Goal: Task Accomplishment & Management: Use online tool/utility

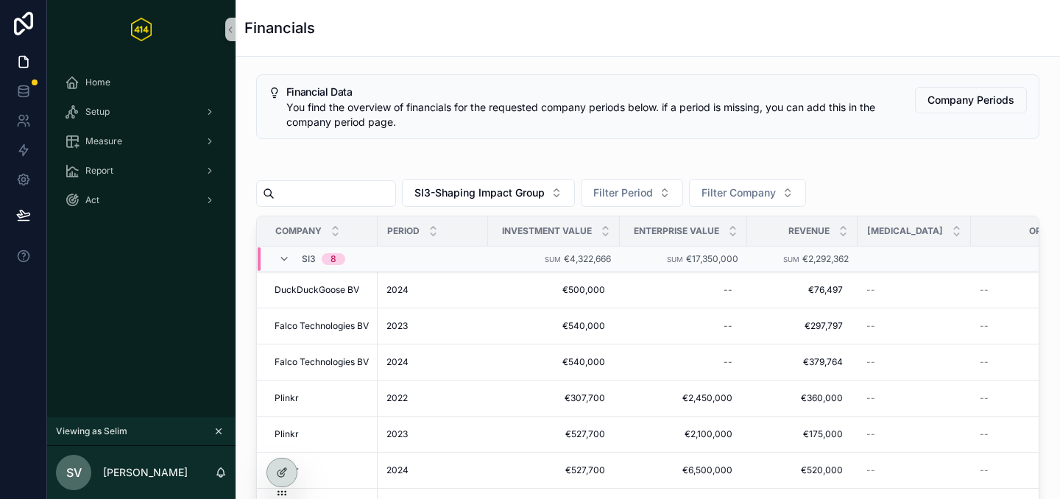
scroll to position [99, 0]
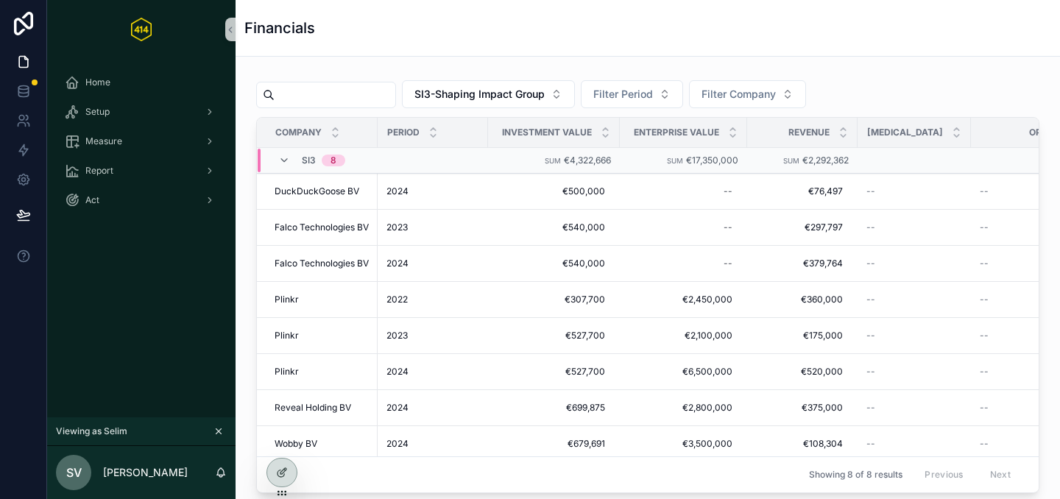
click at [669, 43] on div "Financials" at bounding box center [647, 28] width 807 height 56
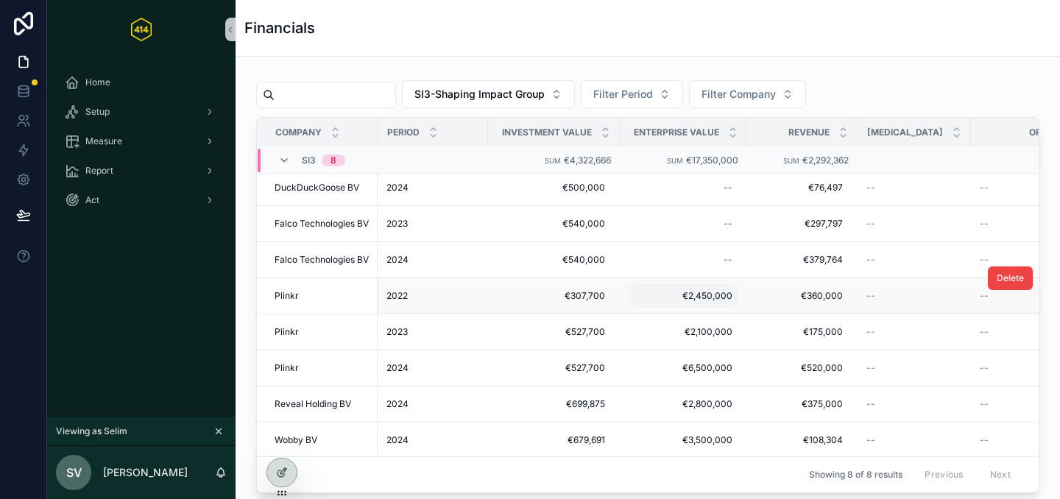
scroll to position [0, 0]
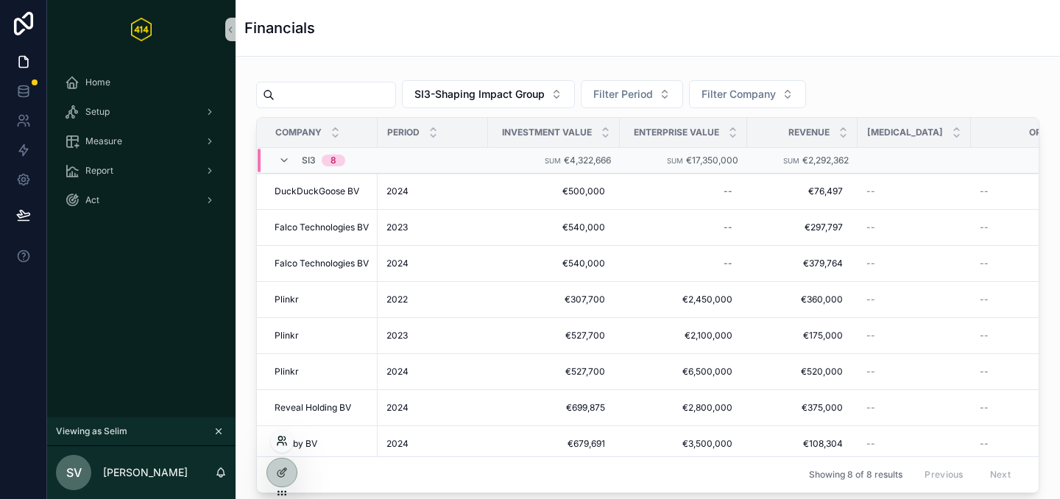
click at [278, 443] on icon at bounding box center [281, 444] width 6 height 3
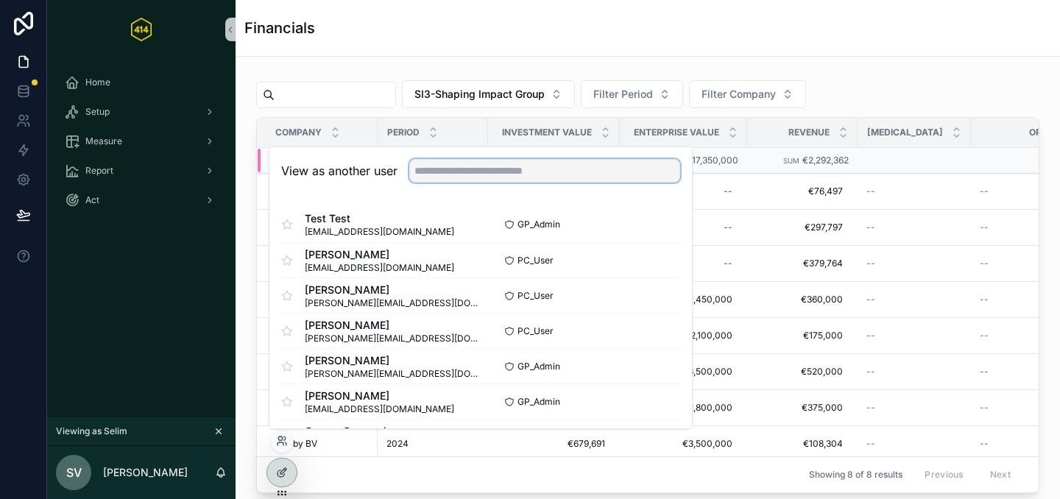
click at [482, 179] on input "text" at bounding box center [544, 171] width 271 height 24
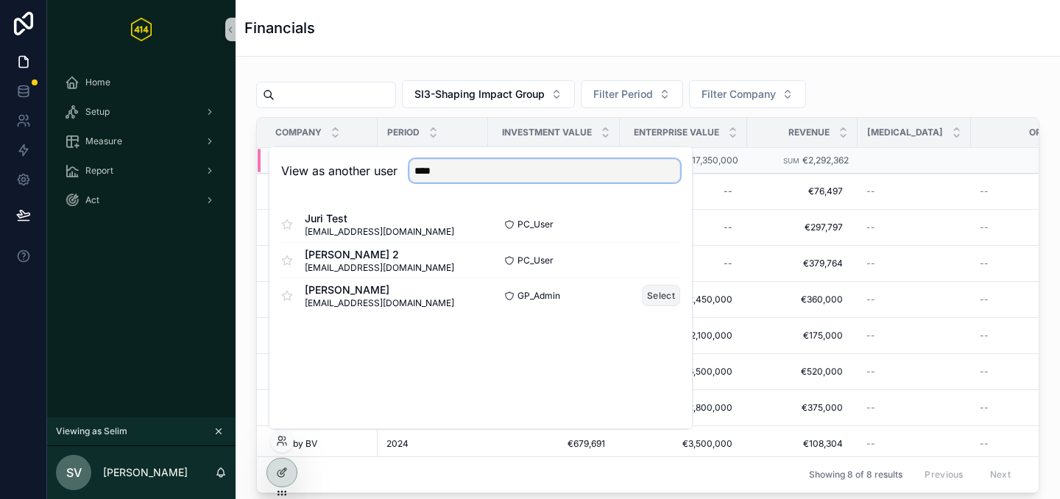
type input "****"
click at [672, 295] on button "Select" at bounding box center [661, 295] width 38 height 21
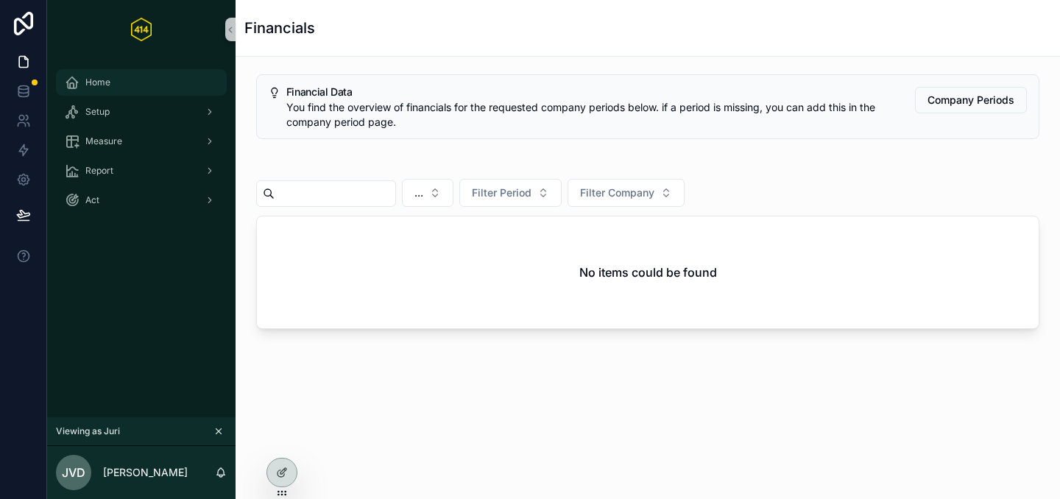
click at [172, 79] on div "Home" at bounding box center [141, 83] width 153 height 24
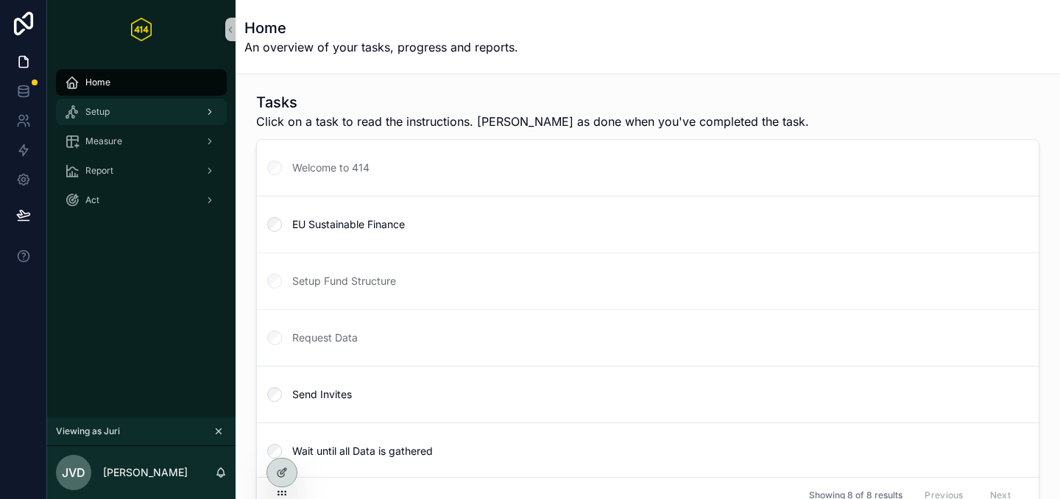
click at [166, 116] on div "Setup" at bounding box center [141, 112] width 153 height 24
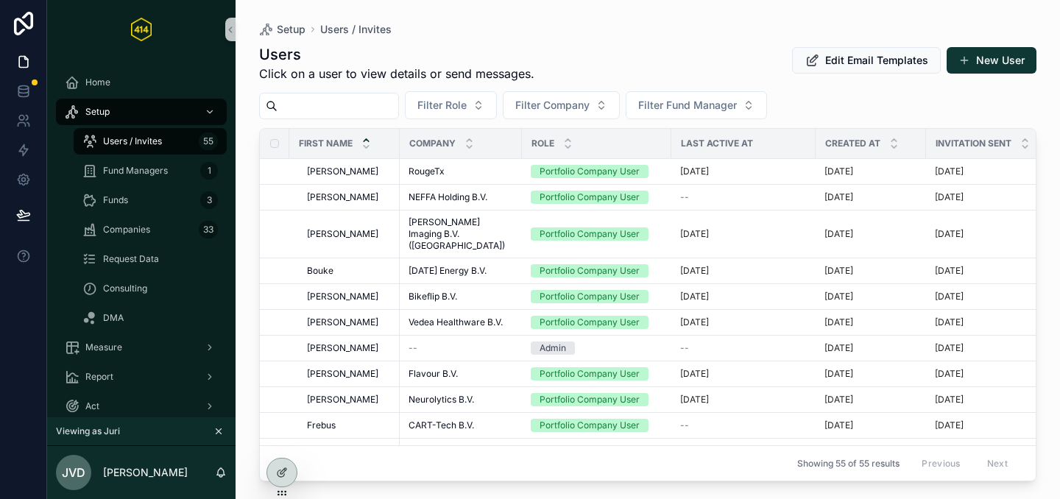
click at [354, 110] on input "scrollable content" at bounding box center [338, 106] width 121 height 21
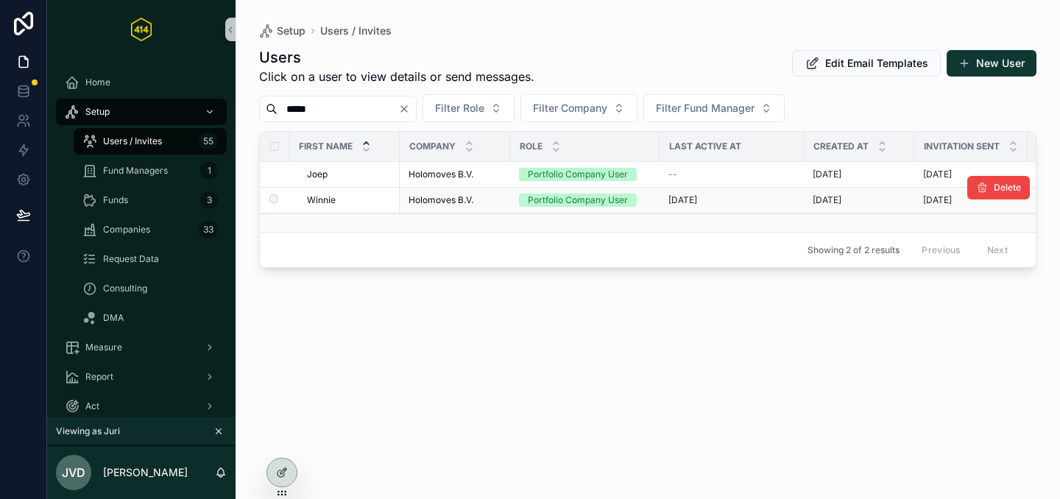
type input "*****"
click at [456, 198] on span "Holomoves B.V." at bounding box center [441, 200] width 65 height 12
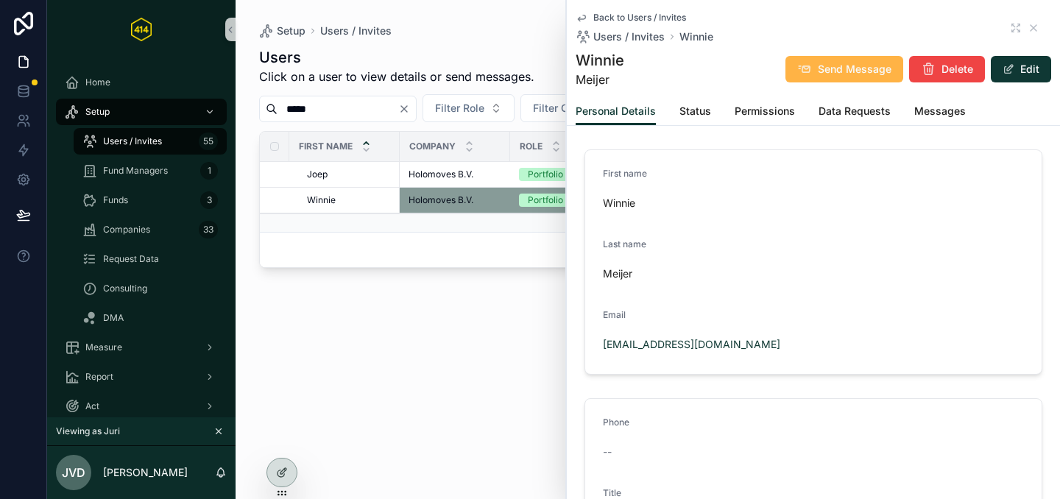
click at [845, 66] on span "Send Message" at bounding box center [855, 69] width 74 height 15
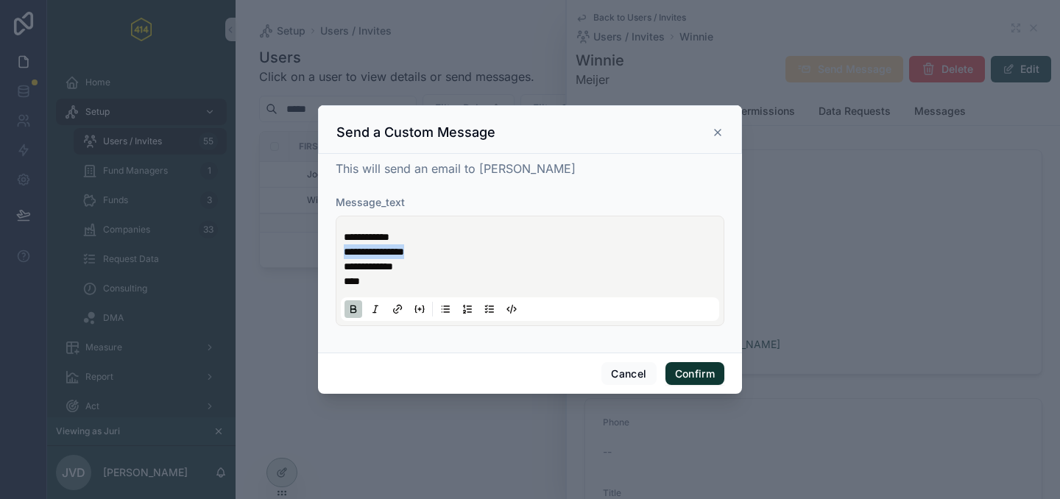
drag, startPoint x: 456, startPoint y: 249, endPoint x: 338, endPoint y: 249, distance: 117.8
click at [338, 249] on div "**********" at bounding box center [530, 271] width 389 height 110
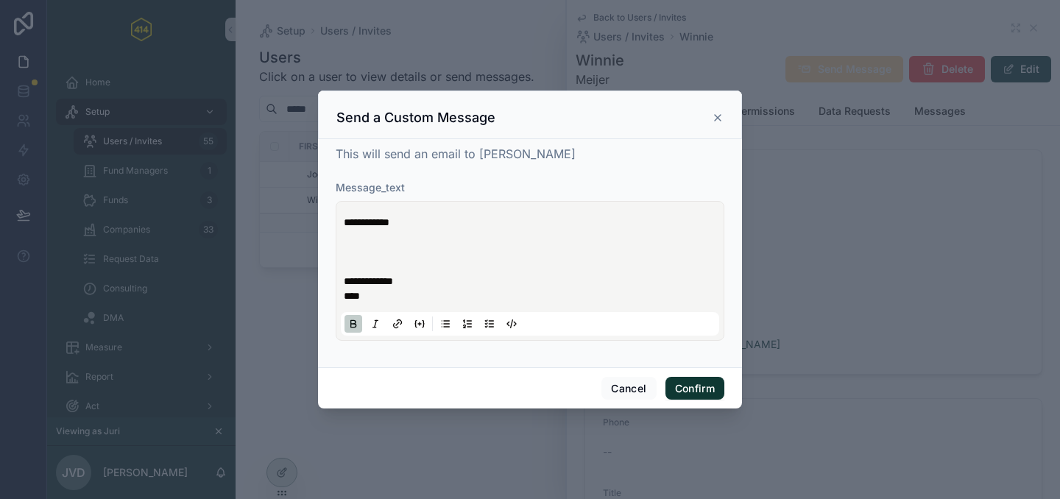
click at [423, 279] on p "**********" at bounding box center [533, 288] width 379 height 29
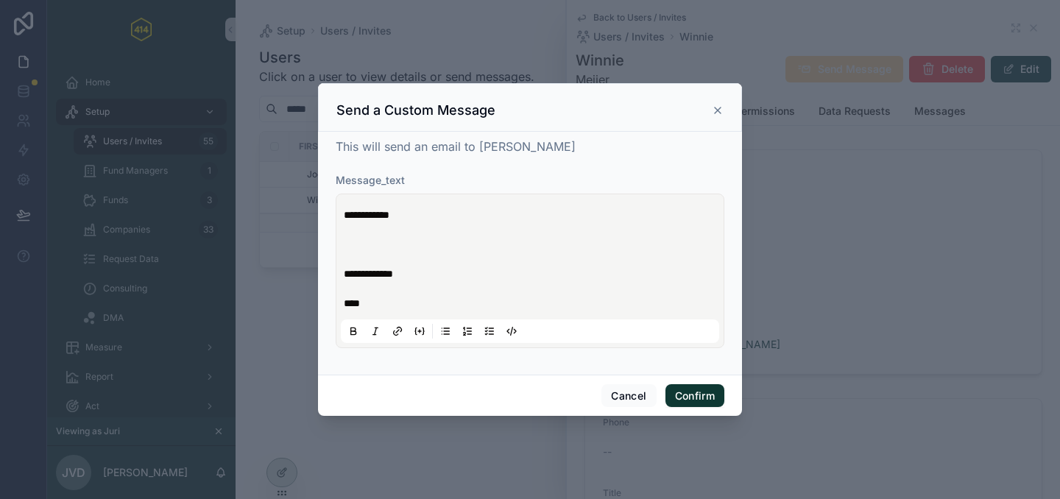
click at [420, 243] on p at bounding box center [533, 244] width 379 height 15
click at [619, 392] on button "Cancel" at bounding box center [629, 396] width 54 height 24
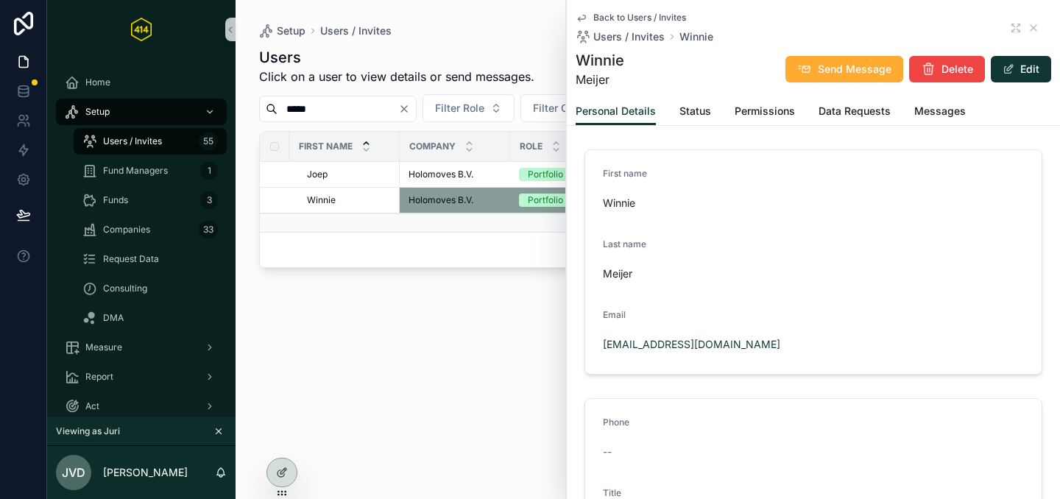
drag, startPoint x: 398, startPoint y: 370, endPoint x: 401, endPoint y: 358, distance: 12.9
click at [398, 370] on div "Users Click on a user to view details or send messages. Edit Email Templates Ne…" at bounding box center [648, 259] width 778 height 443
click at [309, 427] on div "Users Click on a user to view details or send messages. Edit Email Templates Ne…" at bounding box center [648, 259] width 778 height 443
click at [1028, 29] on icon "scrollable content" at bounding box center [1034, 28] width 12 height 12
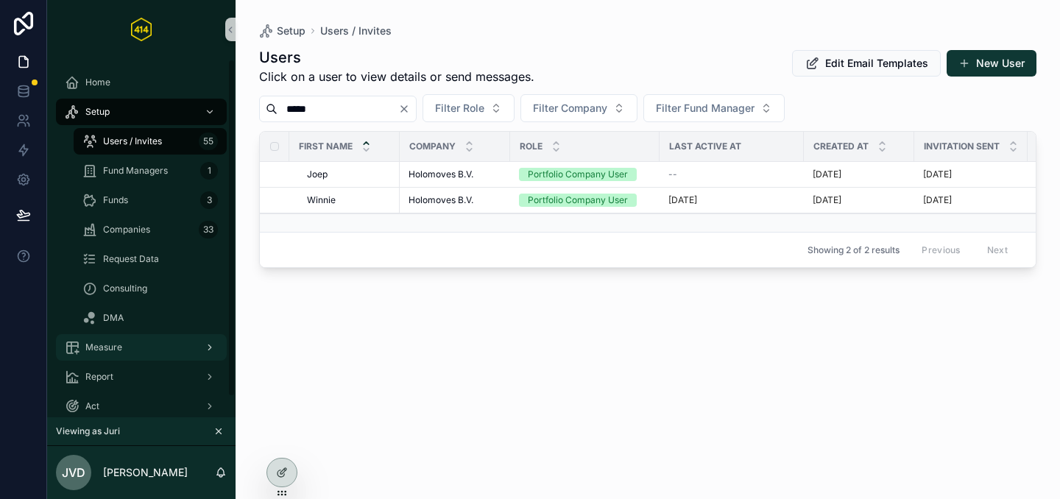
click at [109, 351] on span "Measure" at bounding box center [103, 348] width 37 height 12
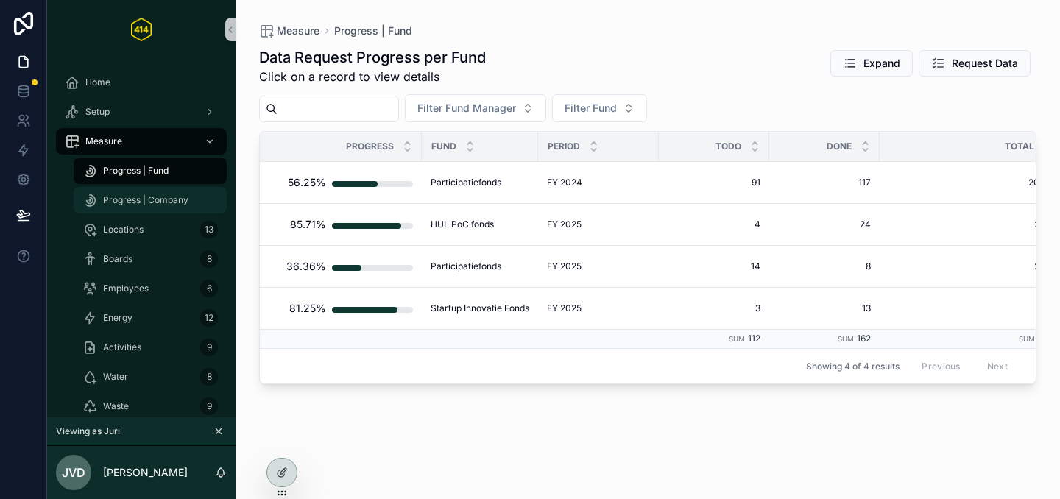
click at [127, 201] on span "Progress | Company" at bounding box center [145, 200] width 85 height 12
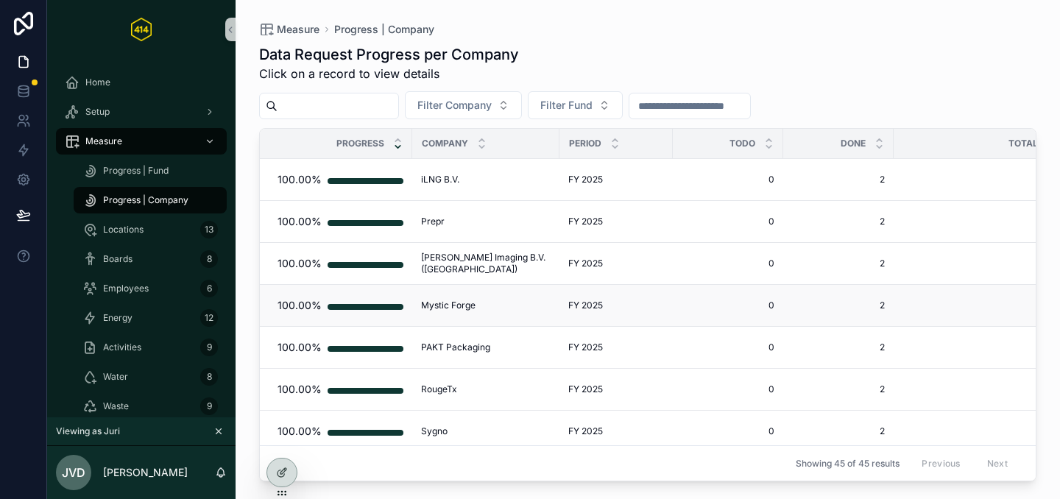
scroll to position [20, 0]
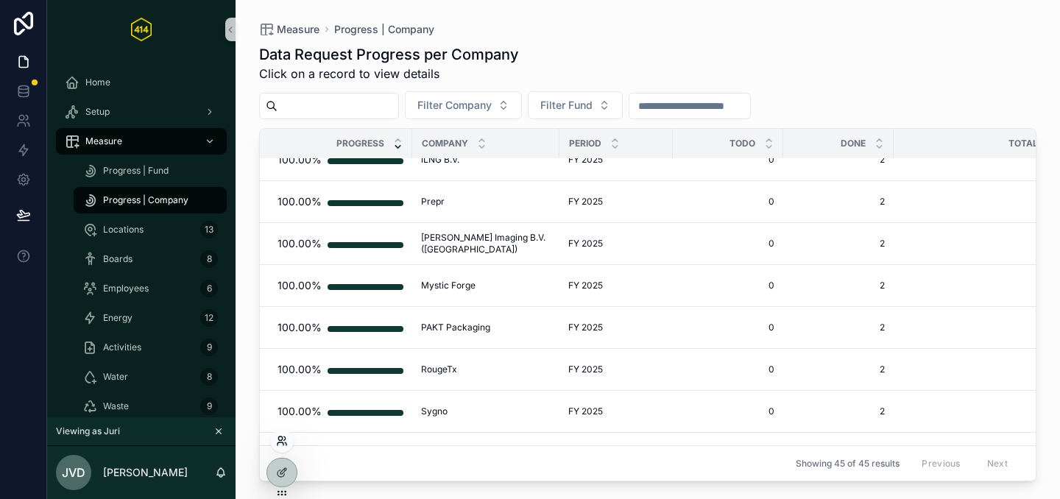
click at [280, 436] on icon at bounding box center [282, 441] width 12 height 12
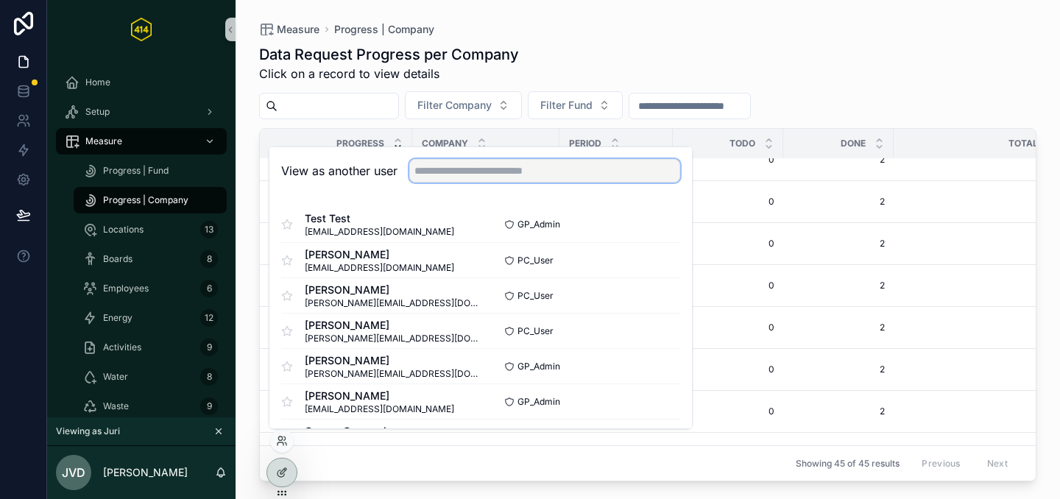
click at [429, 164] on input "text" at bounding box center [544, 171] width 271 height 24
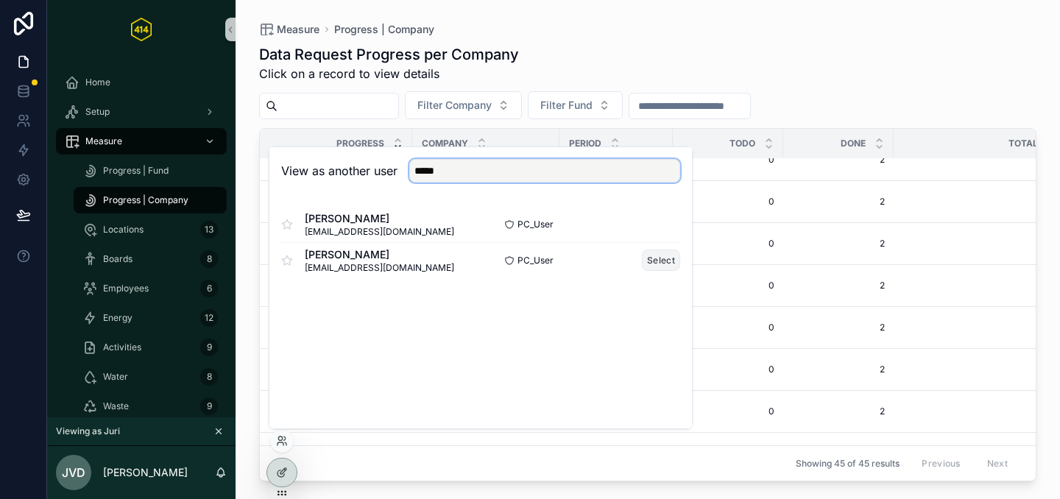
type input "*****"
click at [677, 264] on button "Select" at bounding box center [661, 260] width 38 height 21
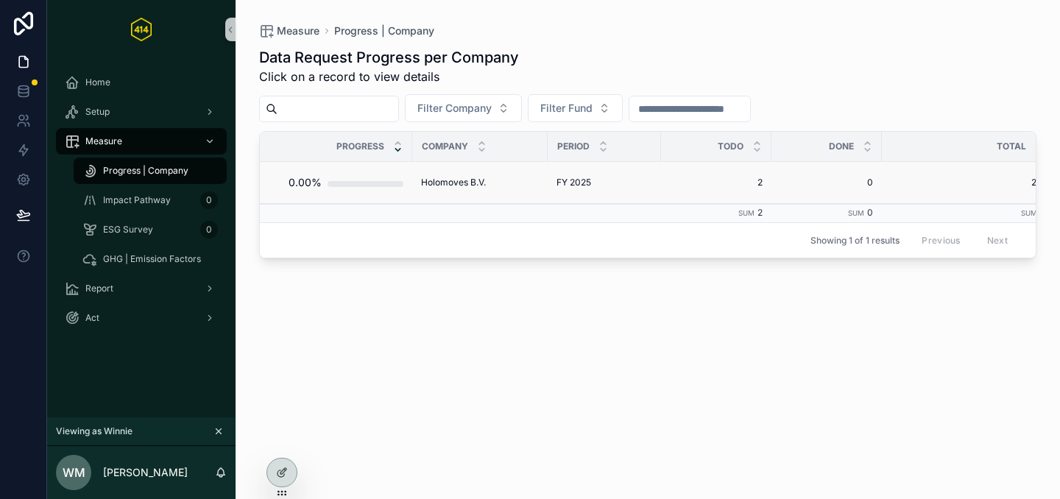
click at [476, 180] on span "Holomoves B.V." at bounding box center [453, 183] width 65 height 12
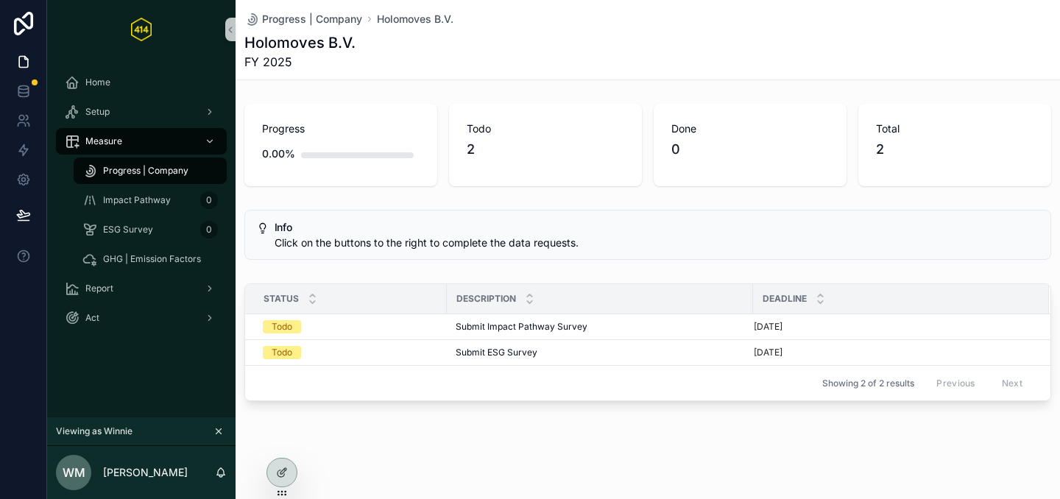
click at [172, 166] on span "Progress | Company" at bounding box center [145, 171] width 85 height 12
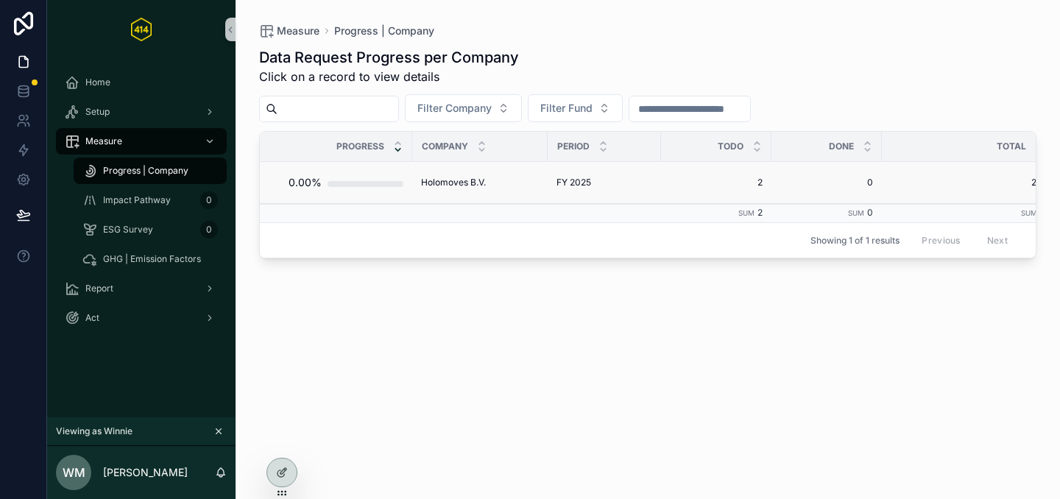
click at [437, 183] on span "Holomoves B.V." at bounding box center [453, 183] width 65 height 12
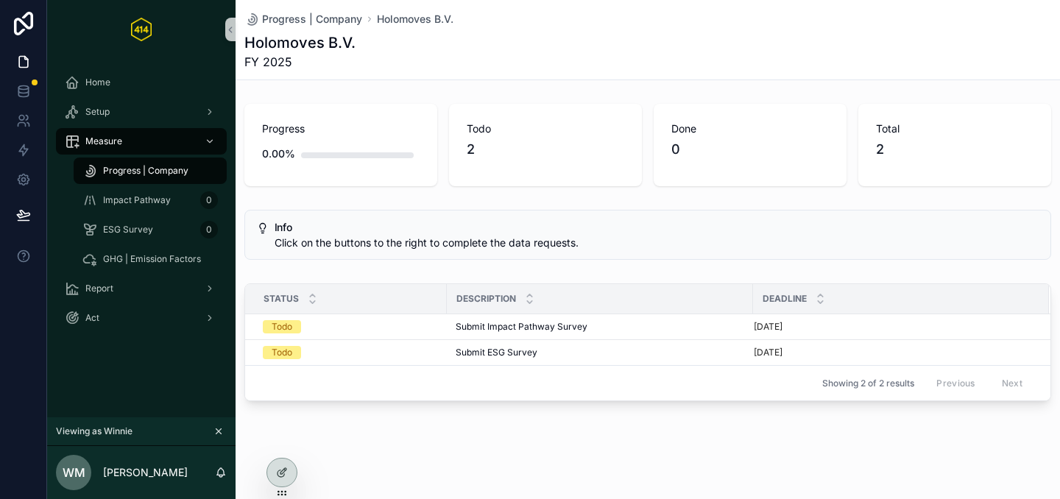
click at [128, 172] on span "Progress | Company" at bounding box center [145, 171] width 85 height 12
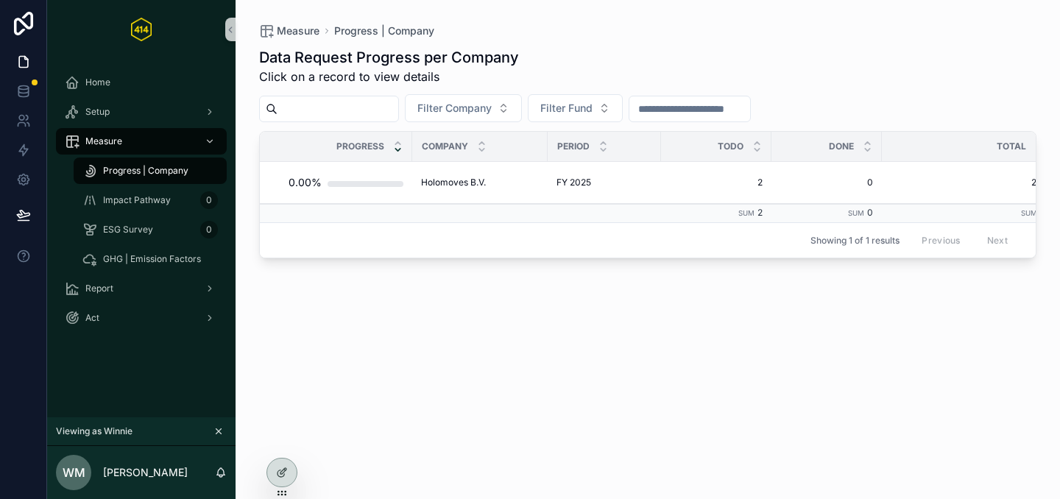
click at [654, 369] on div "Data Request Progress per Company Click on a record to view details Filter Comp…" at bounding box center [648, 259] width 778 height 443
click at [220, 435] on icon "scrollable content" at bounding box center [219, 431] width 10 height 10
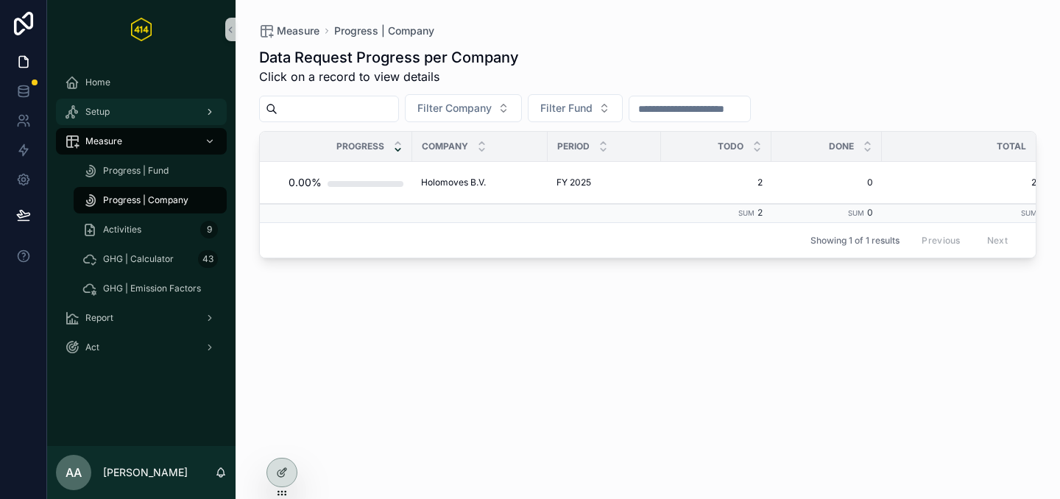
click at [119, 116] on div "Setup" at bounding box center [141, 112] width 153 height 24
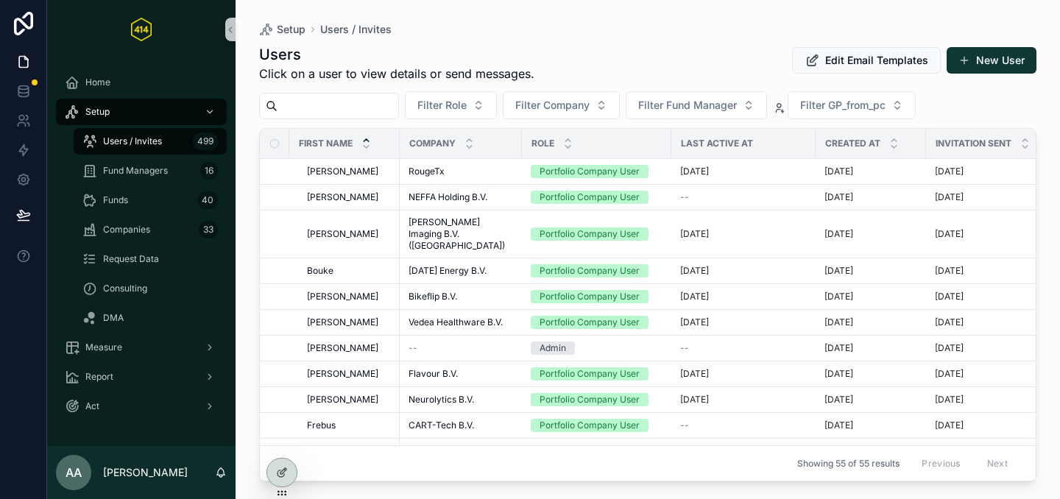
click at [415, 102] on div "Filter Role Filter Company Filter Fund Manager Filter GP_from_pc" at bounding box center [648, 105] width 778 height 28
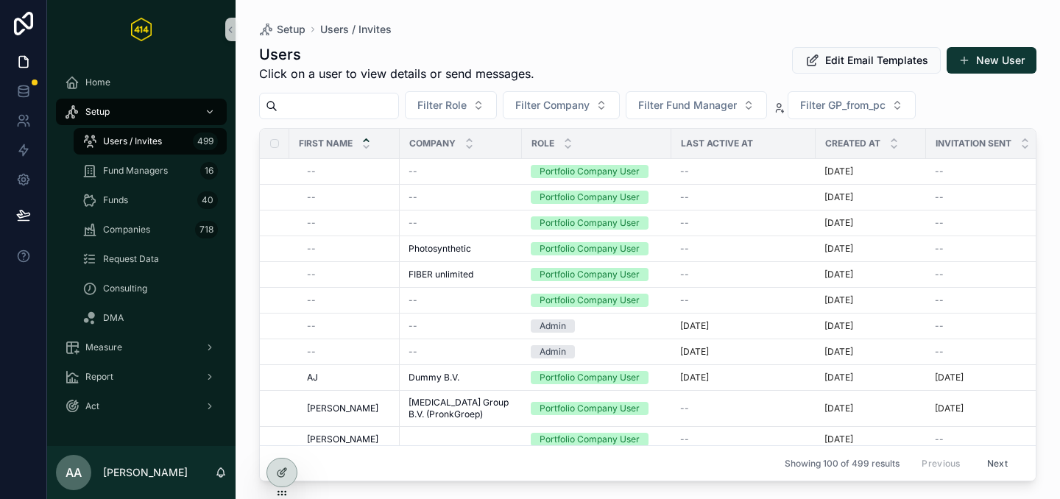
click at [398, 102] on input "scrollable content" at bounding box center [338, 106] width 121 height 21
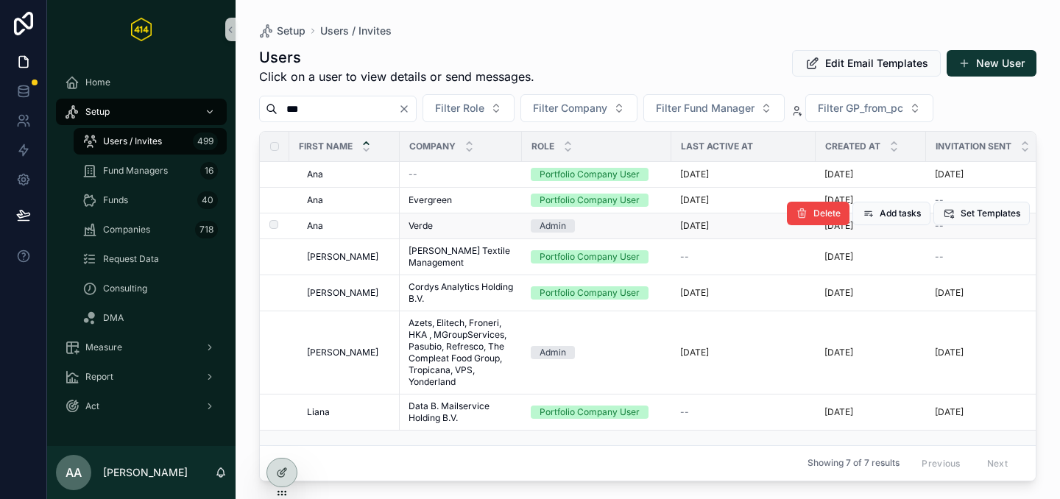
type input "***"
click at [438, 213] on td "Verde Verde" at bounding box center [461, 226] width 122 height 26
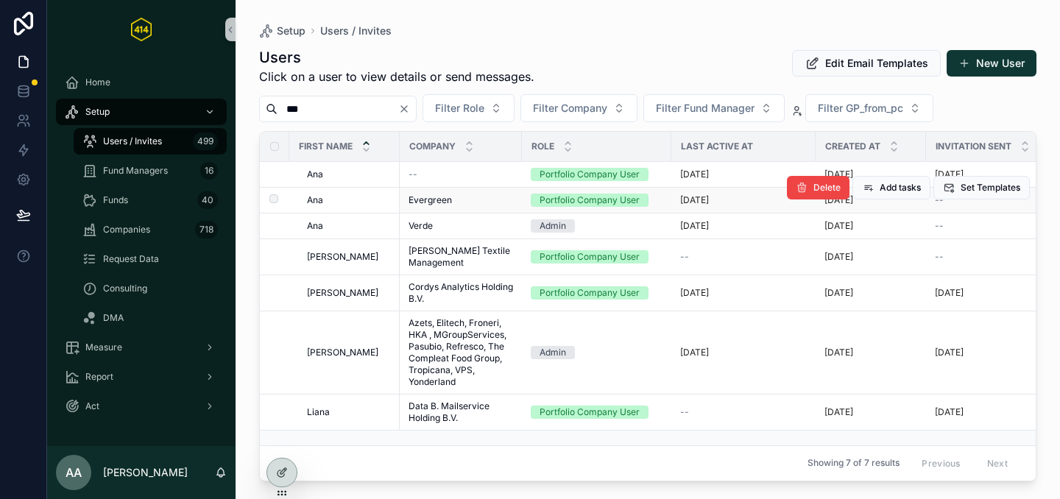
click at [431, 202] on span "Evergreen" at bounding box center [430, 200] width 43 height 12
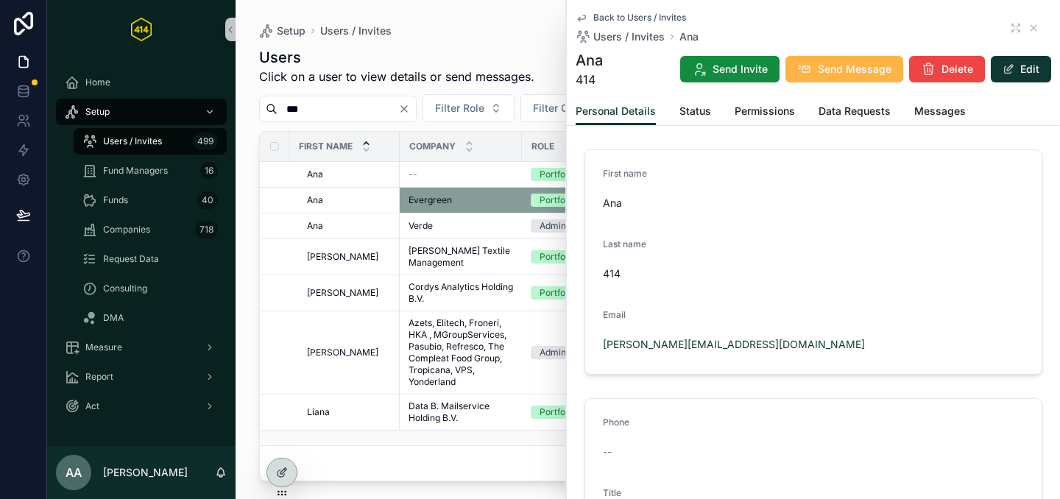
click at [819, 68] on span "Send Message" at bounding box center [855, 69] width 74 height 15
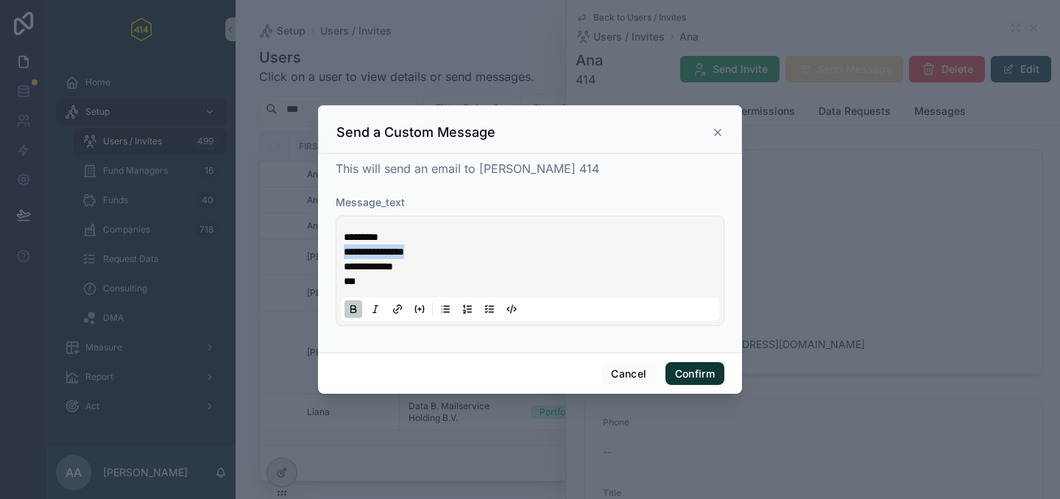
drag, startPoint x: 462, startPoint y: 249, endPoint x: 331, endPoint y: 247, distance: 131.1
click at [331, 247] on div "**********" at bounding box center [530, 253] width 424 height 199
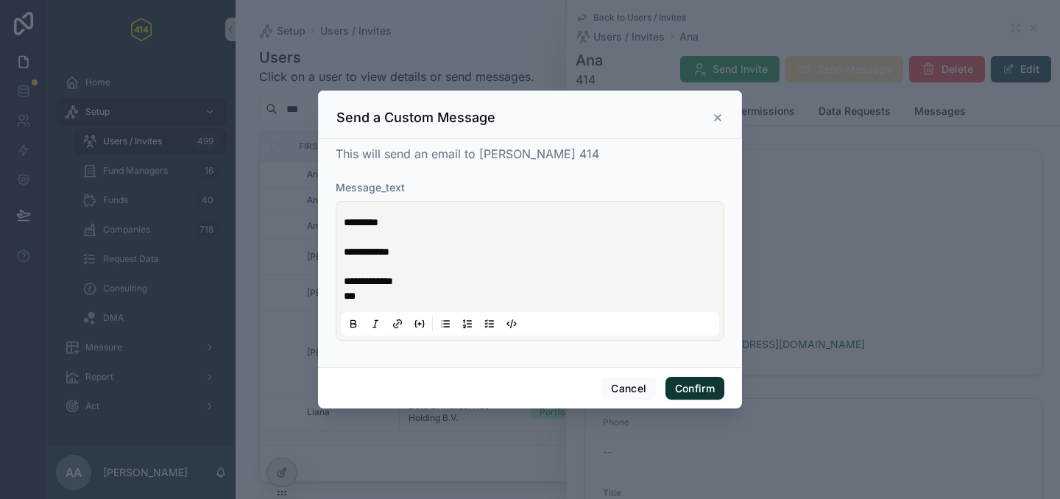
click at [448, 275] on p "**********" at bounding box center [533, 288] width 379 height 29
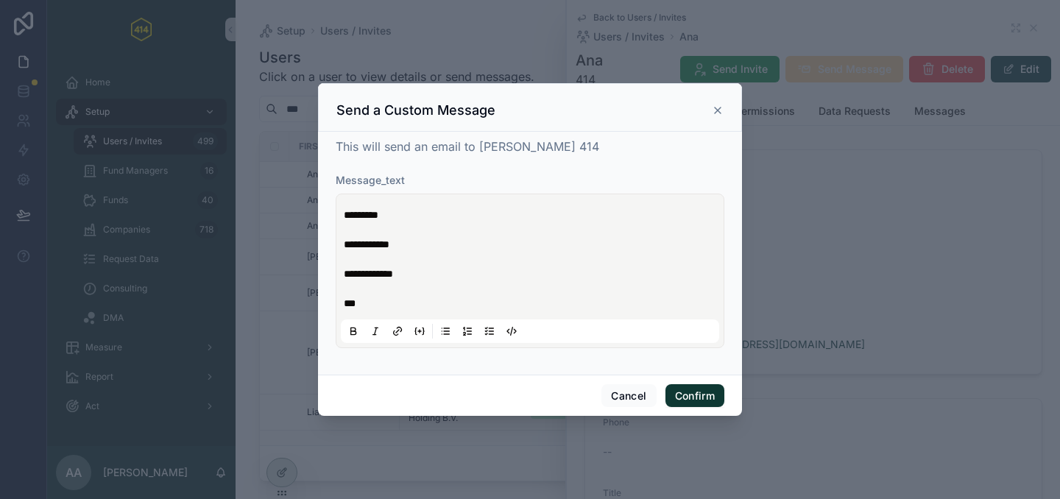
click at [423, 303] on p "***" at bounding box center [533, 295] width 379 height 29
click at [379, 215] on span "*********" at bounding box center [361, 215] width 35 height 10
click at [366, 300] on p "***" at bounding box center [533, 295] width 379 height 29
click at [504, 270] on p "**********" at bounding box center [533, 274] width 379 height 15
click at [702, 396] on button "Confirm" at bounding box center [695, 396] width 59 height 24
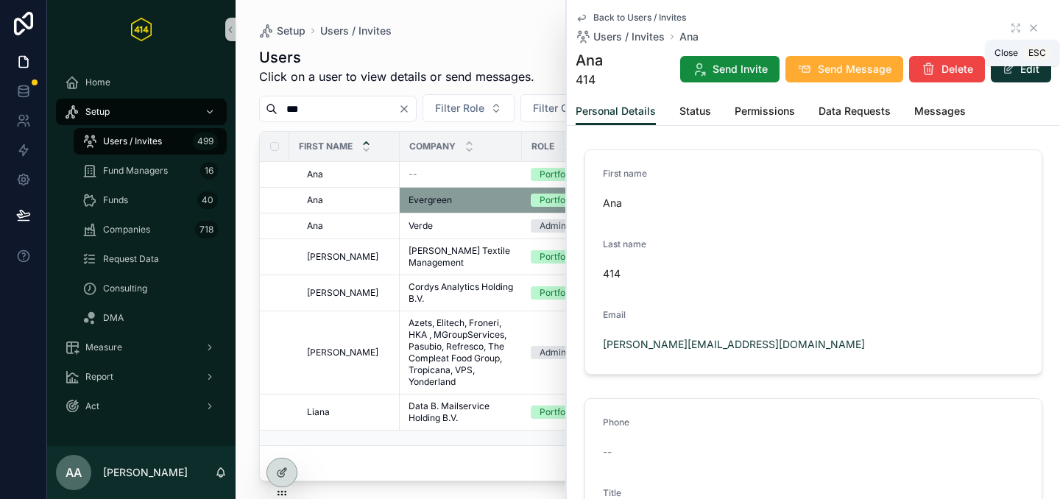
click at [1028, 29] on icon "scrollable content" at bounding box center [1034, 28] width 12 height 12
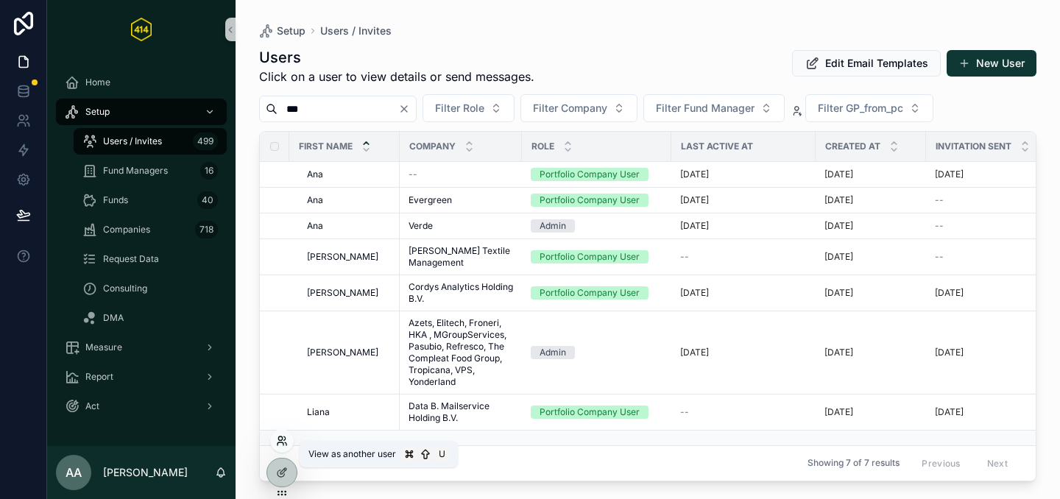
click at [284, 440] on icon at bounding box center [284, 439] width 1 height 4
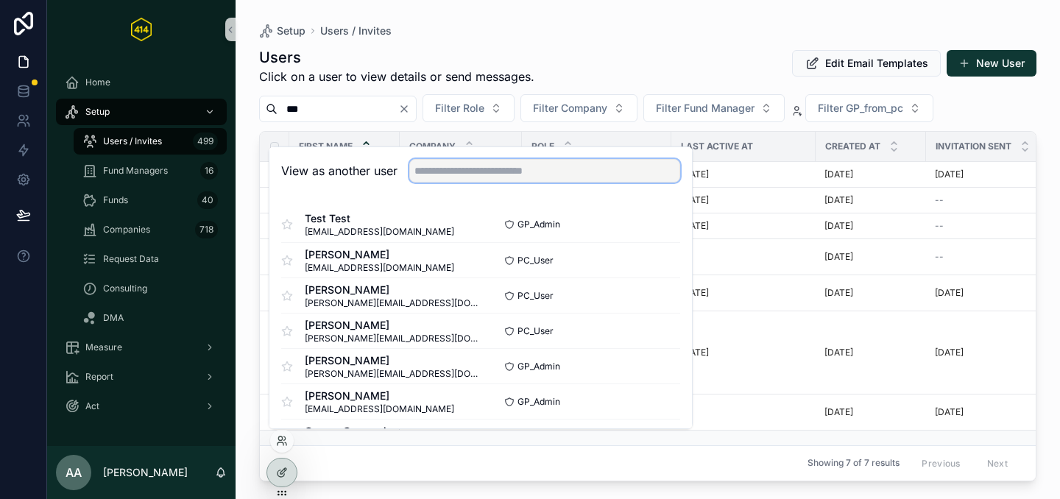
click at [465, 176] on input "text" at bounding box center [544, 171] width 271 height 24
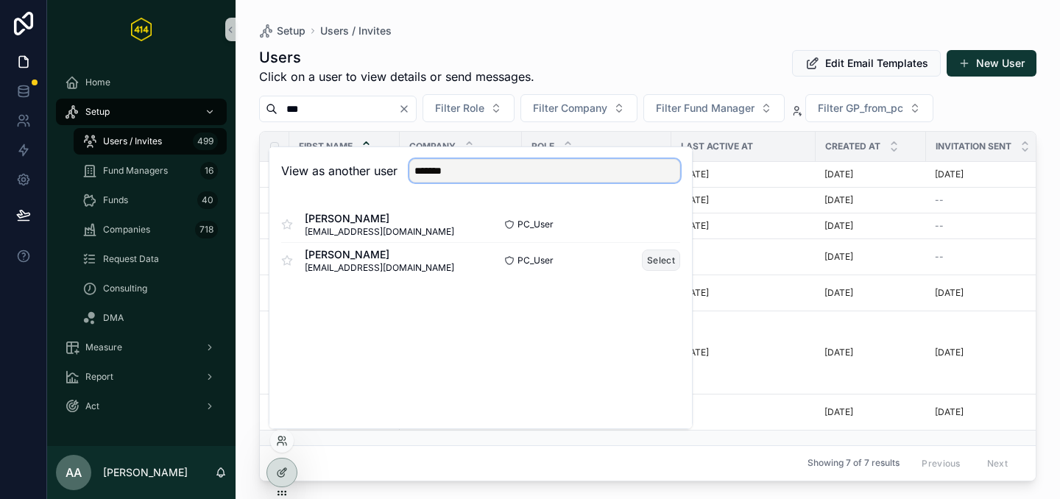
type input "*******"
click at [654, 261] on button "Select" at bounding box center [661, 260] width 38 height 21
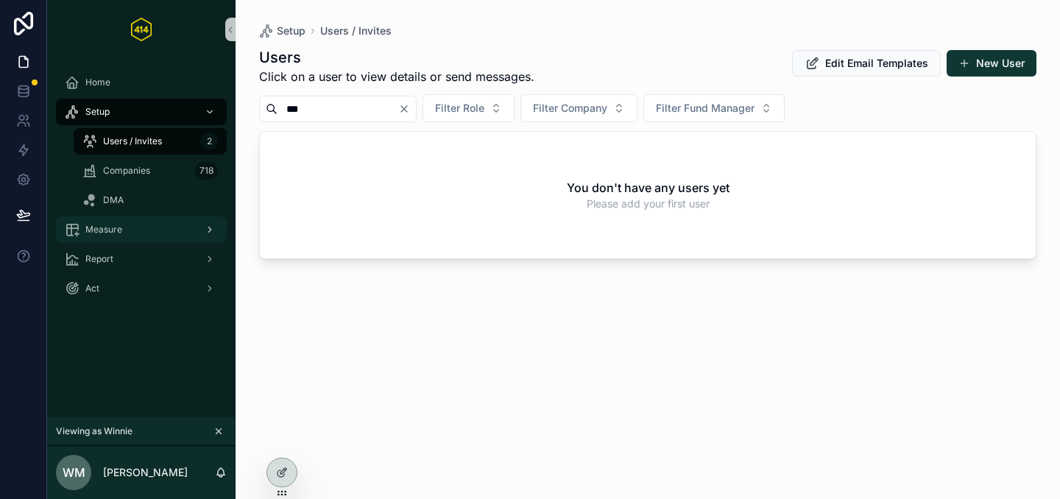
click at [117, 233] on span "Measure" at bounding box center [103, 230] width 37 height 12
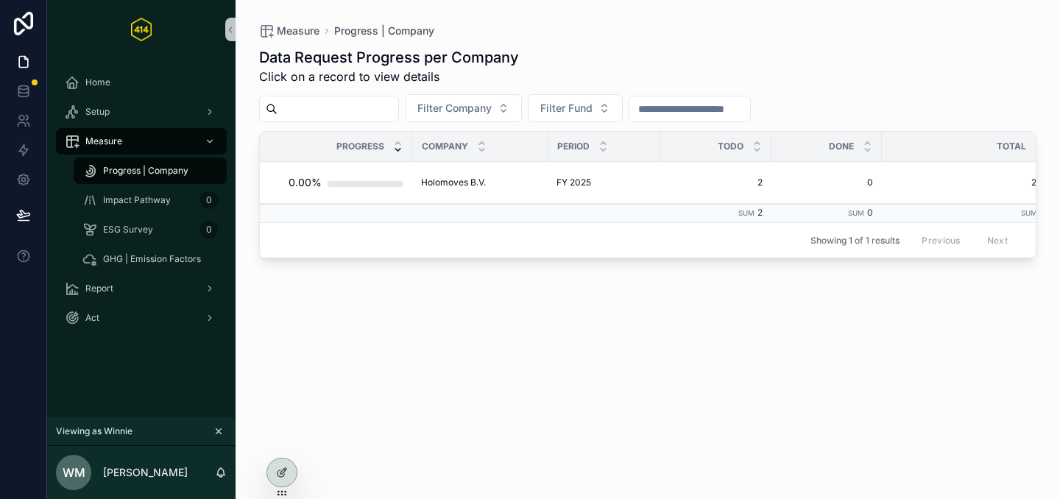
click at [481, 345] on div "Data Request Progress per Company Click on a record to view details Filter Comp…" at bounding box center [648, 259] width 778 height 443
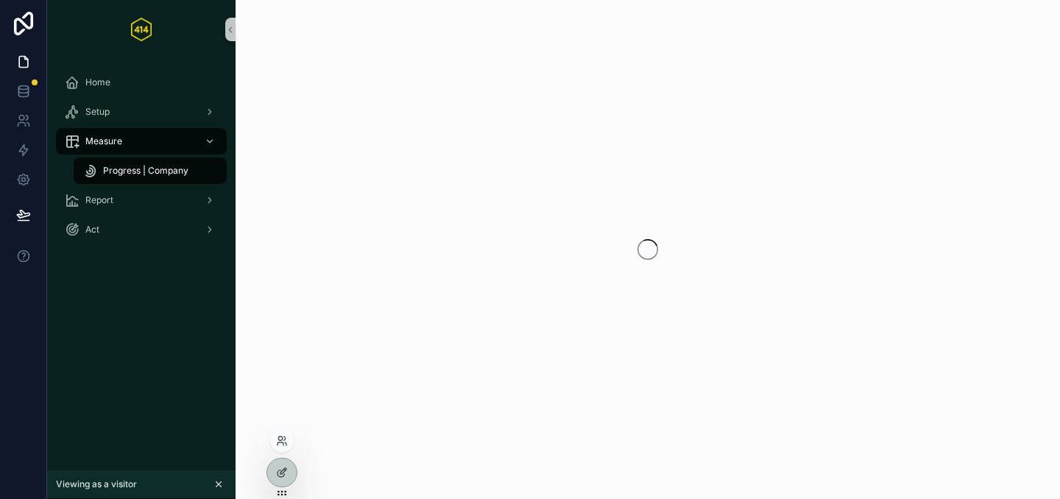
click at [283, 447] on div at bounding box center [282, 441] width 24 height 24
click at [281, 437] on icon at bounding box center [282, 441] width 12 height 12
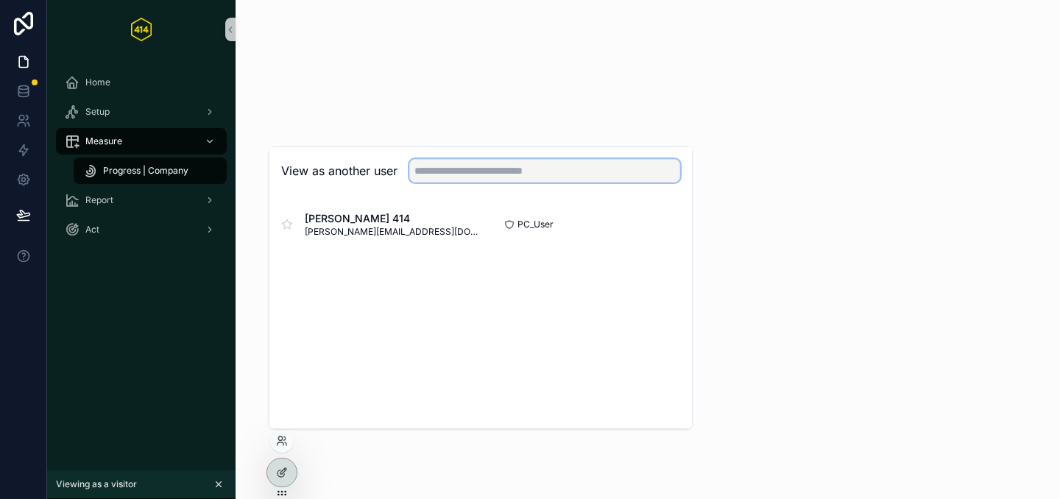
click at [474, 161] on input "text" at bounding box center [544, 171] width 271 height 24
type input "*"
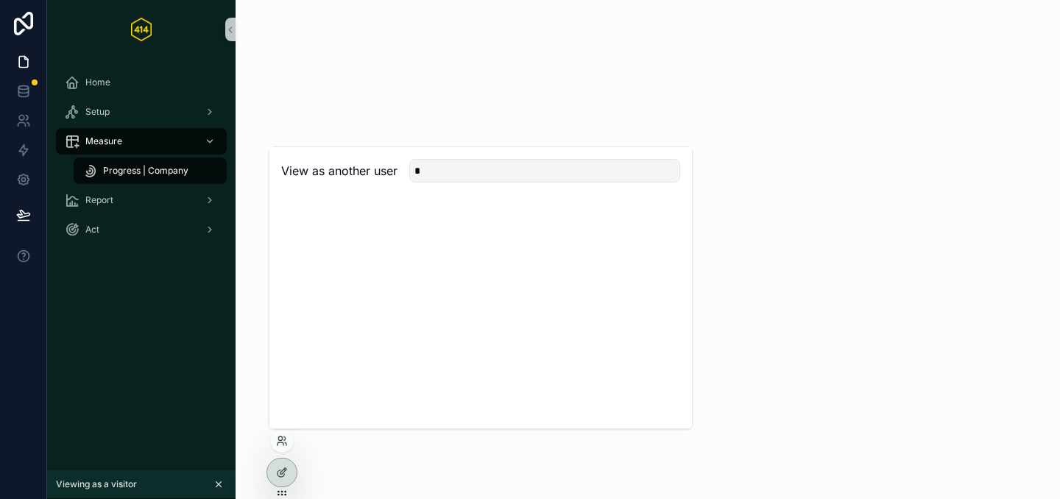
click at [453, 129] on div "scrollable content" at bounding box center [648, 249] width 825 height 499
click at [218, 486] on icon "scrollable content" at bounding box center [219, 484] width 10 height 10
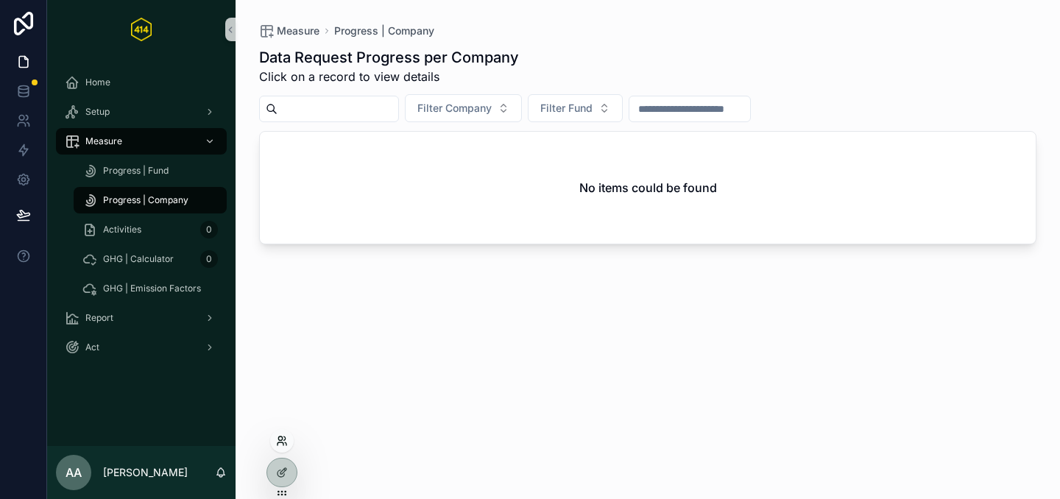
click at [281, 443] on icon at bounding box center [281, 444] width 6 height 3
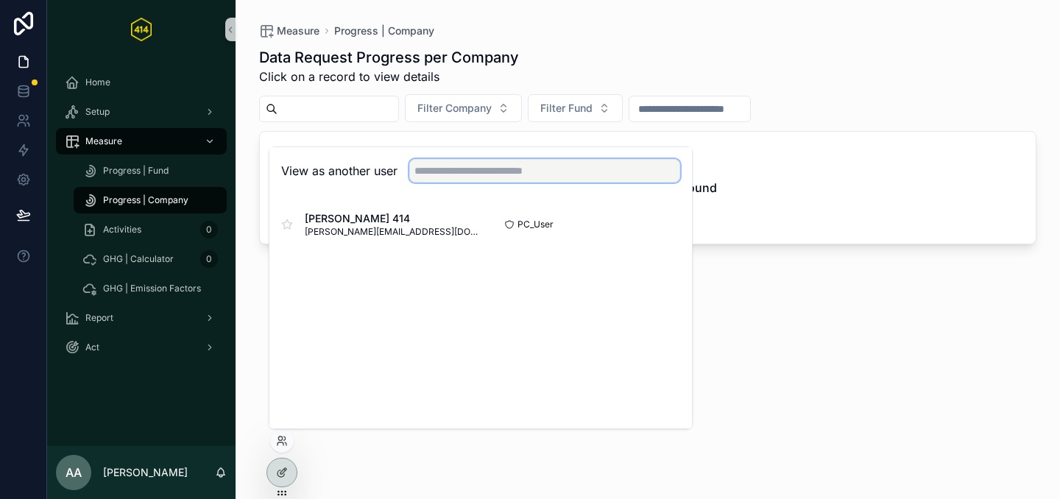
click at [446, 163] on input "text" at bounding box center [544, 171] width 271 height 24
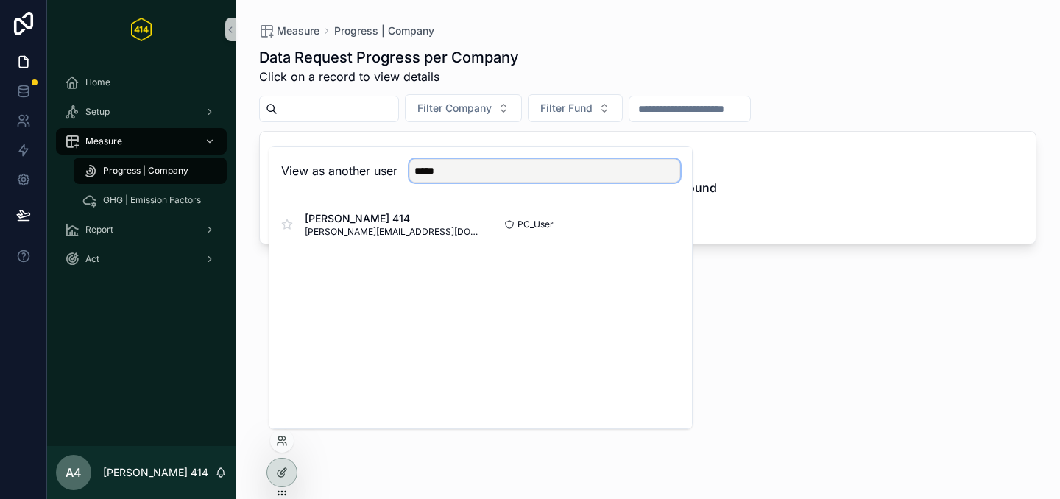
type input "******"
drag, startPoint x: 491, startPoint y: 176, endPoint x: 374, endPoint y: 175, distance: 117.1
click at [374, 175] on div "View as another user ******" at bounding box center [480, 171] width 399 height 24
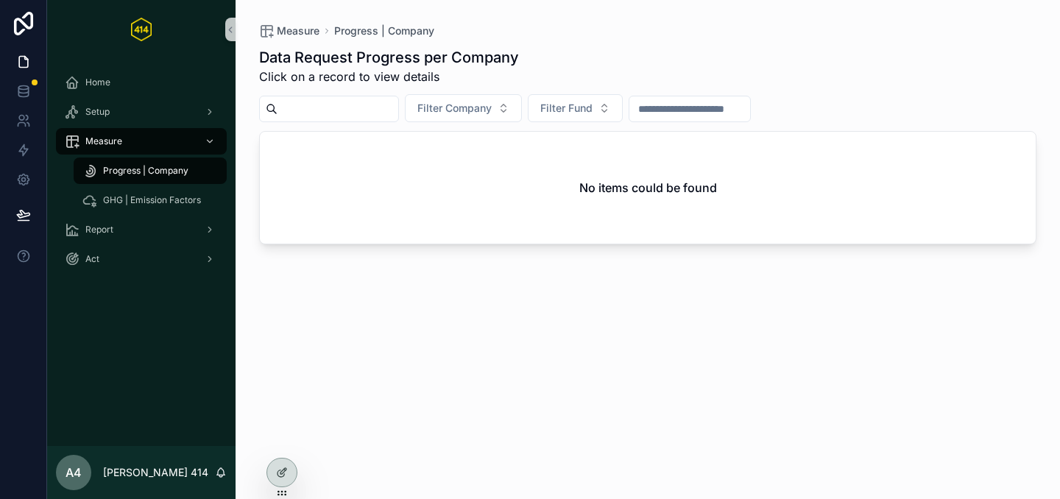
click at [775, 312] on div "Data Request Progress per Company Click on a record to view details Filter Comp…" at bounding box center [648, 259] width 778 height 443
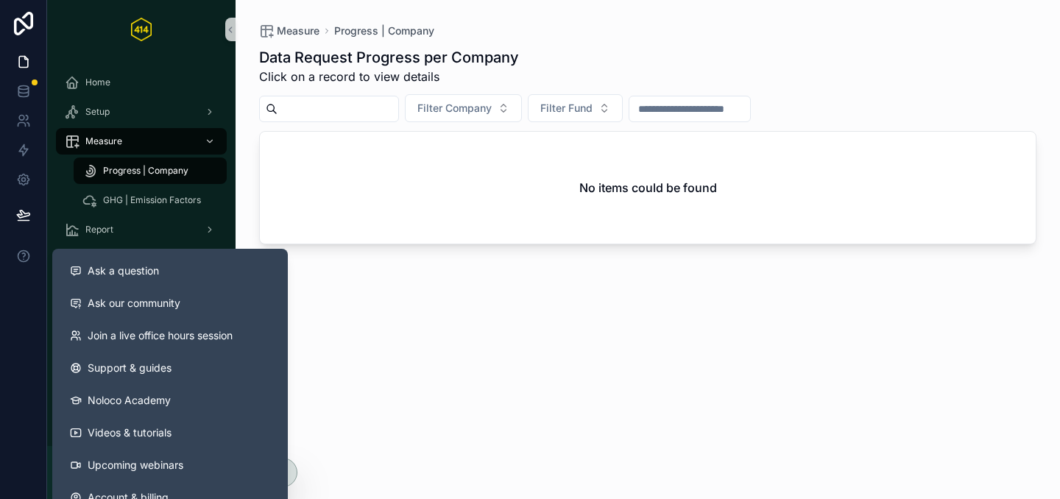
click at [521, 328] on div "Data Request Progress per Company Click on a record to view details Filter Comp…" at bounding box center [648, 259] width 778 height 443
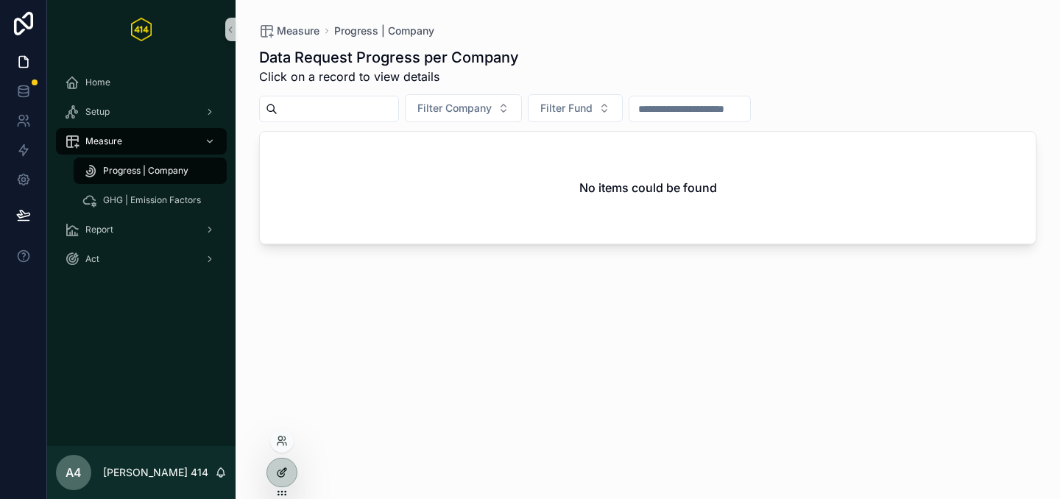
click at [290, 475] on div at bounding box center [281, 473] width 29 height 28
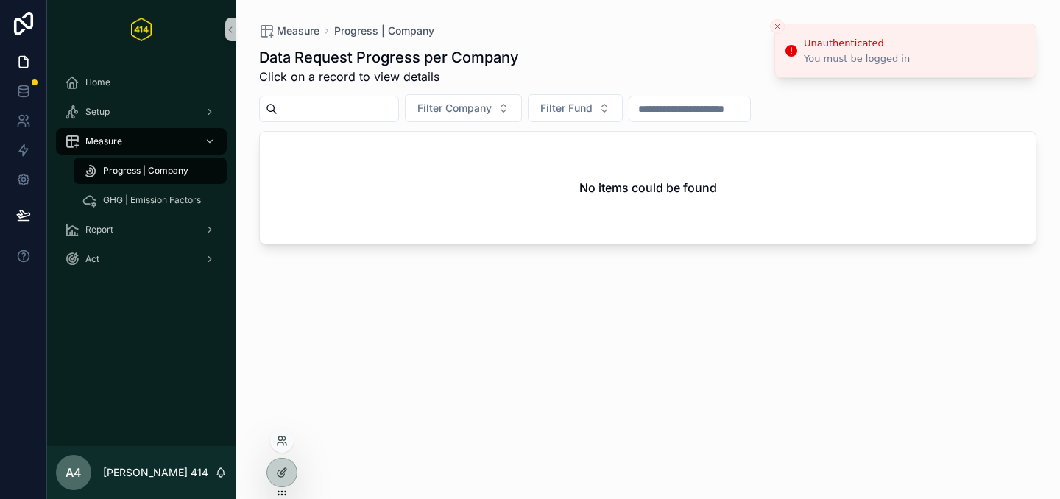
click at [780, 28] on icon "Close toast" at bounding box center [777, 26] width 9 height 9
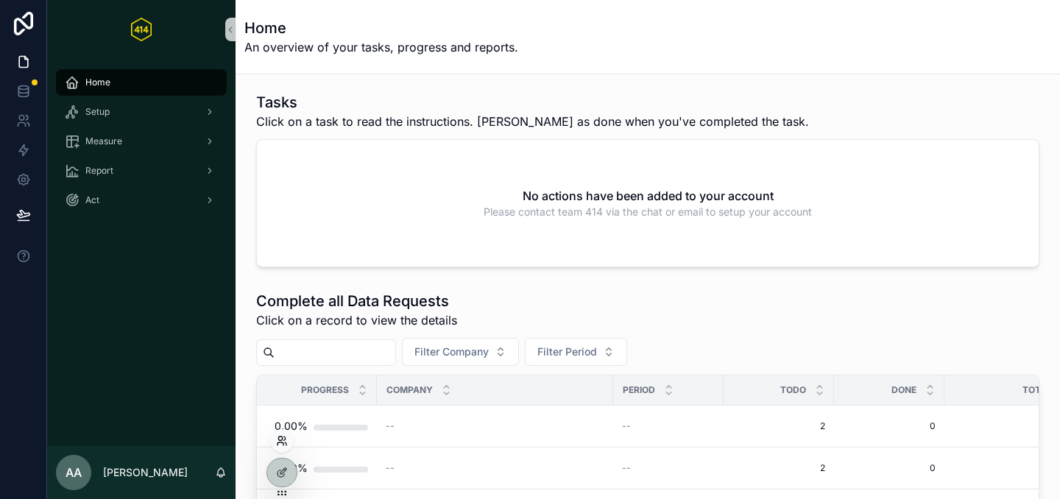
click at [281, 446] on icon at bounding box center [282, 441] width 12 height 12
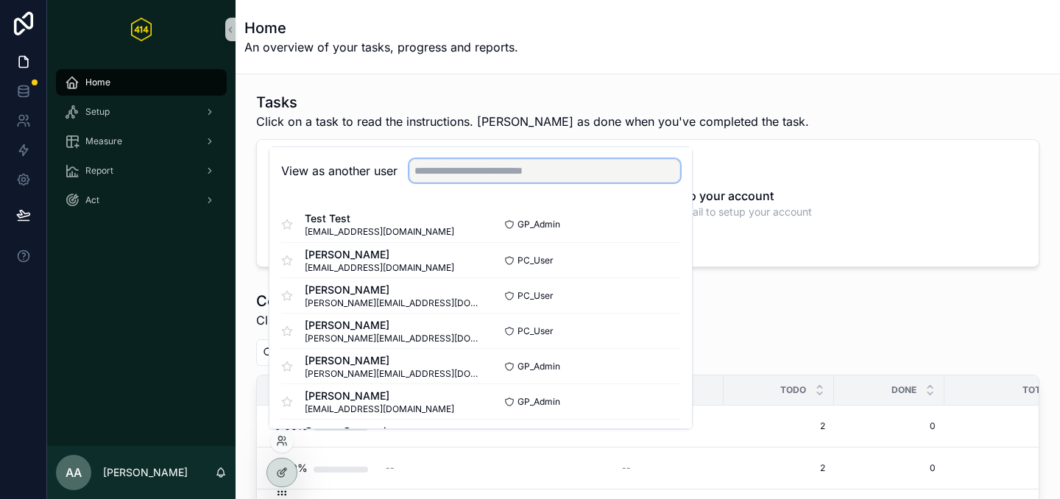
click at [429, 160] on input "text" at bounding box center [544, 171] width 271 height 24
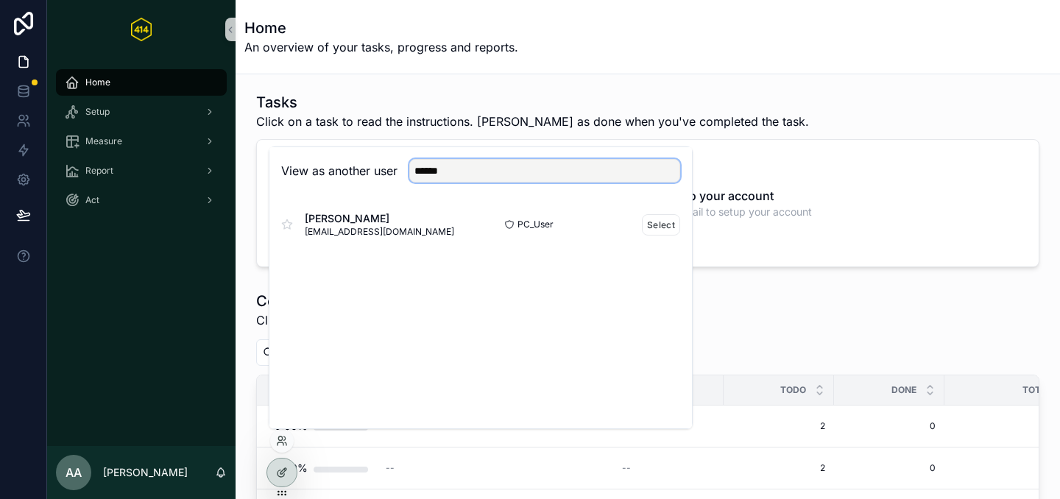
type input "******"
click at [465, 218] on div "Winnie Meijer winnie@holomoves.nl" at bounding box center [381, 224] width 200 height 27
click at [648, 225] on button "Select" at bounding box center [661, 224] width 38 height 21
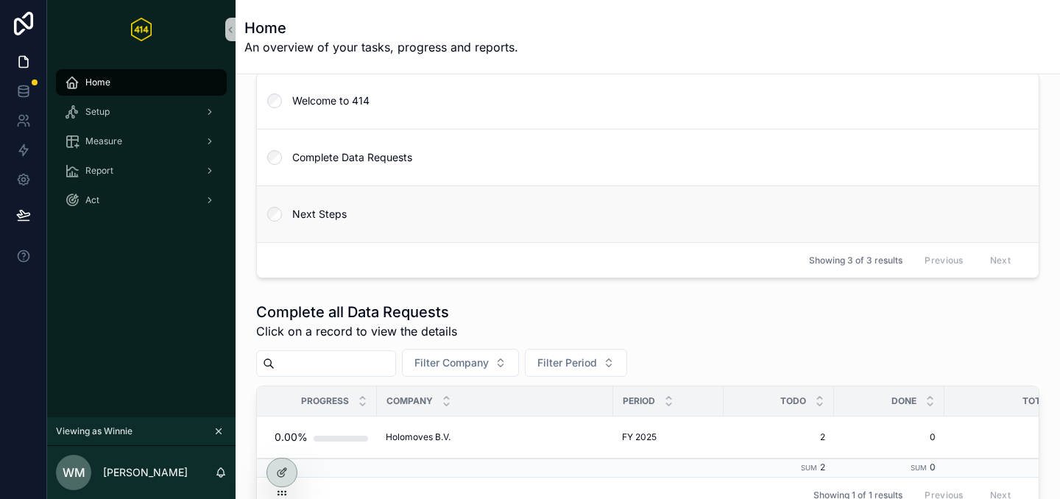
scroll to position [128, 0]
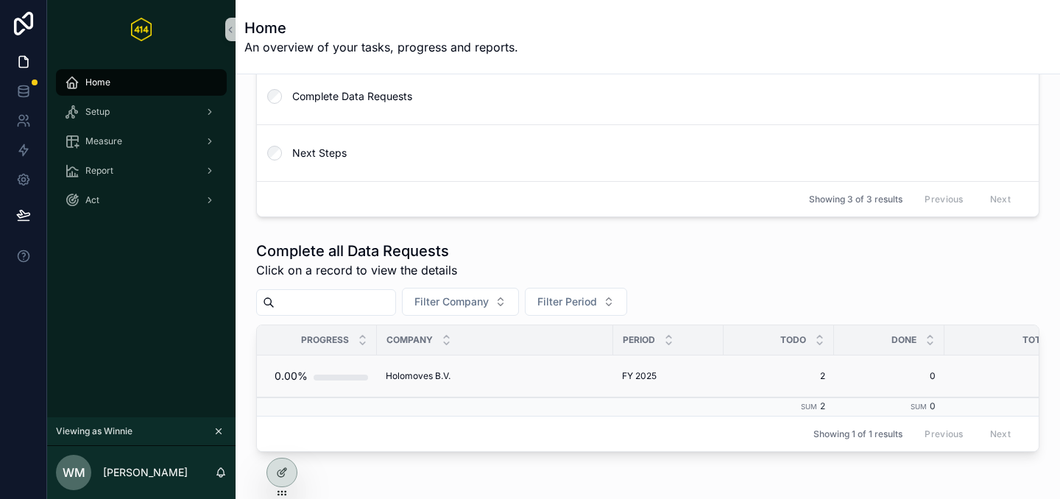
click at [481, 373] on div "Holomoves B.V. Holomoves B.V." at bounding box center [495, 376] width 219 height 12
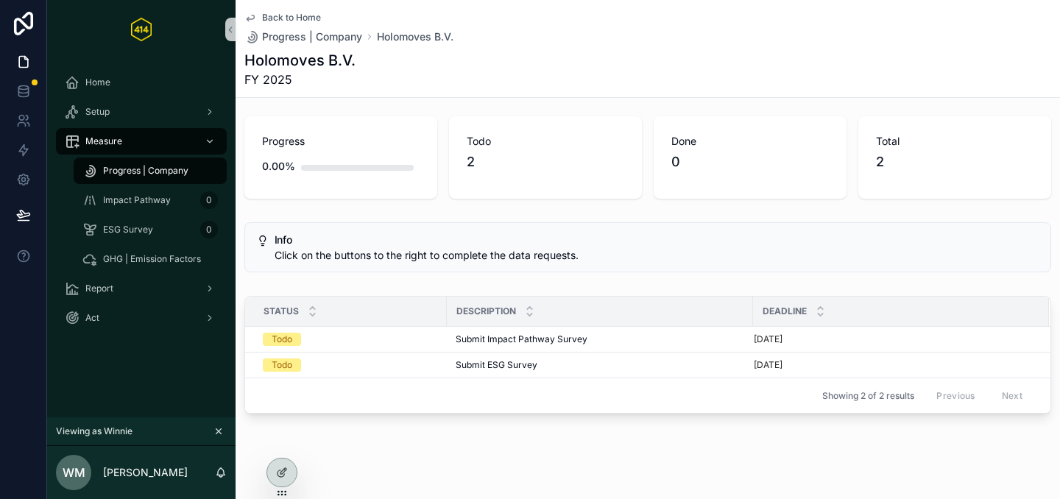
scroll to position [6, 0]
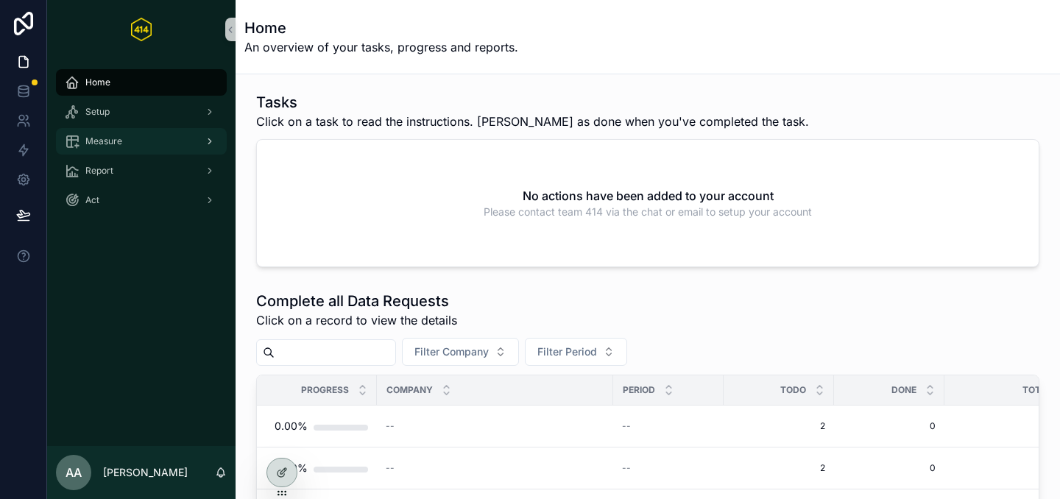
click at [157, 141] on div "Measure" at bounding box center [141, 142] width 153 height 24
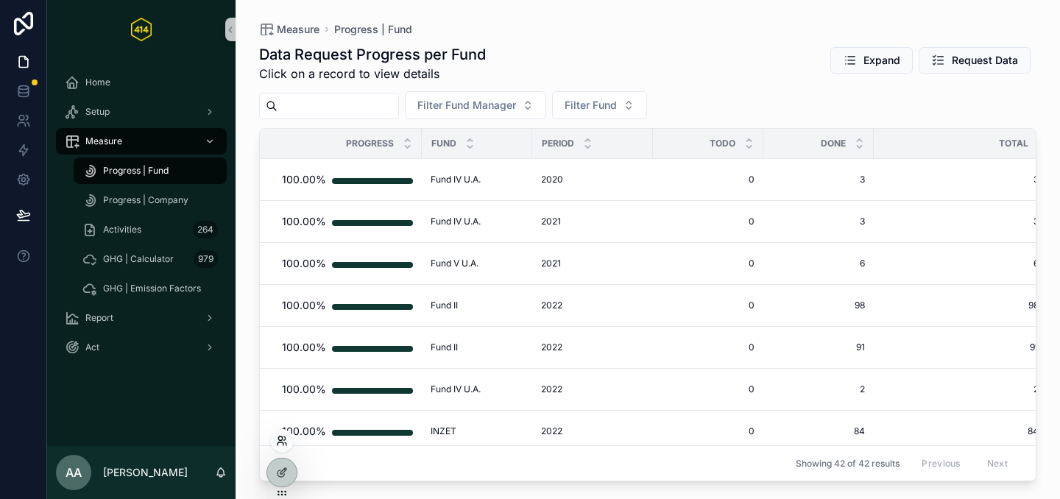
click at [284, 444] on icon at bounding box center [281, 444] width 6 height 3
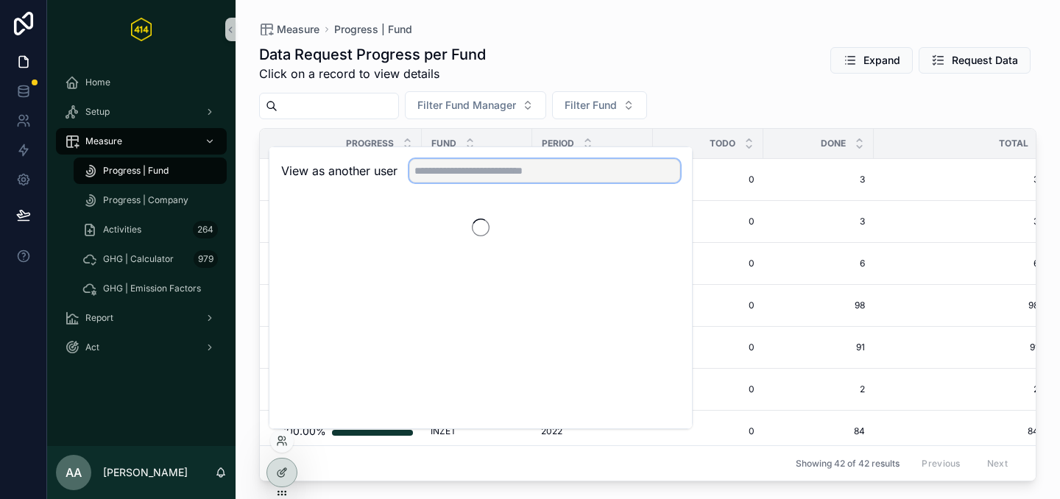
click at [489, 175] on input "text" at bounding box center [544, 171] width 271 height 24
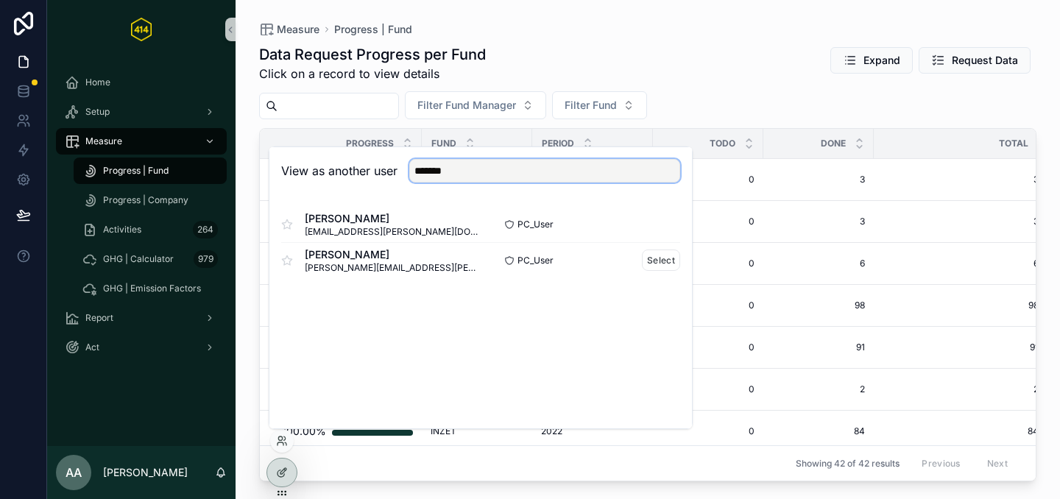
type input "*******"
click at [634, 259] on div "PC_User Select" at bounding box center [581, 260] width 200 height 21
click at [649, 261] on button "Select" at bounding box center [661, 260] width 38 height 21
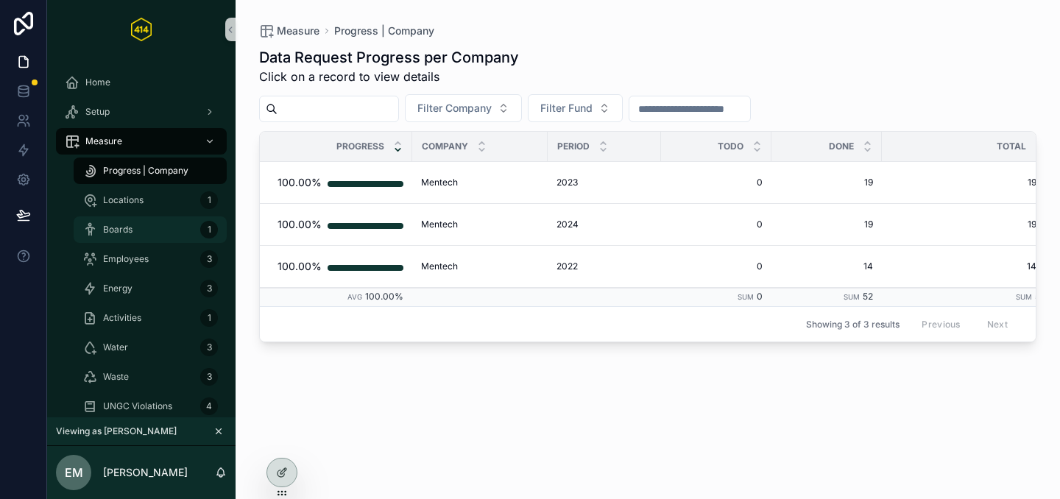
click at [145, 227] on div "Boards 1" at bounding box center [149, 230] width 135 height 24
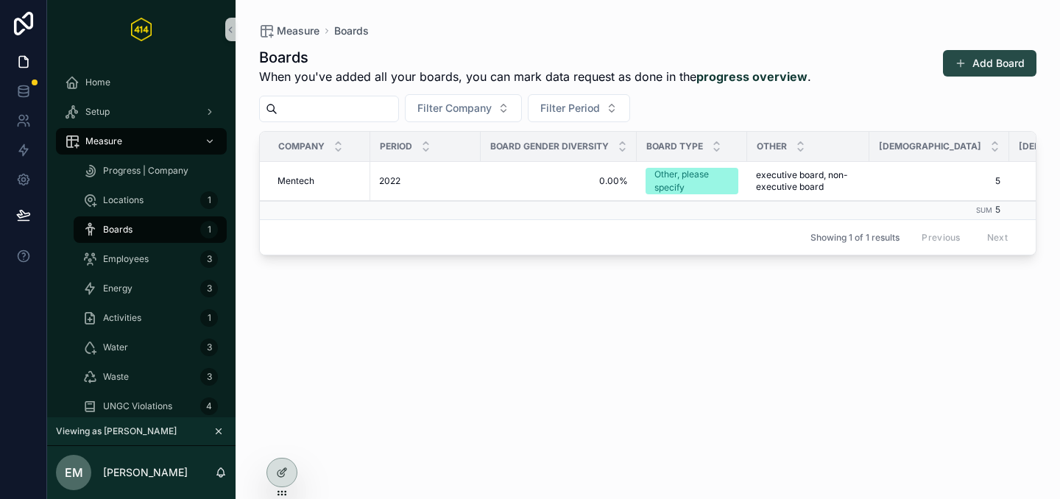
click at [985, 65] on button "Add Board" at bounding box center [990, 63] width 94 height 27
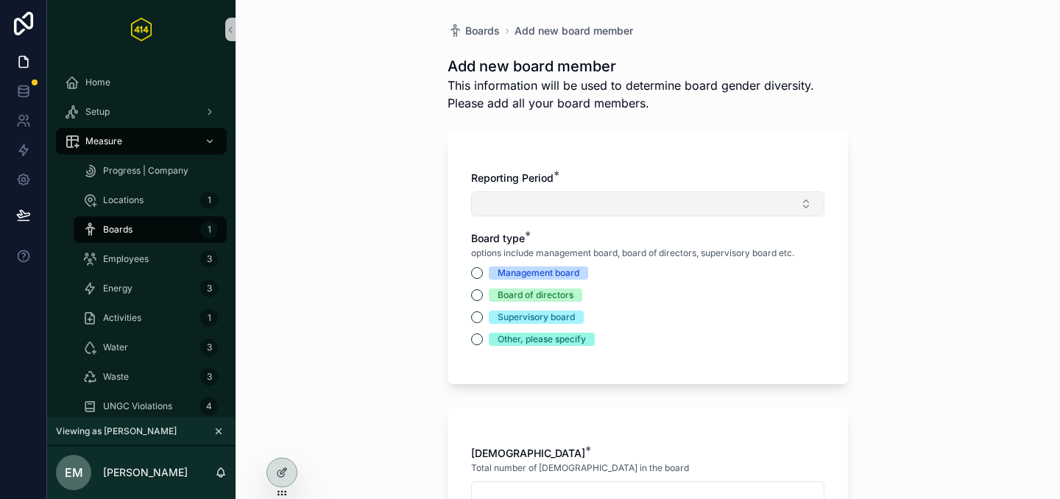
click at [571, 206] on button "Select Button" at bounding box center [647, 203] width 353 height 25
click at [393, 194] on div "Boards Add new board member Add new board member This information will be used …" at bounding box center [648, 249] width 825 height 499
click at [129, 224] on span "Boards" at bounding box center [117, 230] width 29 height 12
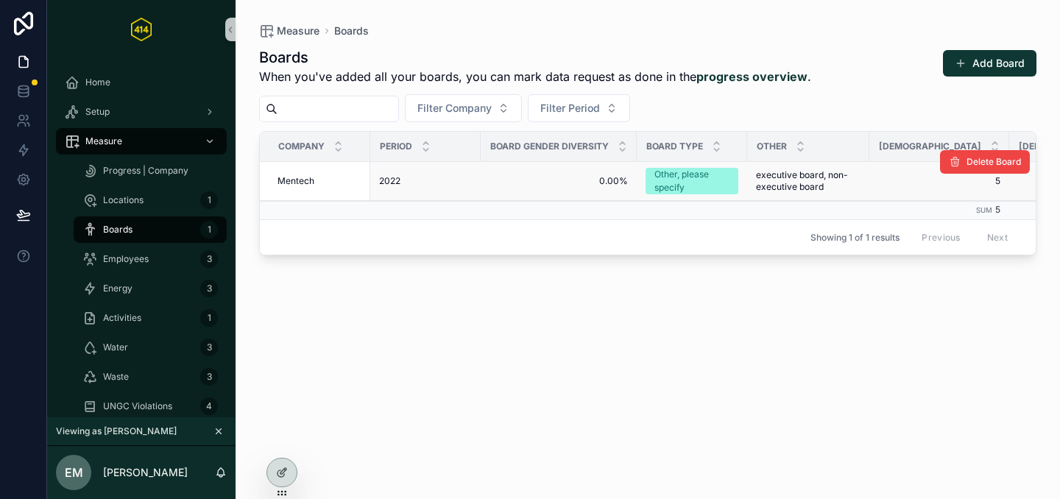
click at [751, 172] on td "executive board, non-executive board executive board, non-executive board" at bounding box center [808, 181] width 122 height 39
click at [764, 178] on span "executive board, non-executive board" at bounding box center [808, 181] width 105 height 24
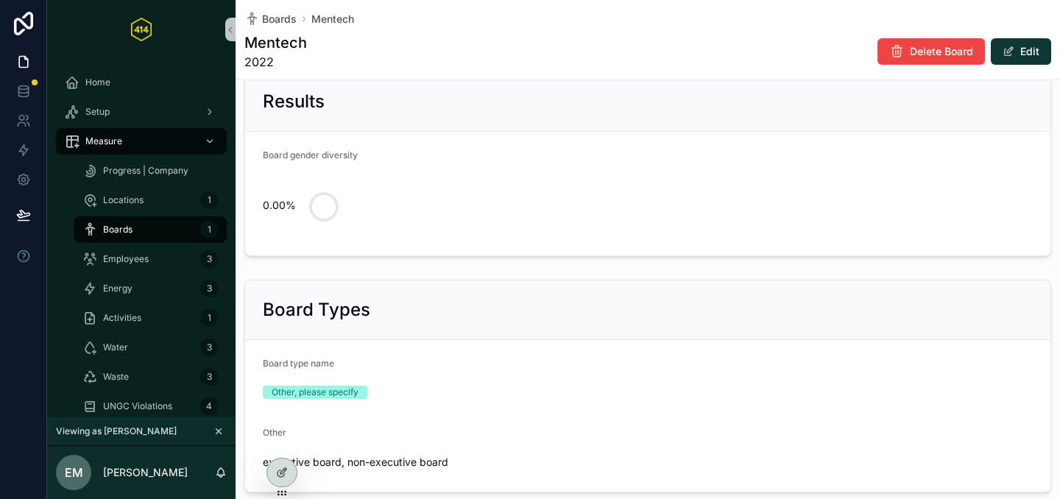
scroll to position [57, 0]
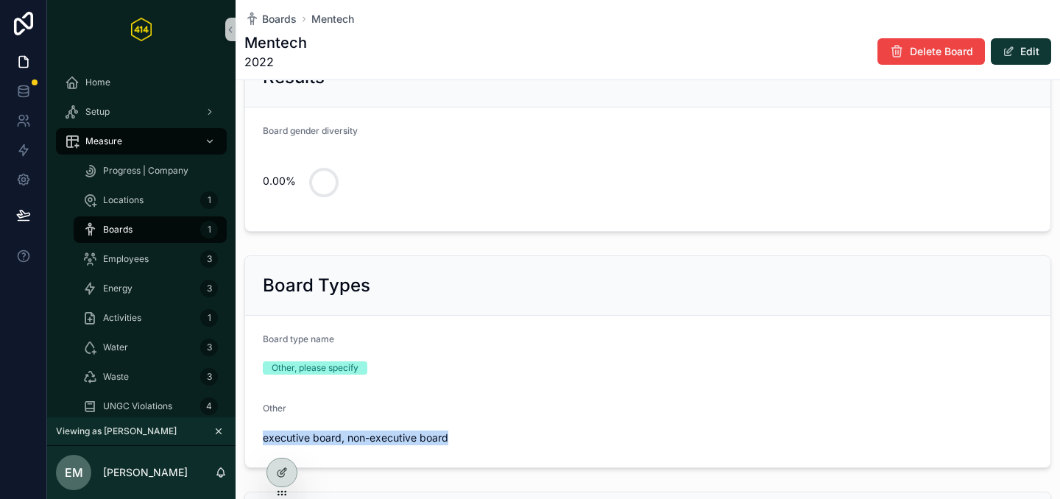
drag, startPoint x: 263, startPoint y: 437, endPoint x: 493, endPoint y: 434, distance: 229.8
click at [493, 434] on span "executive board, non-executive board" at bounding box center [648, 438] width 770 height 15
copy span "executive board, non-executive board"
click at [141, 226] on div "Boards 1" at bounding box center [149, 230] width 135 height 24
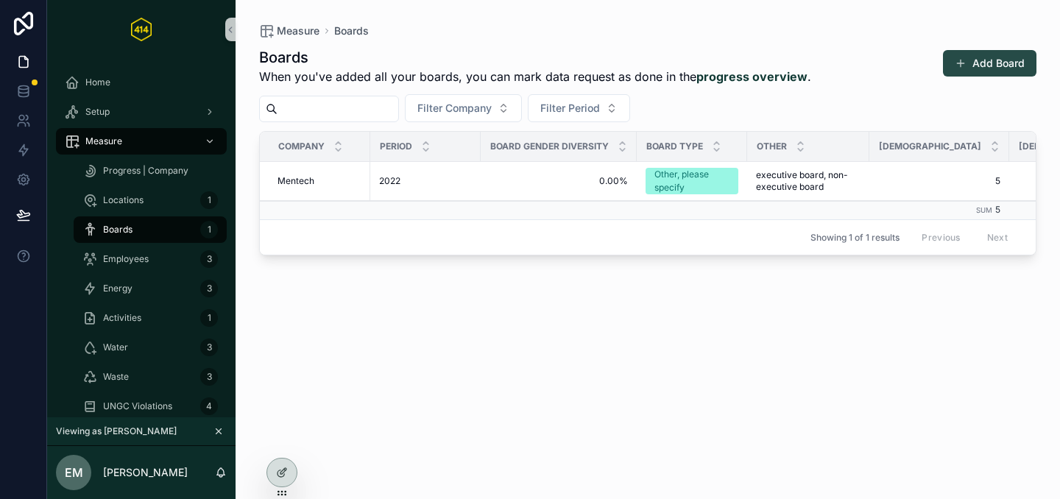
click at [995, 70] on button "Add Board" at bounding box center [990, 63] width 94 height 27
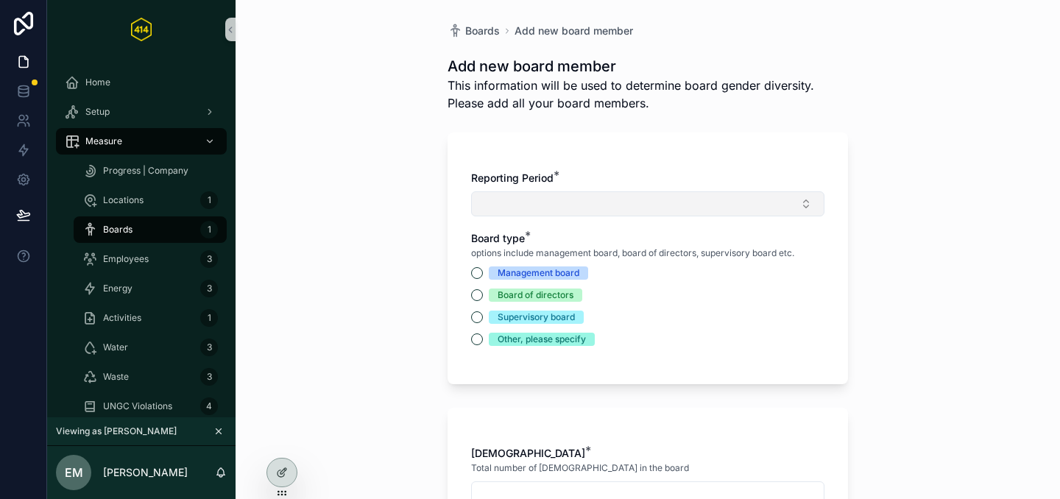
click at [599, 200] on button "Select Button" at bounding box center [647, 203] width 353 height 25
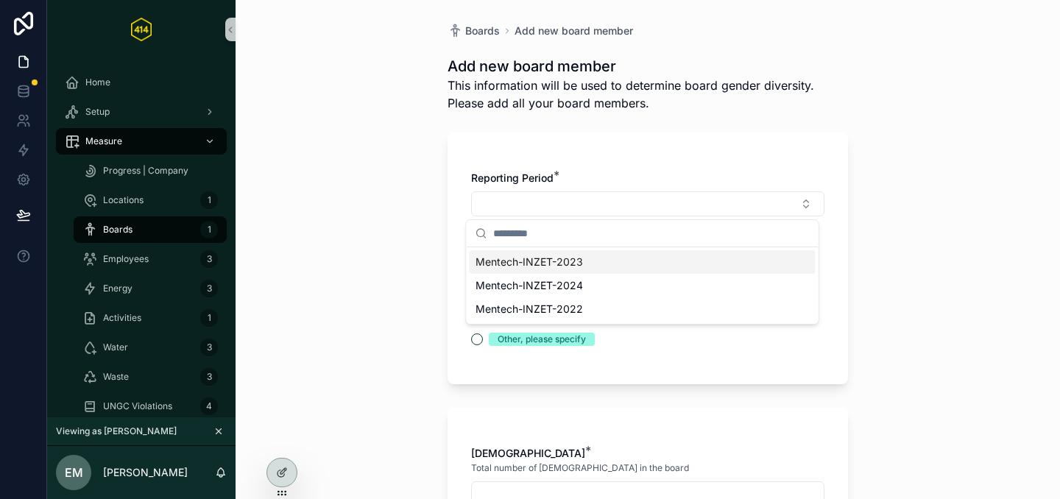
click at [572, 261] on span "Mentech-INZET-2023" at bounding box center [530, 262] width 108 height 15
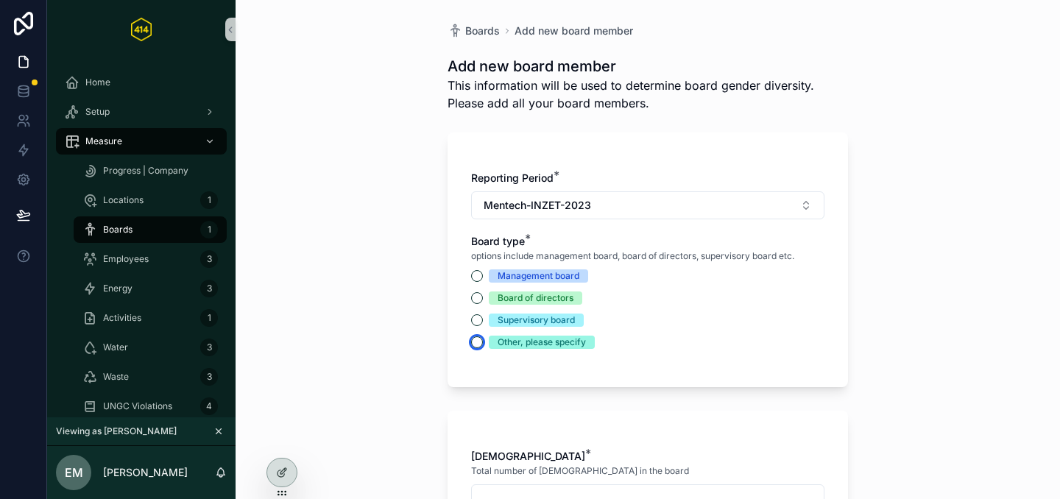
click at [473, 337] on button "Other, please specify" at bounding box center [477, 343] width 12 height 12
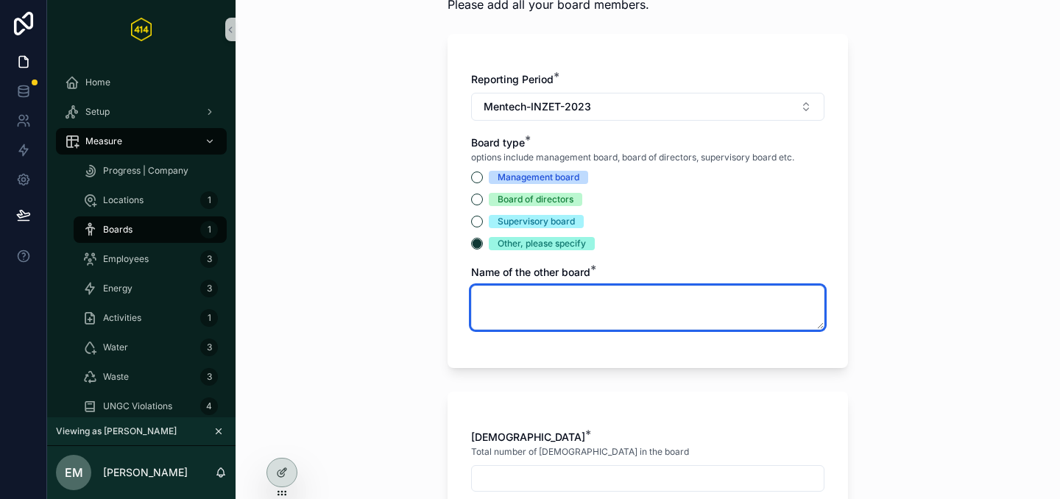
scroll to position [99, 0]
click at [567, 305] on textarea "scrollable content" at bounding box center [647, 308] width 353 height 44
paste textarea "**********"
type textarea "**********"
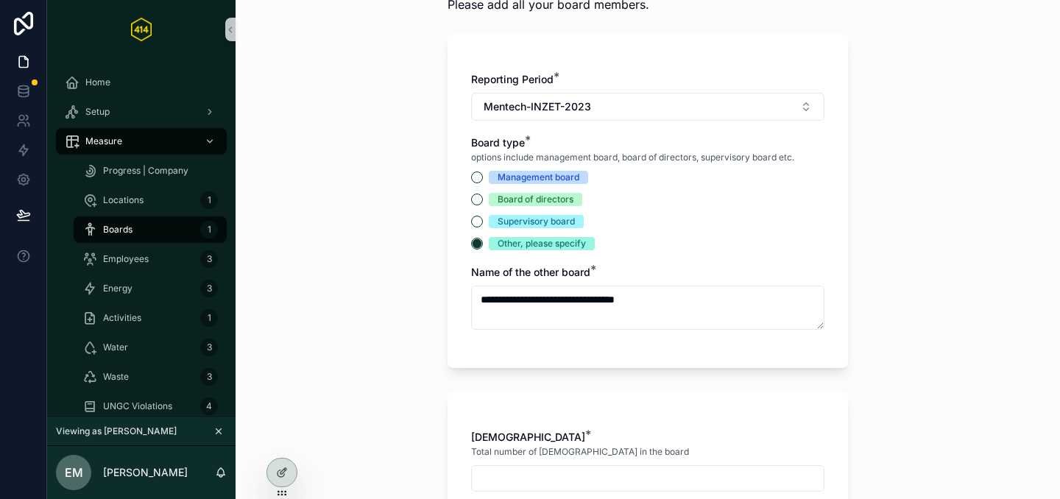
click at [626, 353] on div "**********" at bounding box center [648, 201] width 401 height 334
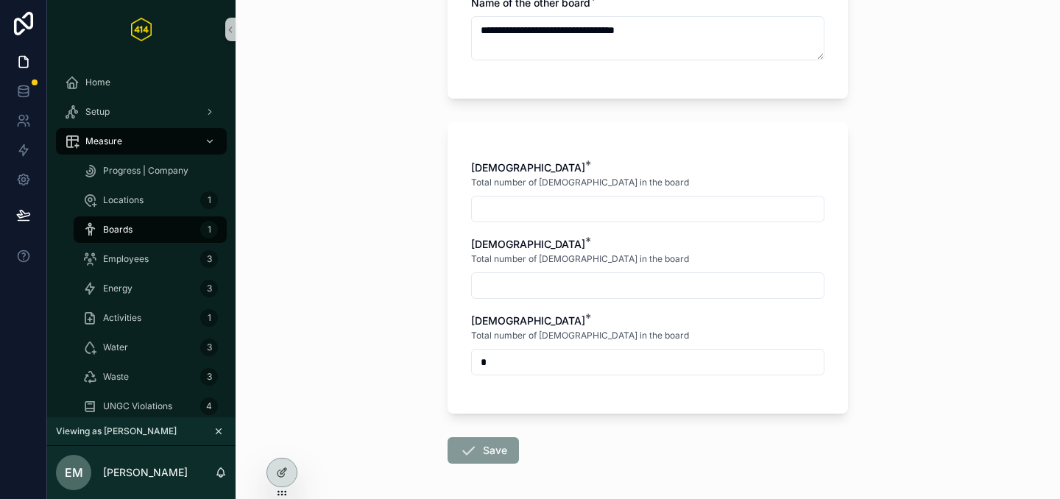
scroll to position [387, 0]
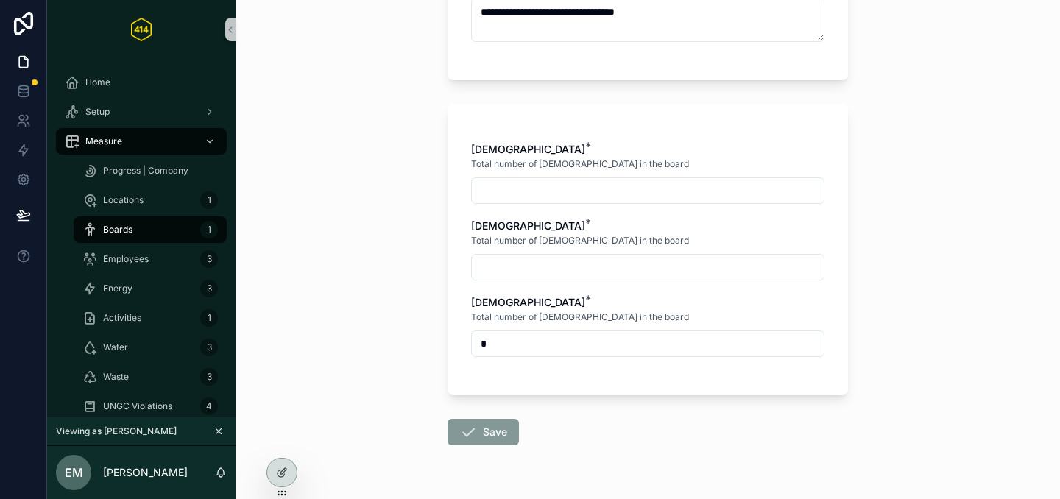
click at [526, 185] on input "scrollable content" at bounding box center [648, 190] width 352 height 21
type input "*"
click at [482, 269] on input "scrollable content" at bounding box center [648, 267] width 352 height 21
type input "*"
click at [513, 297] on span "[DEMOGRAPHIC_DATA]" at bounding box center [528, 302] width 114 height 13
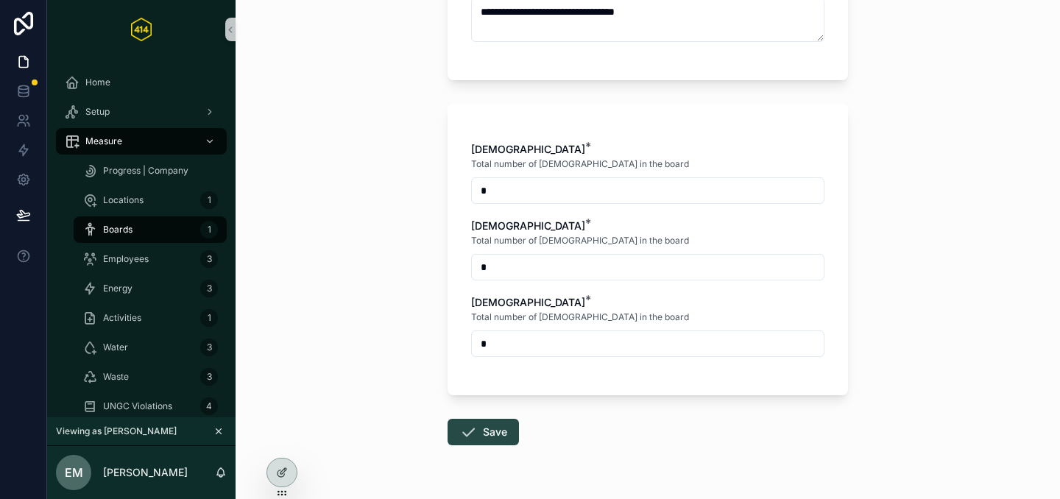
click at [473, 429] on button "Save" at bounding box center [483, 432] width 71 height 27
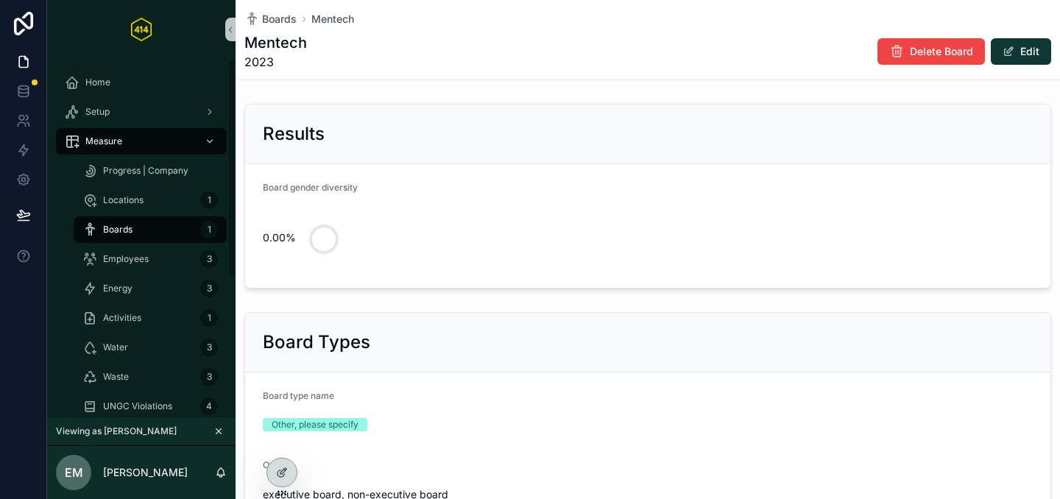
click at [132, 236] on div "Boards 1" at bounding box center [149, 230] width 135 height 24
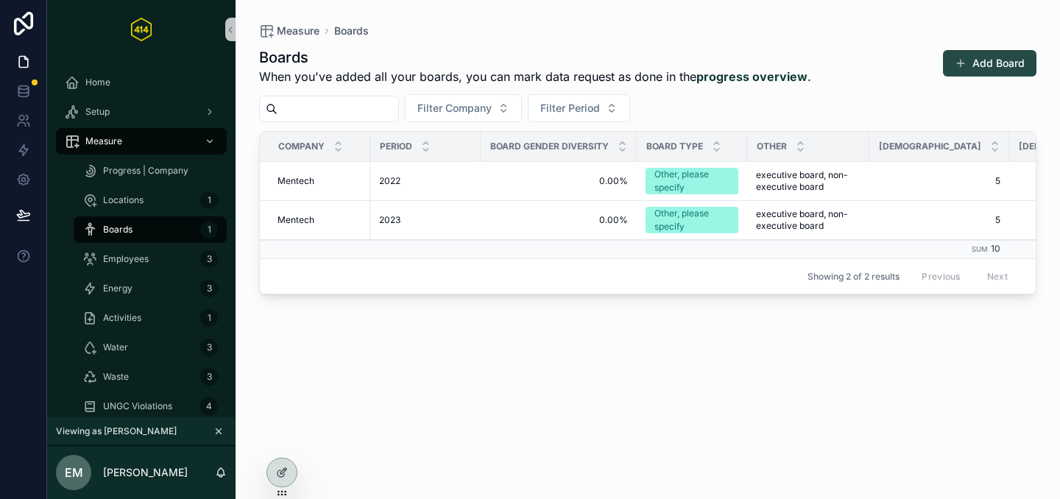
click at [979, 65] on button "Add Board" at bounding box center [990, 63] width 94 height 27
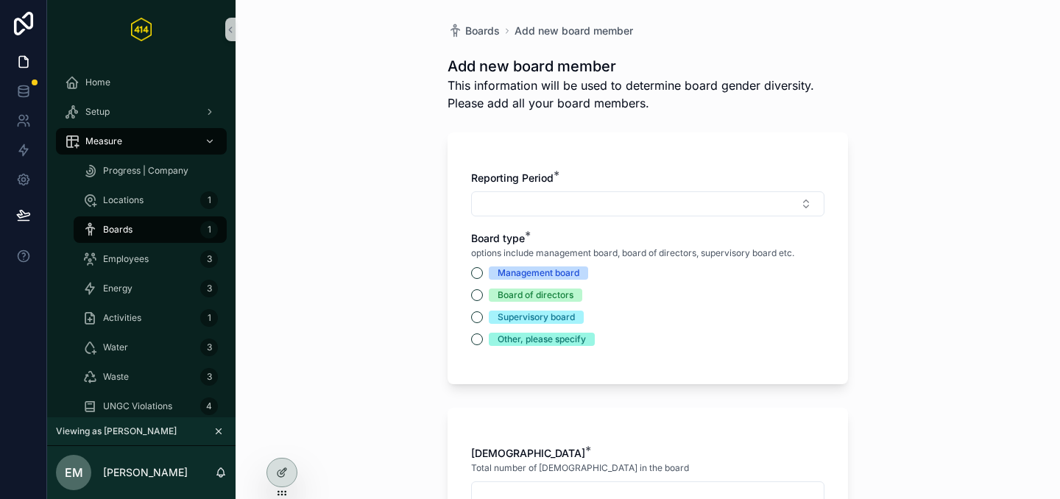
click at [596, 222] on div "Reporting Period * Board type * options include management board, board of dire…" at bounding box center [647, 266] width 353 height 190
click at [586, 211] on button "Select Button" at bounding box center [647, 203] width 353 height 25
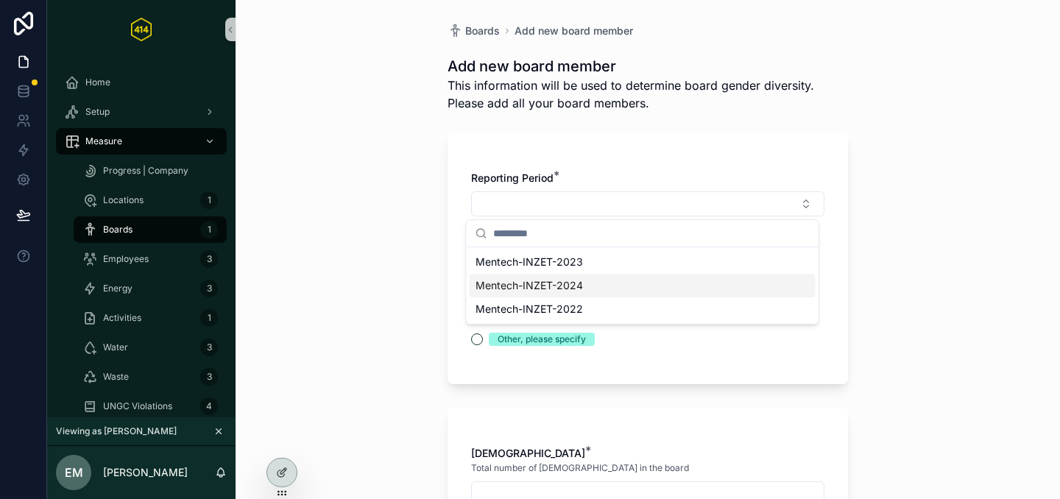
click at [543, 292] on span "Mentech-INZET-2024" at bounding box center [530, 285] width 108 height 15
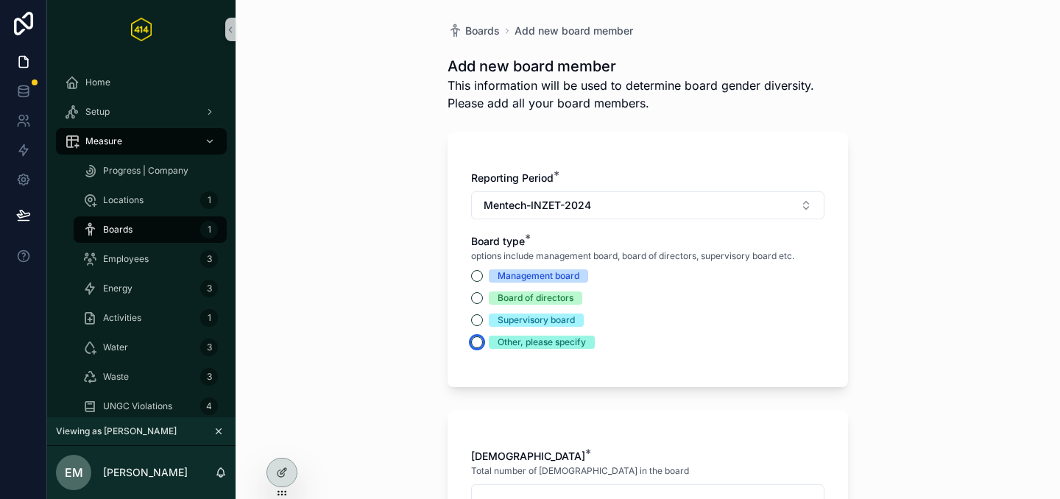
click at [473, 339] on button "Other, please specify" at bounding box center [477, 343] width 12 height 12
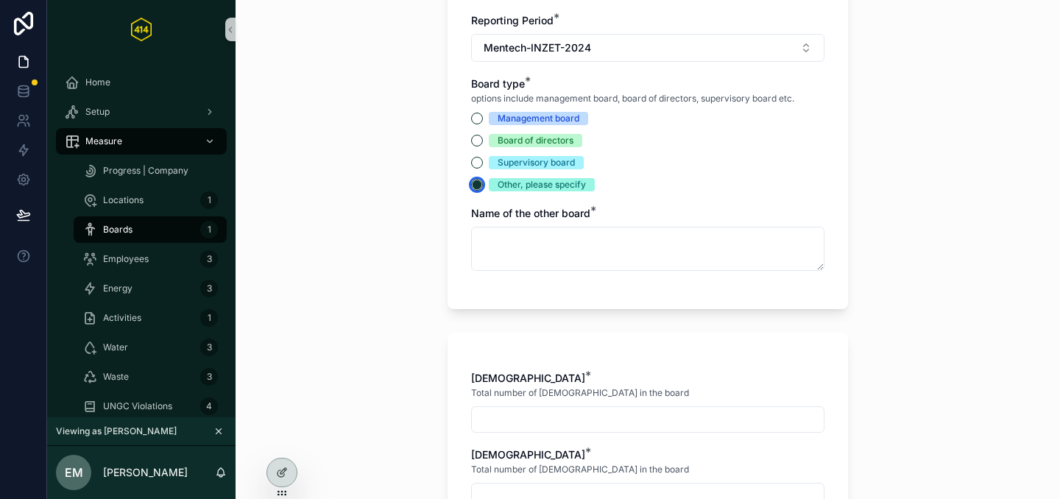
scroll to position [147, 0]
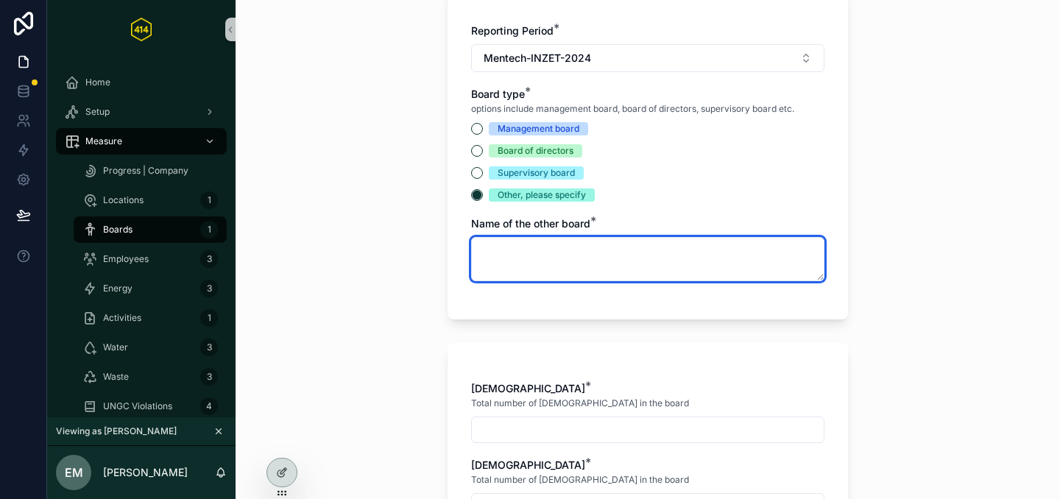
click at [480, 256] on textarea "scrollable content" at bounding box center [647, 259] width 353 height 44
paste textarea "**********"
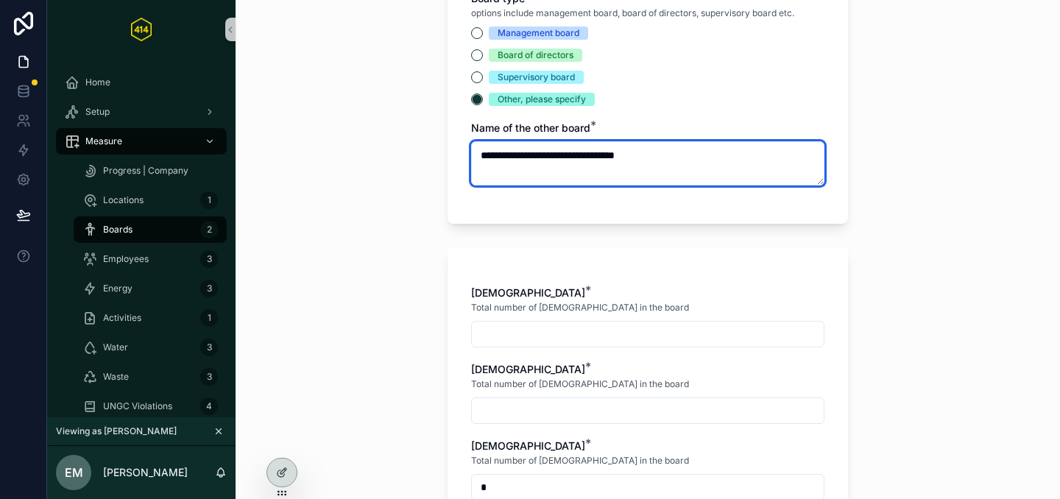
type textarea "**********"
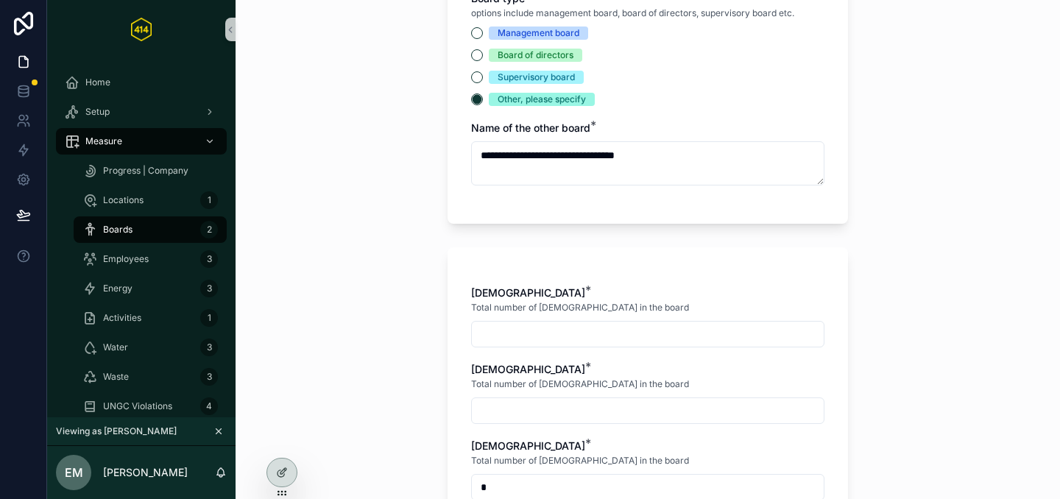
click at [495, 325] on input "scrollable content" at bounding box center [648, 334] width 352 height 21
type input "*"
click at [504, 406] on input "scrollable content" at bounding box center [648, 411] width 352 height 21
type input "*"
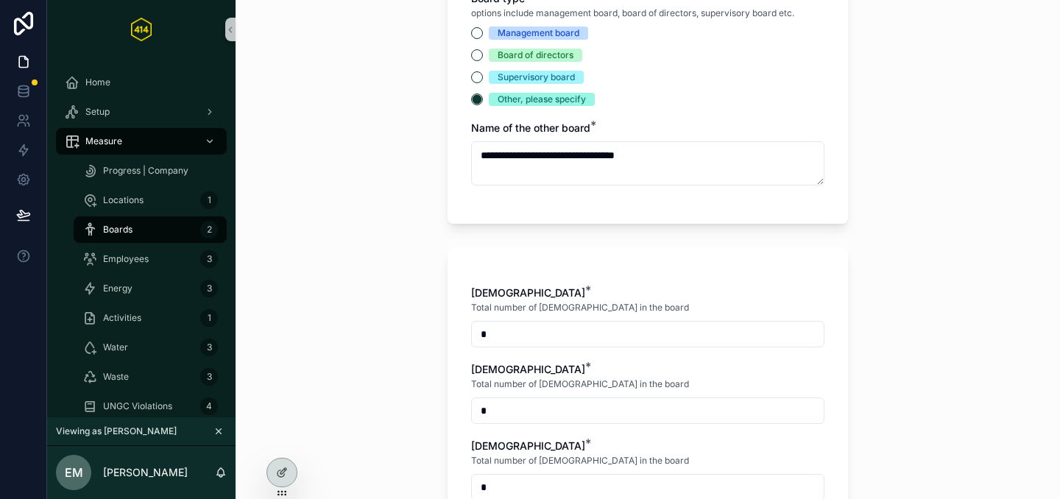
click at [501, 359] on div "Males * Total number of males in the board * Females * Total number of females …" at bounding box center [647, 401] width 353 height 230
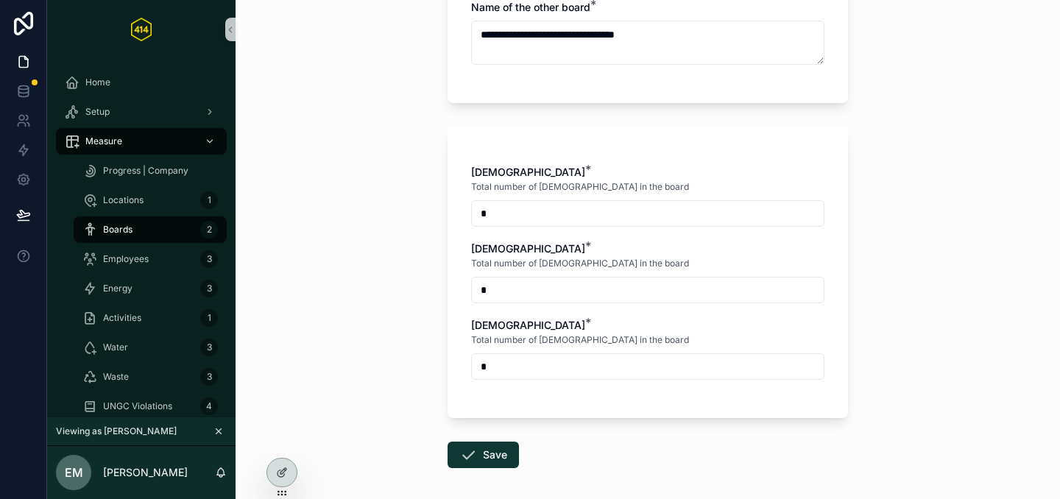
scroll to position [427, 0]
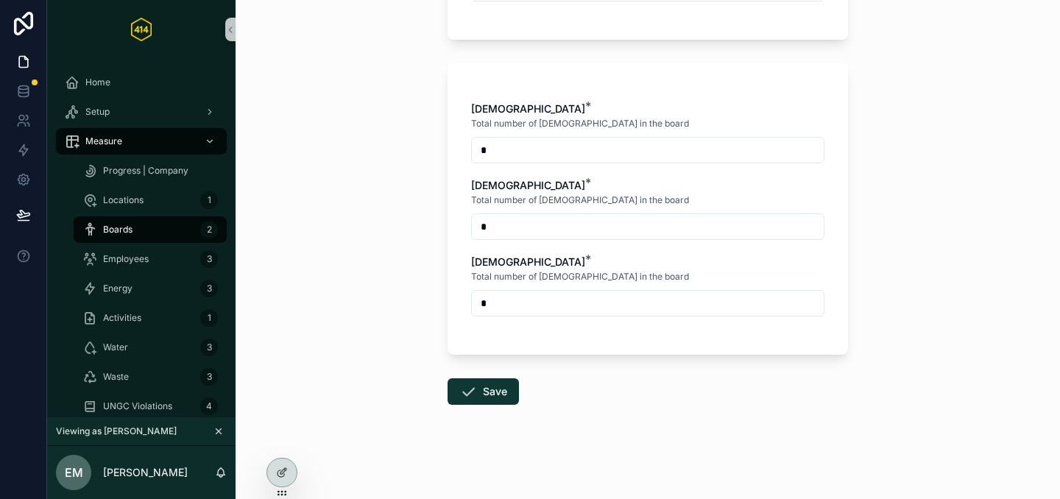
click at [461, 389] on icon "scrollable content" at bounding box center [469, 392] width 18 height 18
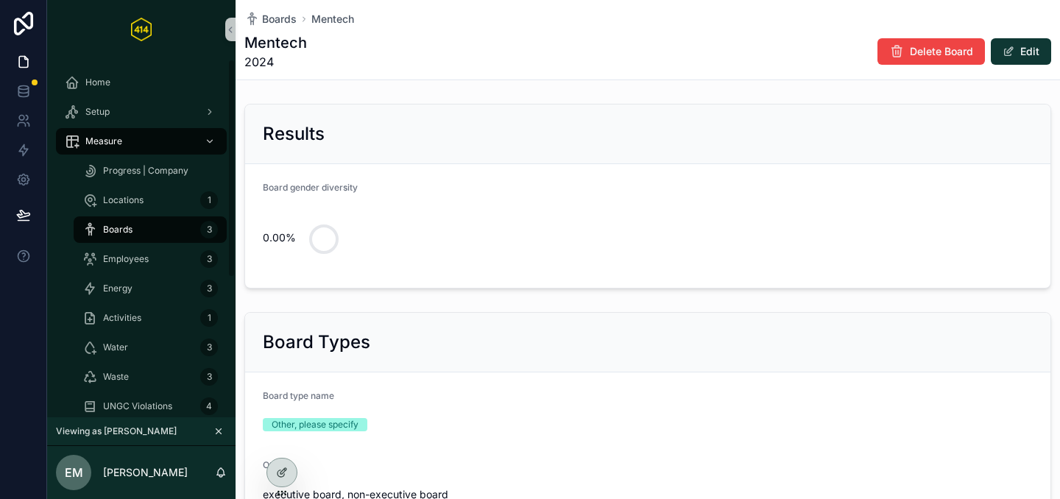
click at [119, 224] on span "Boards" at bounding box center [117, 230] width 29 height 12
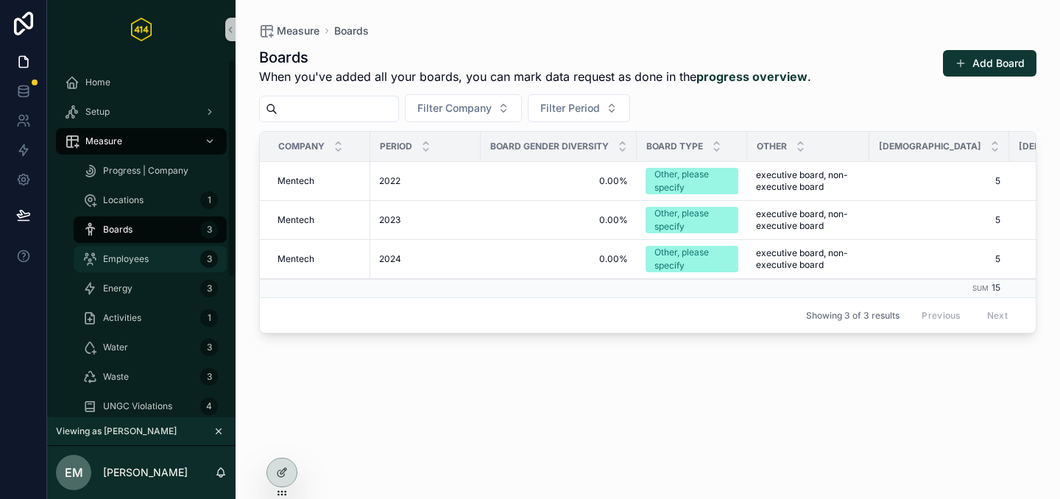
click at [135, 264] on span "Employees" at bounding box center [126, 259] width 46 height 12
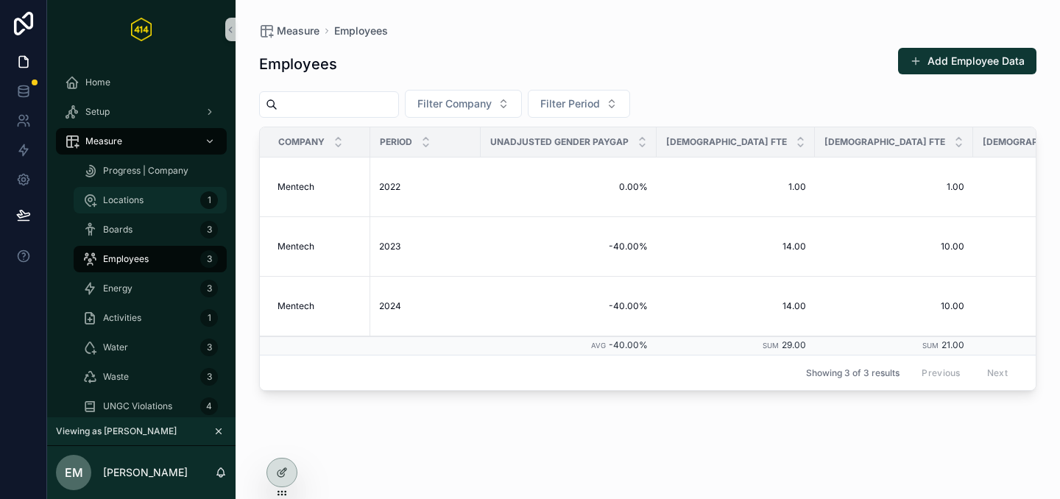
click at [124, 205] on span "Locations" at bounding box center [123, 200] width 41 height 12
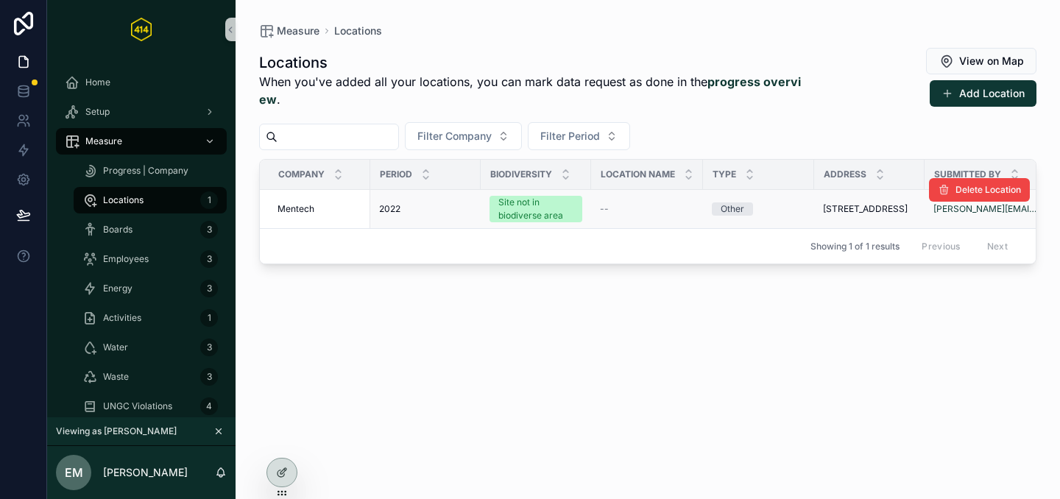
click at [773, 214] on div "Other" at bounding box center [759, 209] width 94 height 13
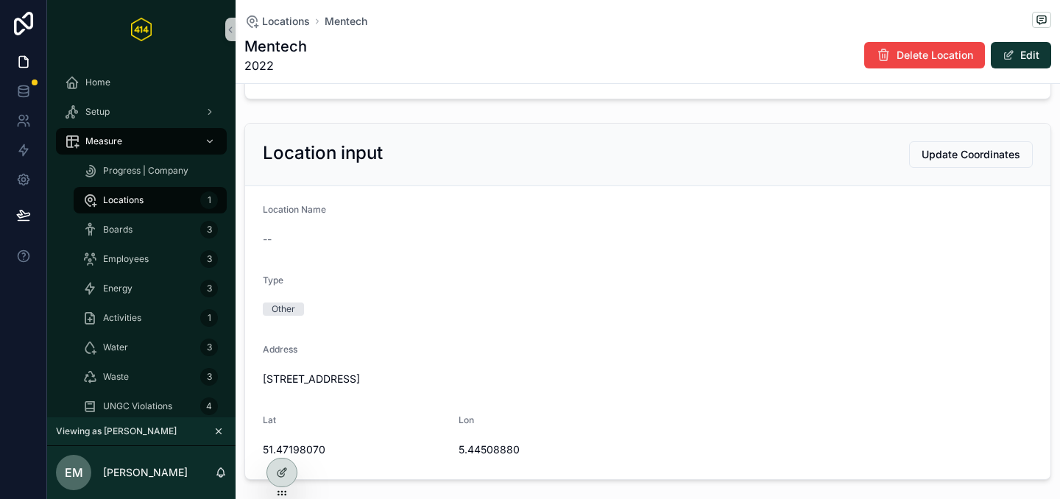
scroll to position [253, 0]
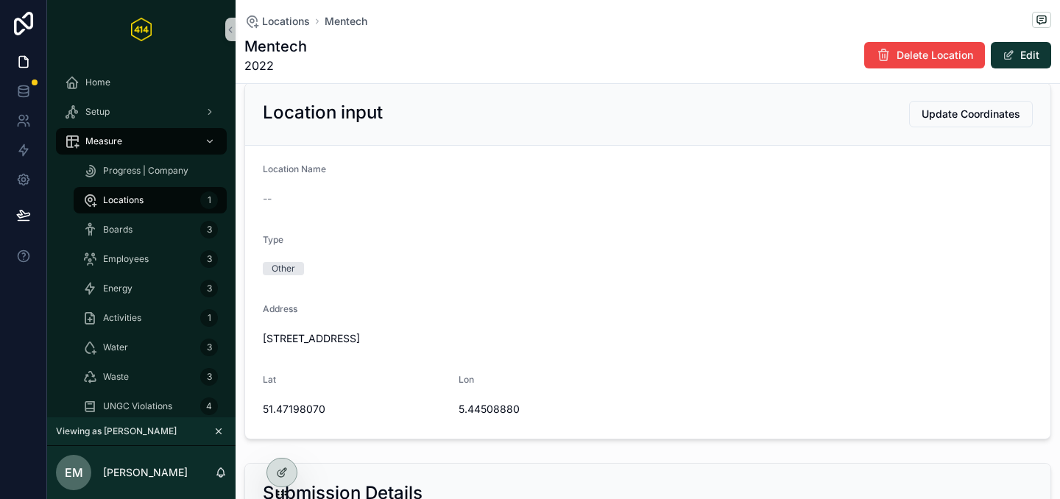
drag, startPoint x: 261, startPoint y: 339, endPoint x: 535, endPoint y: 354, distance: 275.1
click at [535, 354] on form "Location Name -- Type Other Address Boschdijk 766, Eindhoven Lat 51.47198070 Lo…" at bounding box center [648, 292] width 806 height 293
click at [542, 332] on span "[STREET_ADDRESS]" at bounding box center [648, 338] width 770 height 15
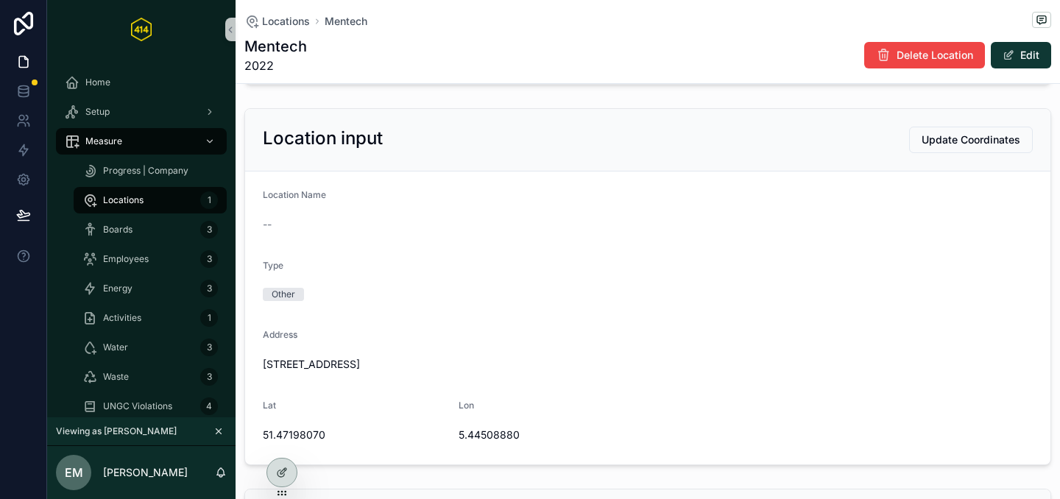
scroll to position [135, 0]
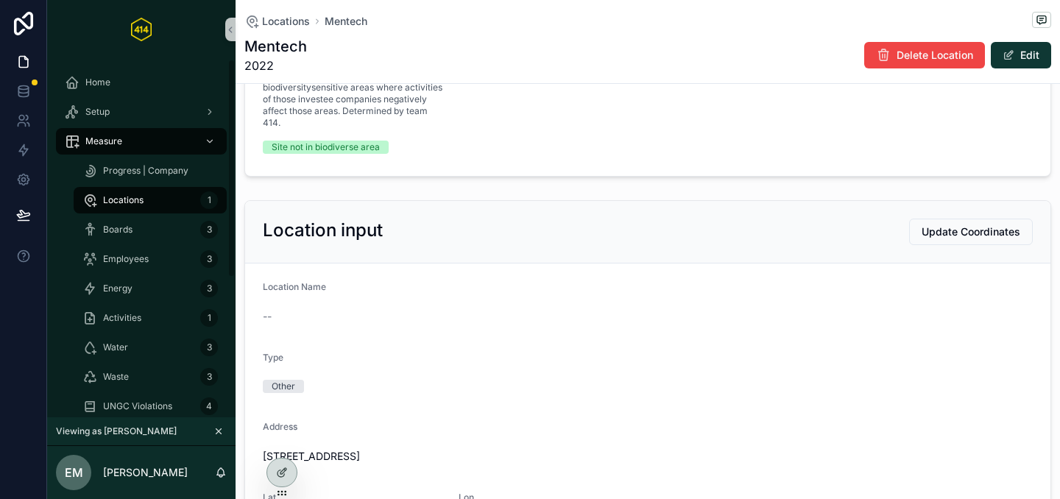
click at [177, 194] on div "Locations 1" at bounding box center [149, 201] width 135 height 24
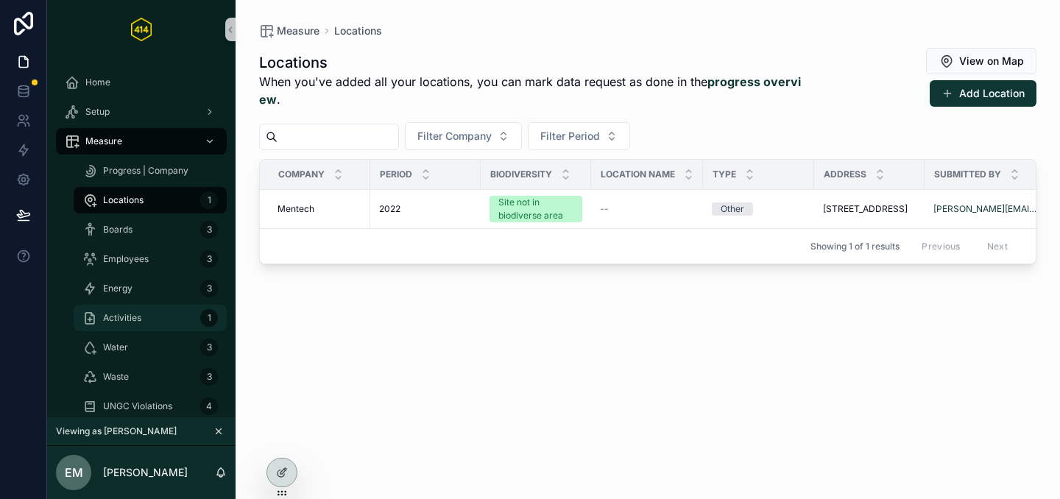
click at [134, 324] on div "Activities 1" at bounding box center [149, 318] width 135 height 24
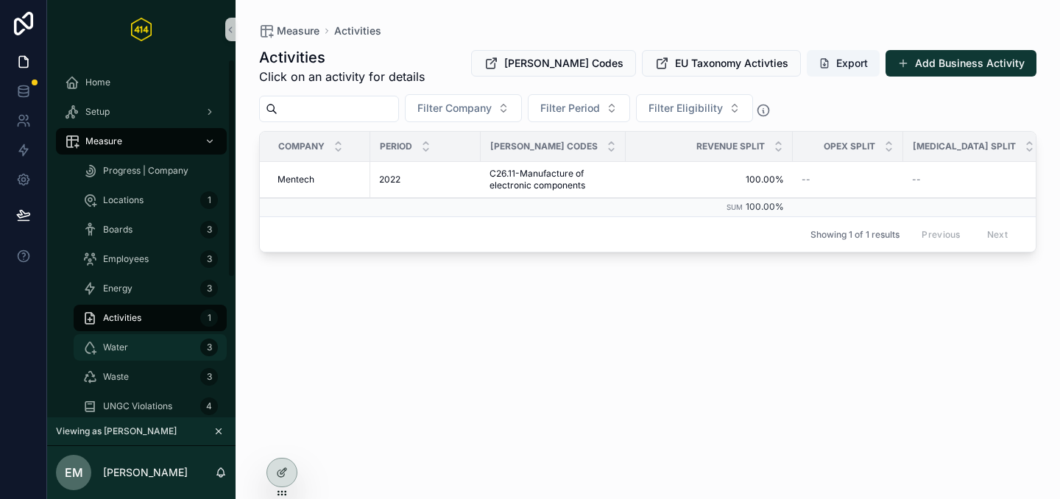
click at [126, 356] on div "Water 3" at bounding box center [149, 348] width 135 height 24
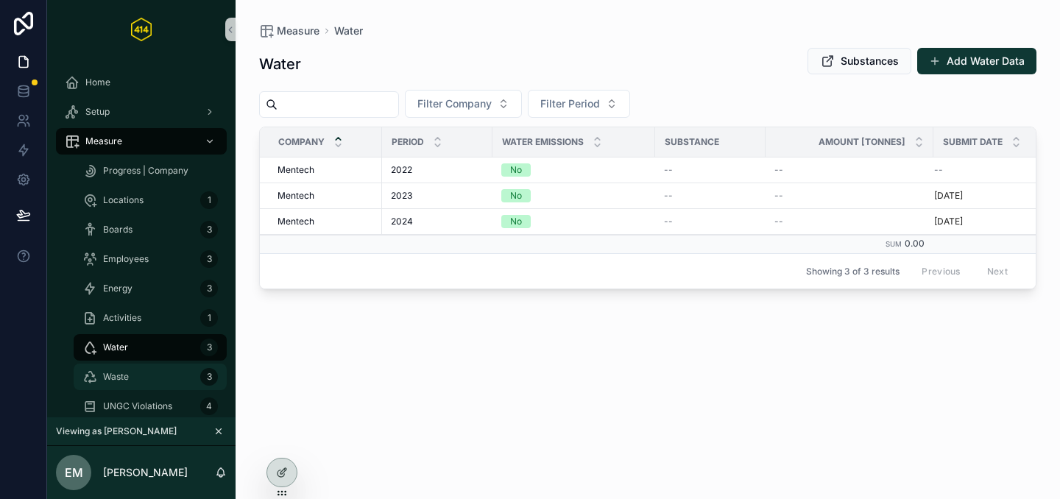
click at [133, 377] on div "Waste 3" at bounding box center [149, 377] width 135 height 24
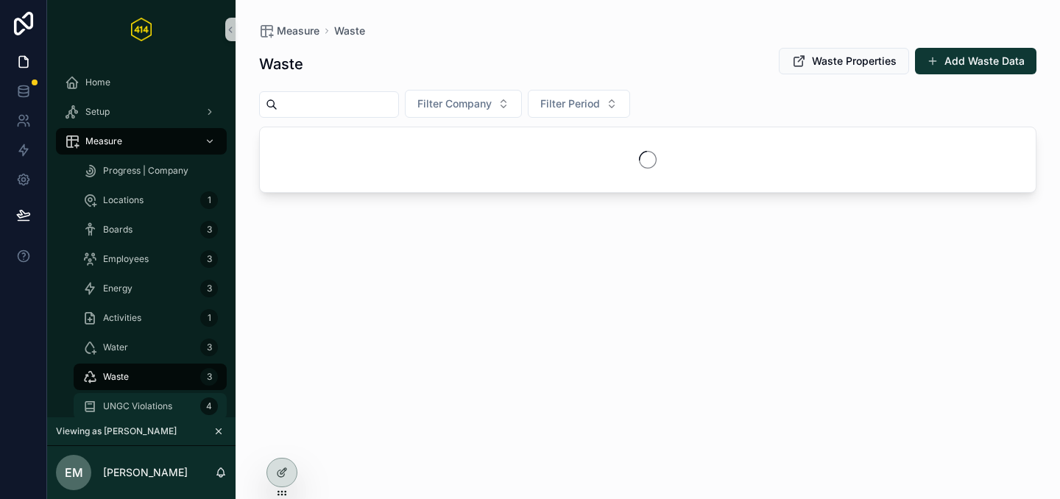
click at [130, 401] on span "UNGC Violations" at bounding box center [137, 407] width 69 height 12
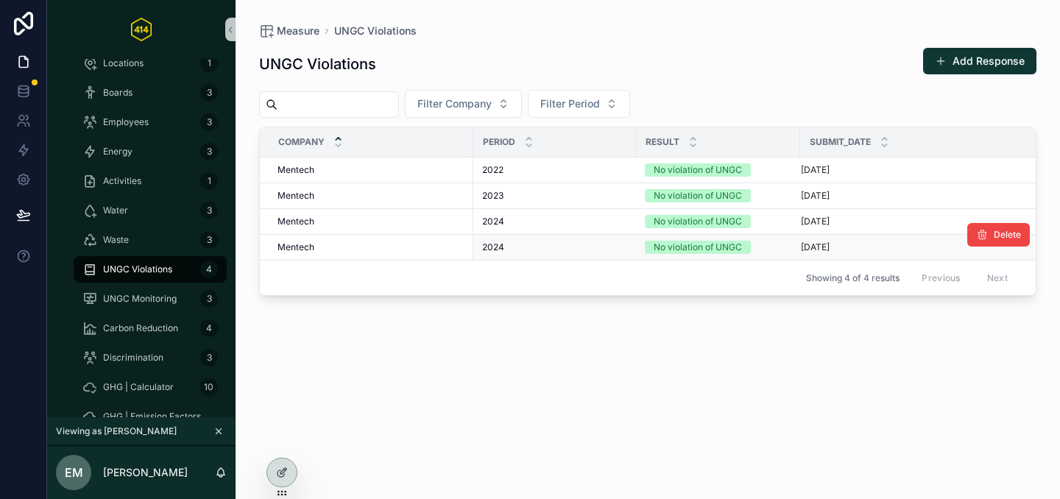
click at [600, 242] on div "2024 2024" at bounding box center [554, 248] width 145 height 12
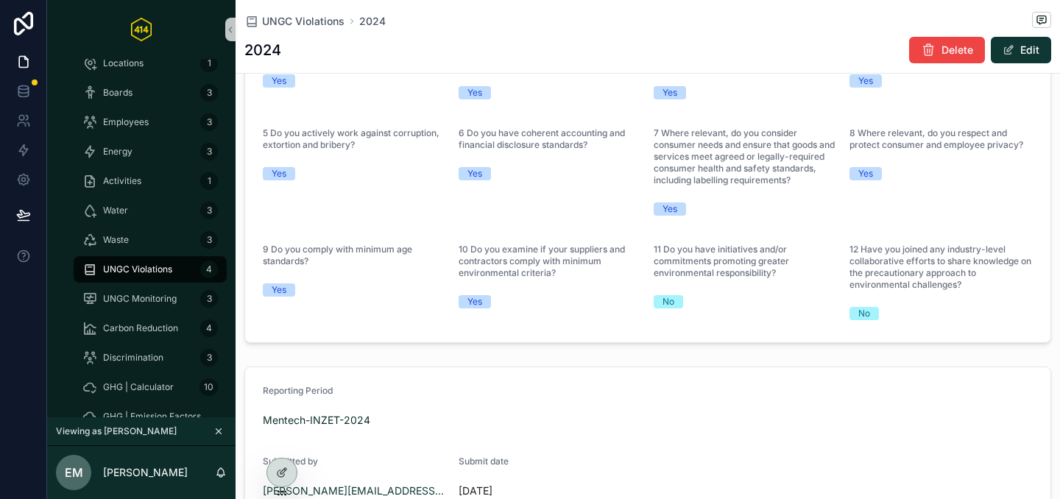
scroll to position [351, 0]
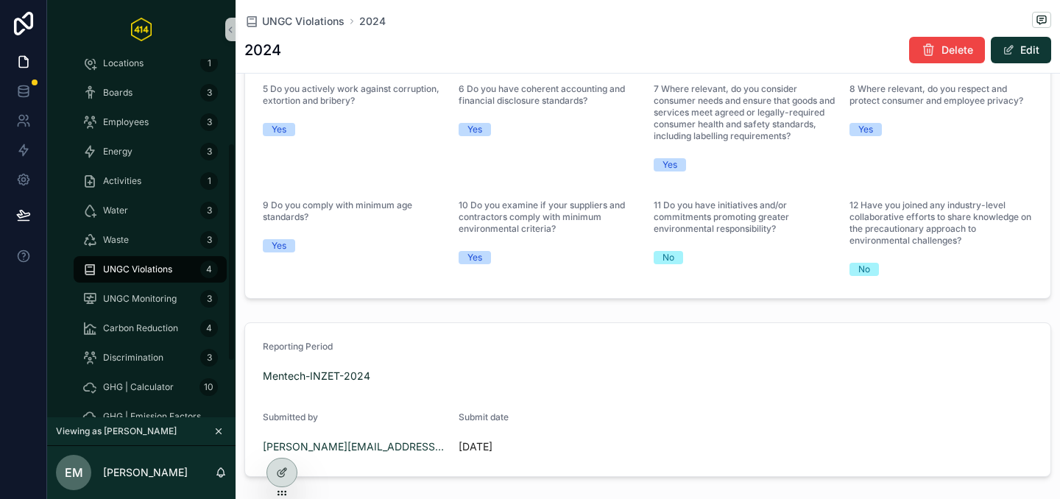
click at [159, 267] on span "UNGC Violations" at bounding box center [137, 270] width 69 height 12
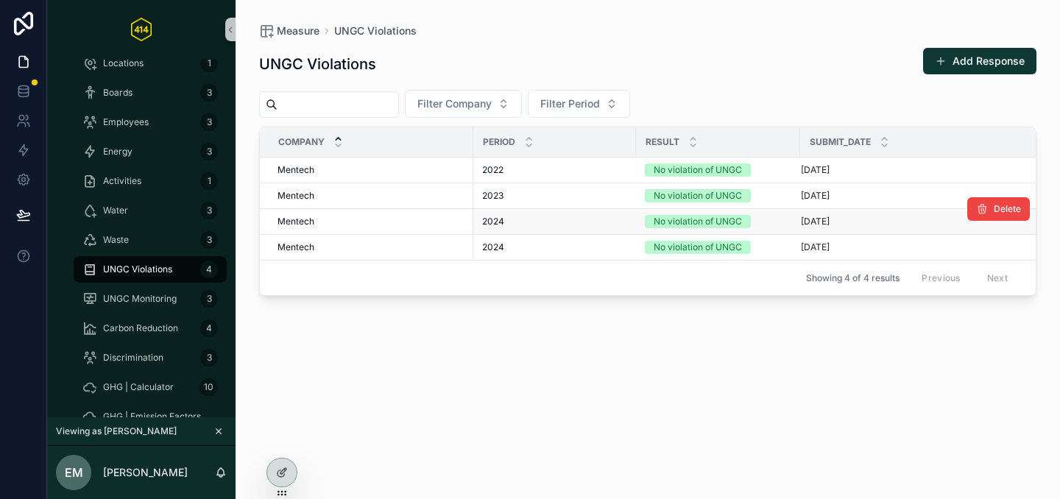
click at [515, 220] on div "2024 2024" at bounding box center [554, 222] width 145 height 12
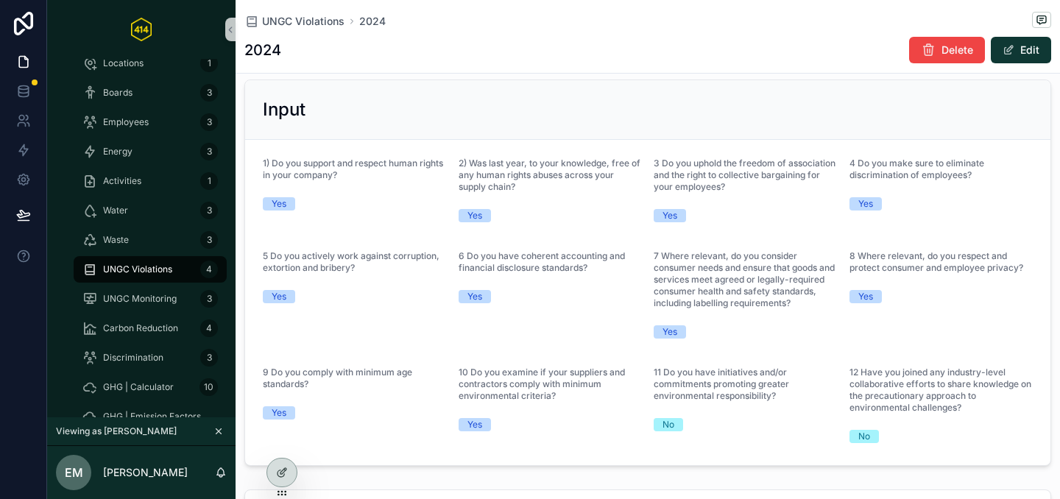
scroll to position [186, 0]
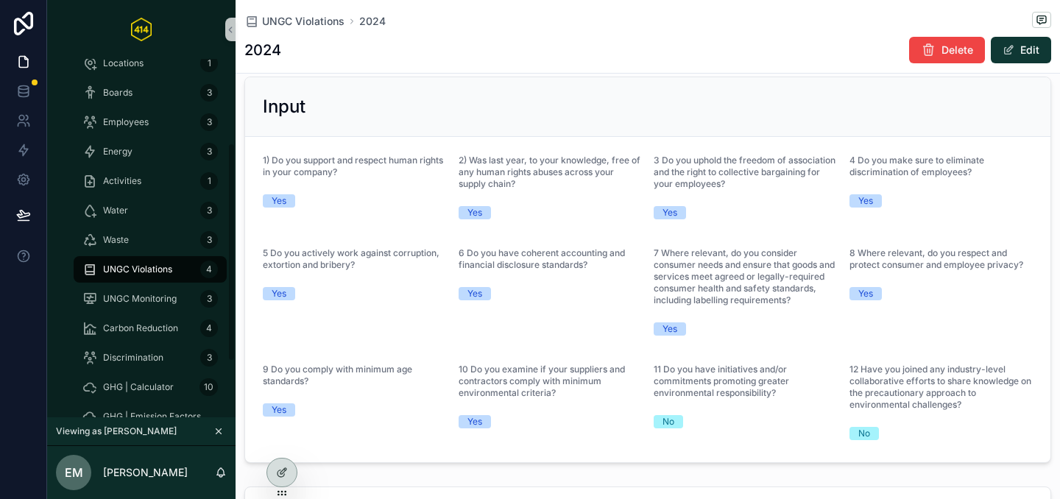
click at [158, 266] on span "UNGC Violations" at bounding box center [137, 270] width 69 height 12
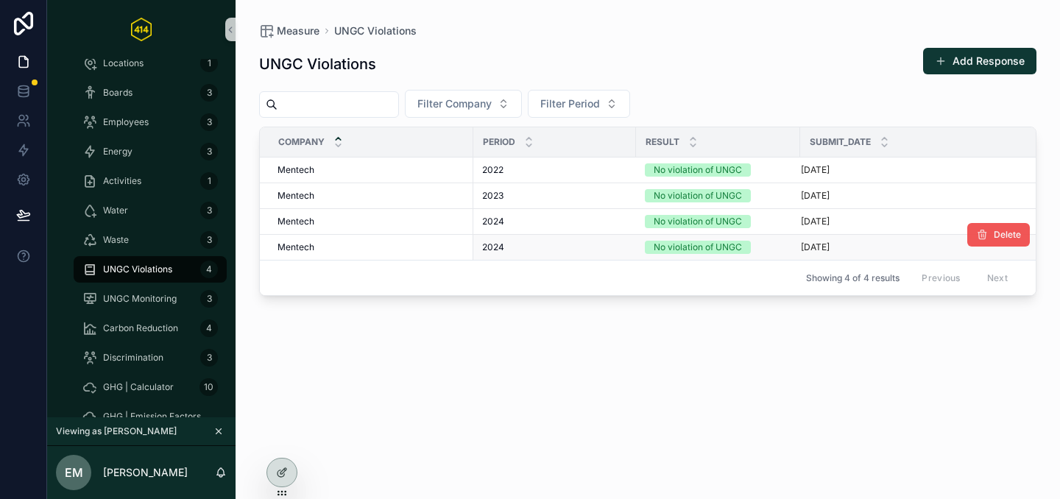
click at [985, 241] on button "Delete" at bounding box center [999, 235] width 63 height 24
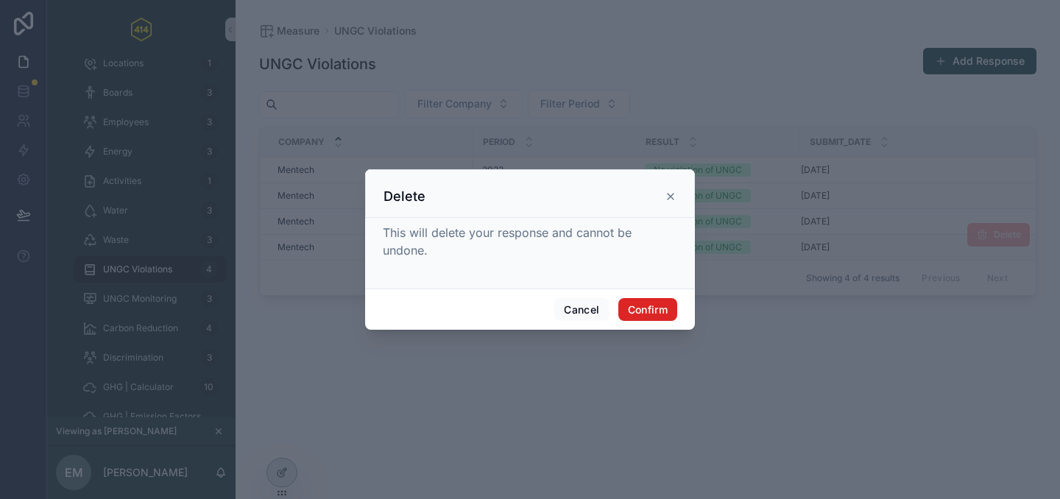
click at [639, 310] on button "Confirm" at bounding box center [648, 310] width 59 height 24
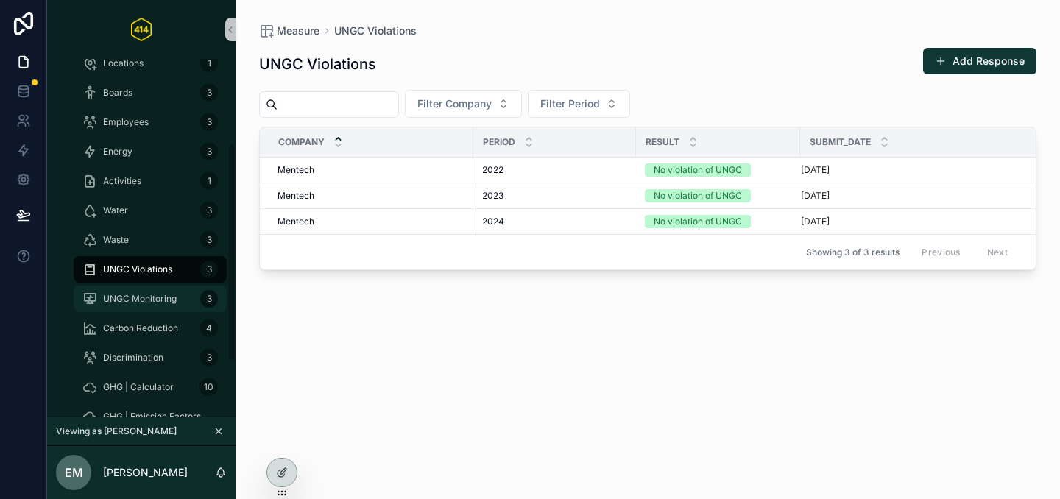
click at [129, 299] on span "UNGC Monitoring" at bounding box center [140, 299] width 74 height 12
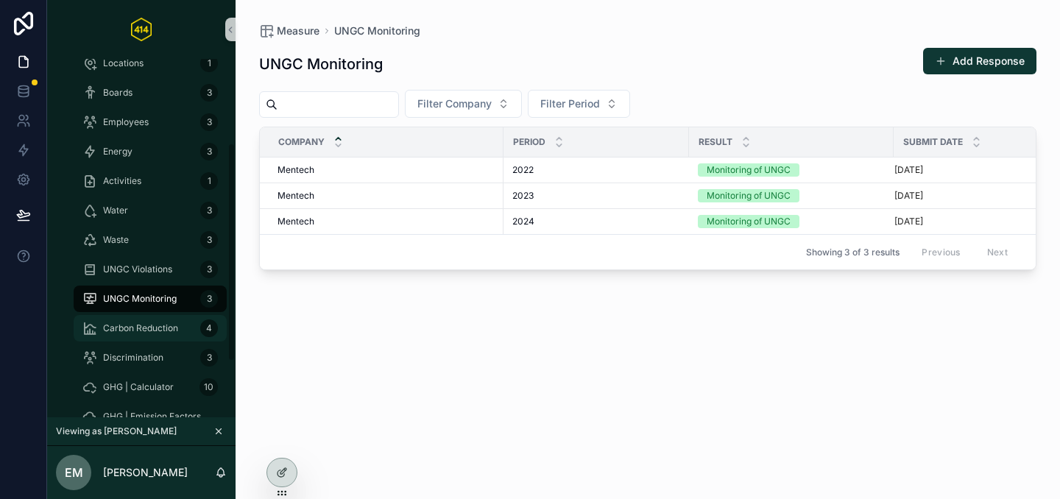
click at [174, 320] on div "Carbon Reduction 4" at bounding box center [149, 329] width 135 height 24
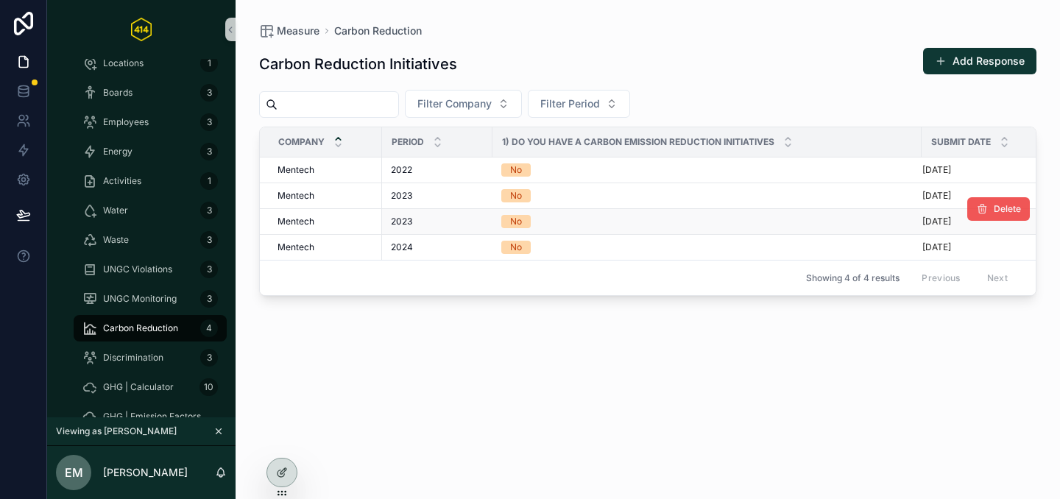
click at [982, 211] on icon "scrollable content" at bounding box center [982, 209] width 12 height 12
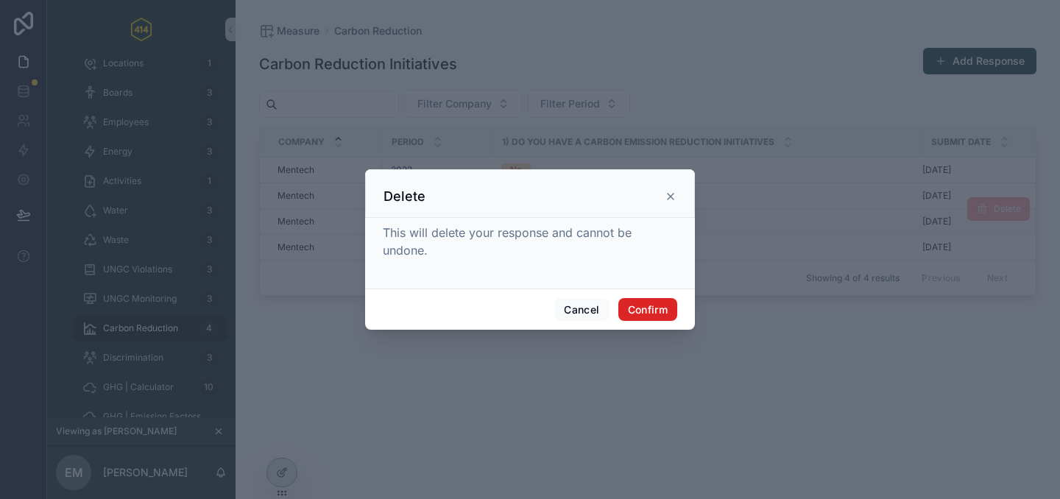
click at [666, 308] on button "Confirm" at bounding box center [648, 310] width 59 height 24
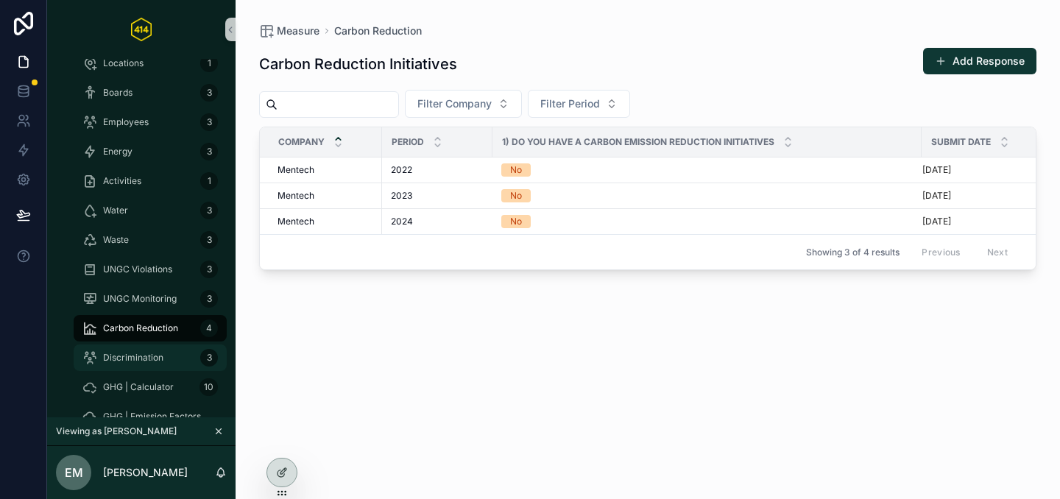
click at [156, 352] on span "Discrimination" at bounding box center [133, 358] width 60 height 12
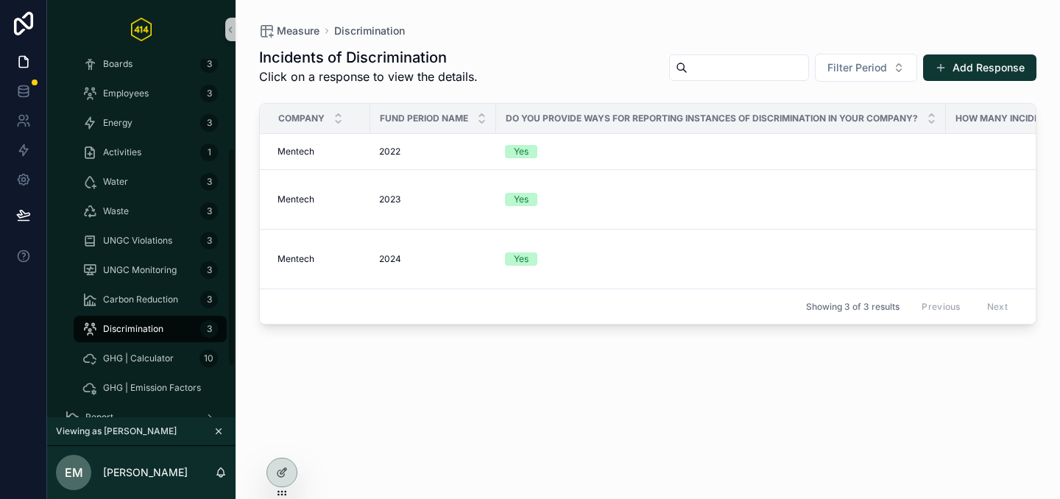
scroll to position [167, 0]
click at [133, 357] on span "GHG | Calculator" at bounding box center [138, 357] width 71 height 12
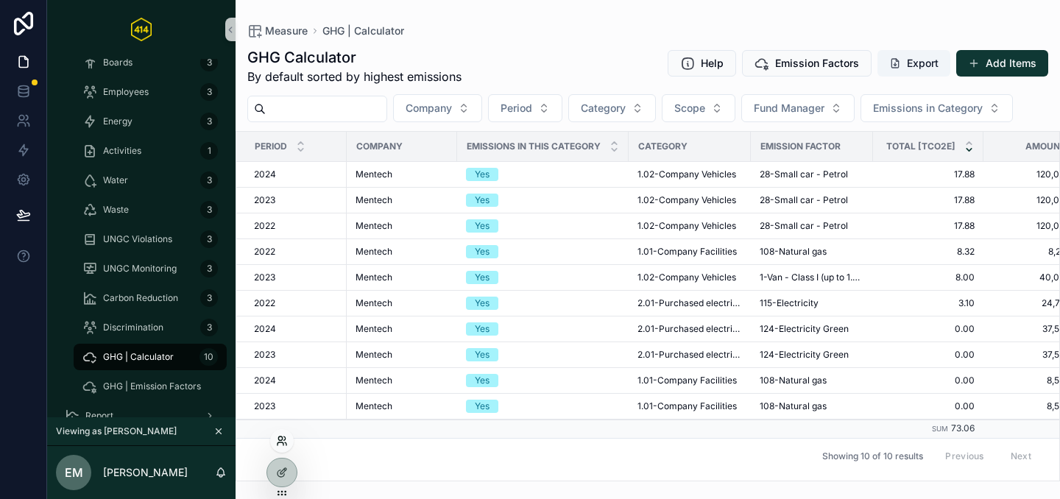
click at [281, 441] on icon at bounding box center [282, 441] width 12 height 12
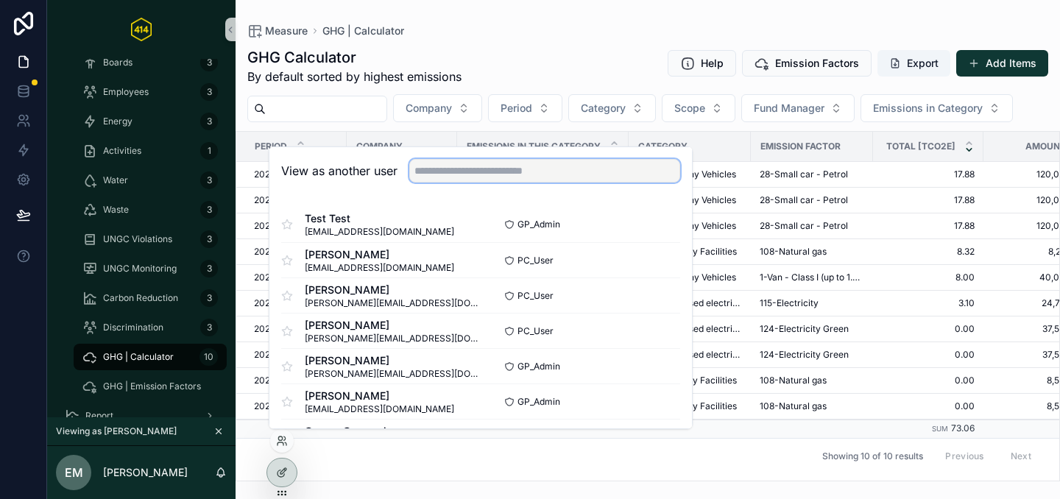
click at [451, 177] on input "text" at bounding box center [544, 171] width 271 height 24
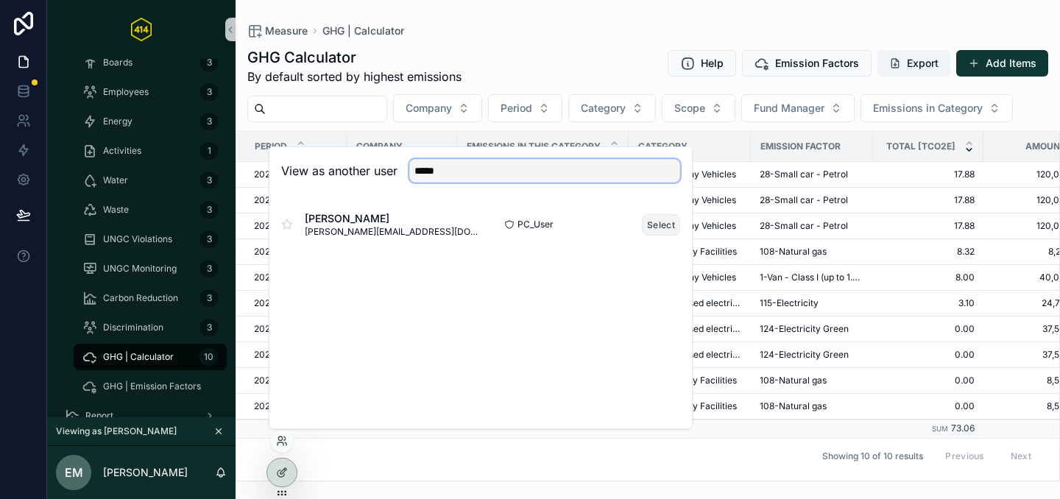
type input "*****"
click at [655, 225] on button "Select" at bounding box center [661, 224] width 38 height 21
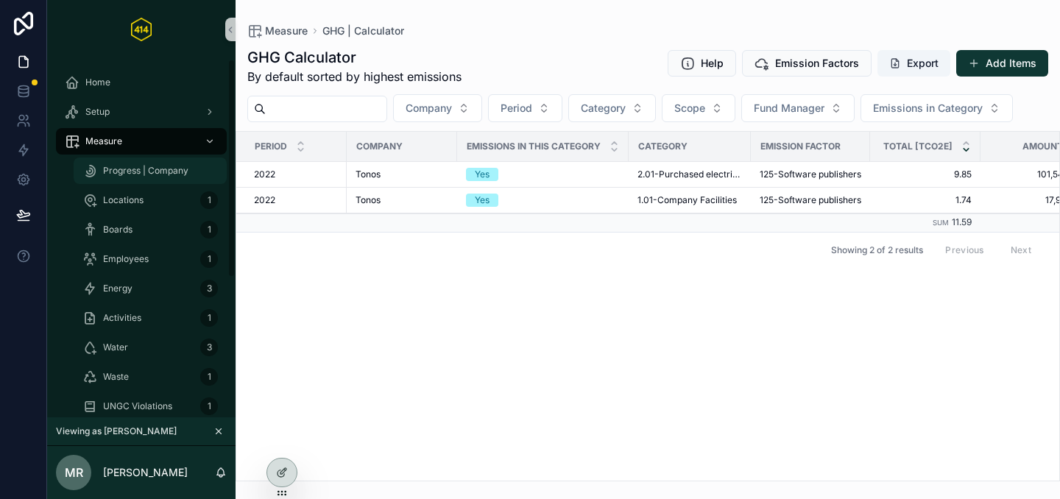
click at [127, 180] on div "Progress | Company" at bounding box center [149, 171] width 135 height 24
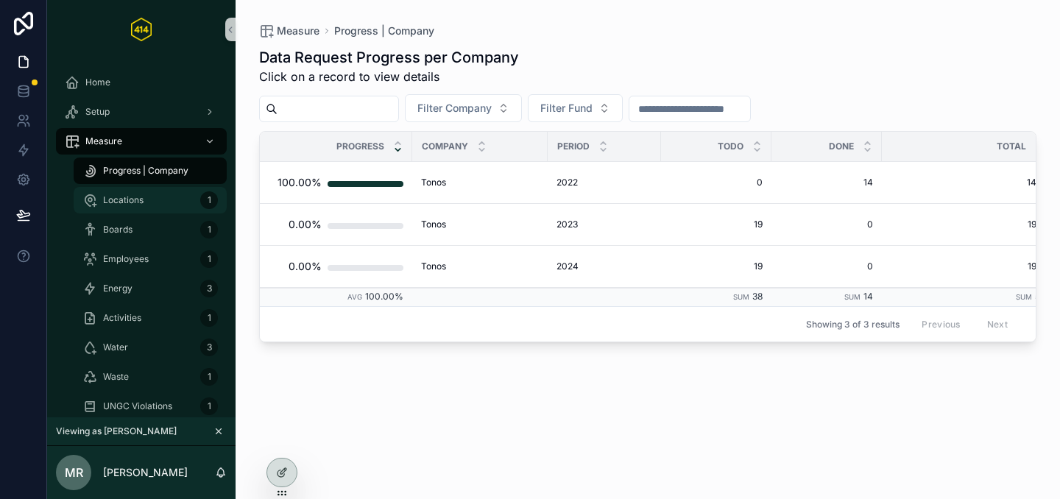
click at [124, 197] on span "Locations" at bounding box center [123, 200] width 41 height 12
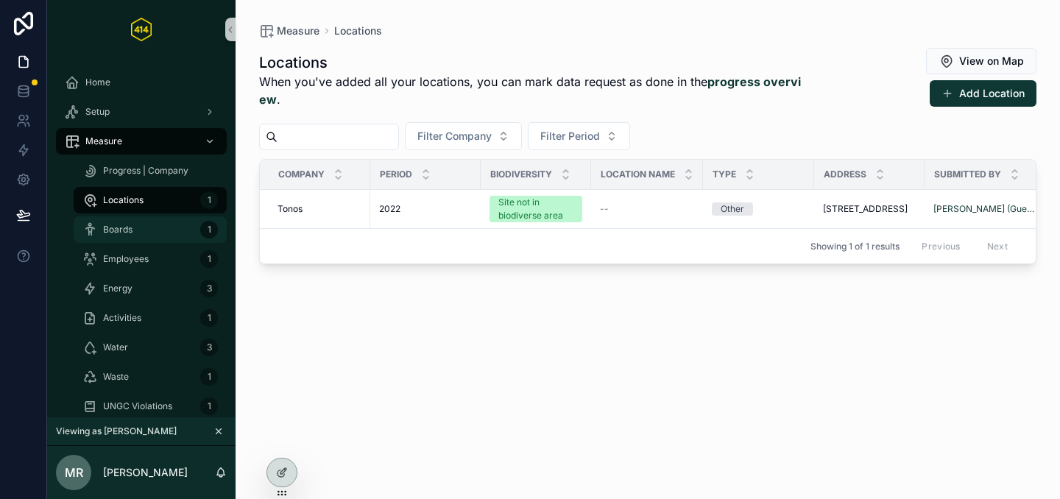
click at [125, 222] on div "Boards 1" at bounding box center [149, 230] width 135 height 24
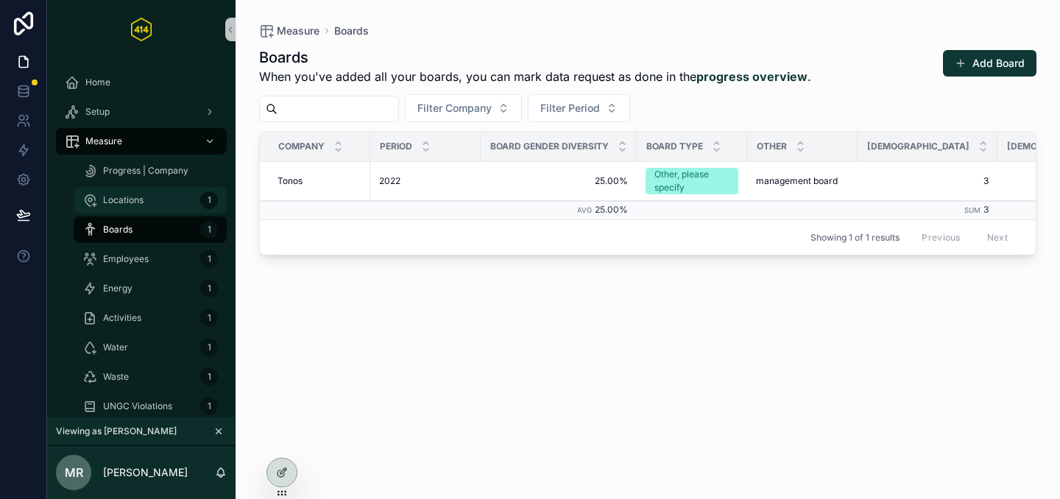
click at [153, 200] on div "Locations 1" at bounding box center [149, 201] width 135 height 24
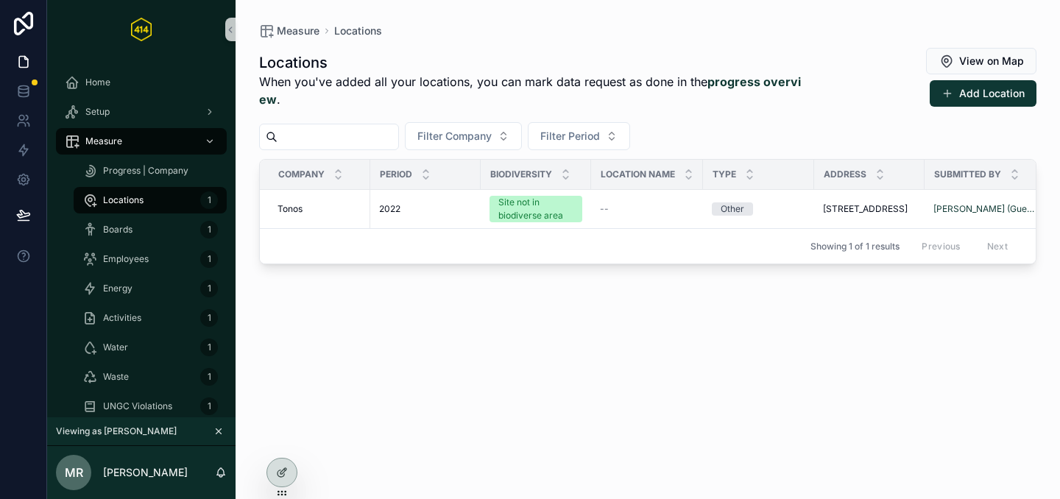
click at [149, 245] on div "Employees 1" at bounding box center [150, 258] width 171 height 29
click at [144, 257] on span "Employees" at bounding box center [126, 259] width 46 height 12
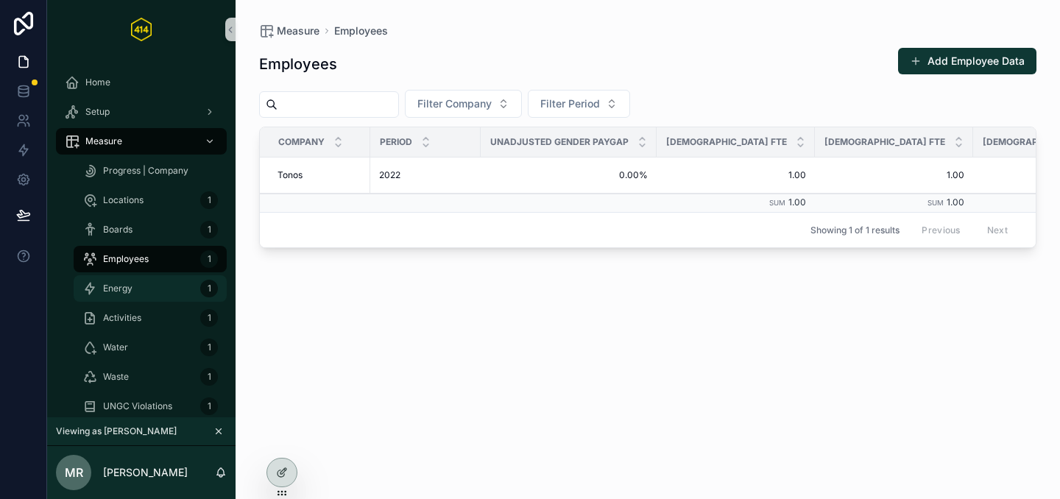
click at [150, 282] on div "Energy 1" at bounding box center [149, 289] width 135 height 24
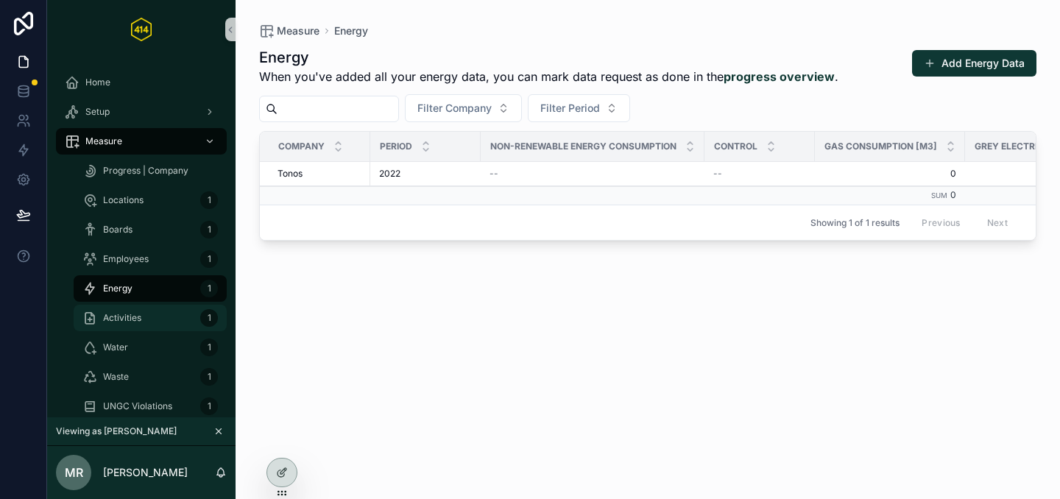
click at [153, 320] on div "Activities 1" at bounding box center [149, 318] width 135 height 24
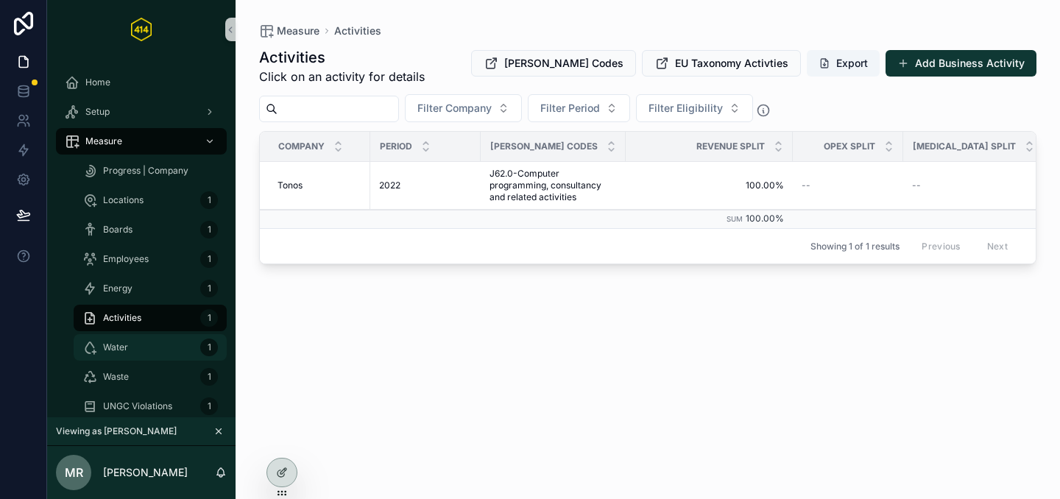
click at [152, 342] on div "Water 1" at bounding box center [149, 348] width 135 height 24
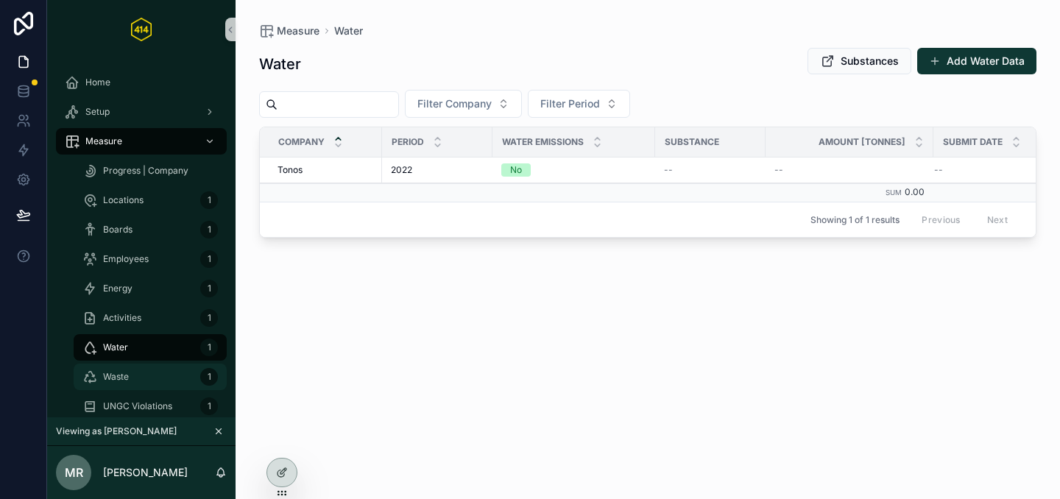
click at [155, 375] on div "Waste 1" at bounding box center [149, 377] width 135 height 24
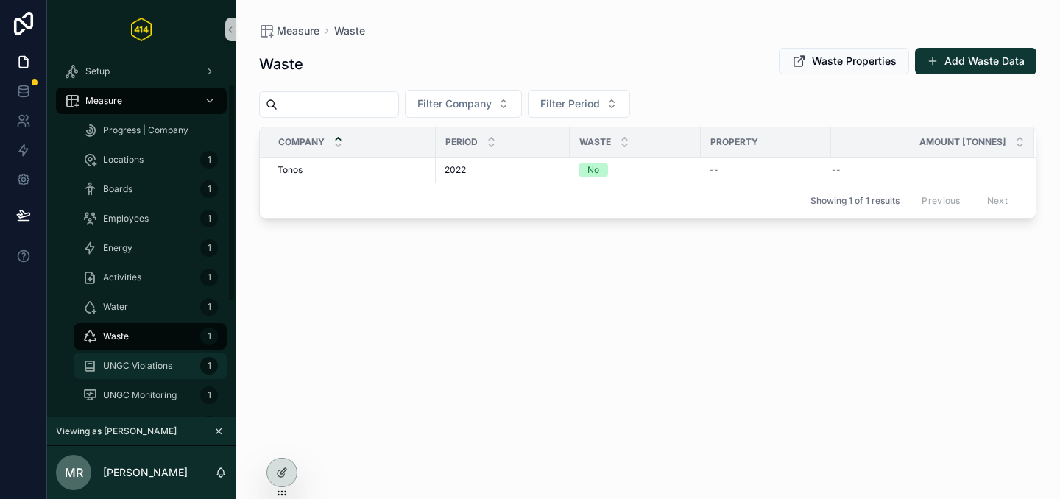
click at [161, 364] on span "UNGC Violations" at bounding box center [137, 366] width 69 height 12
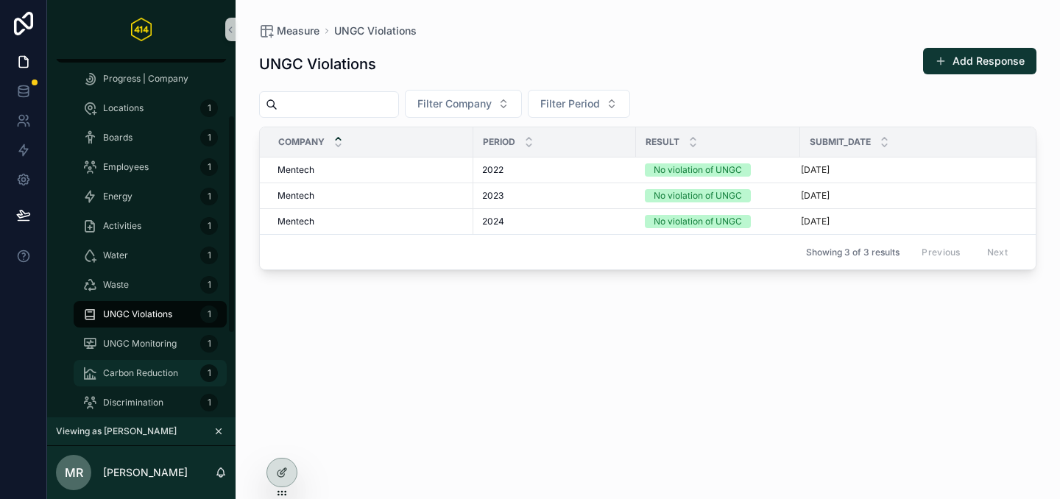
scroll to position [93, 0]
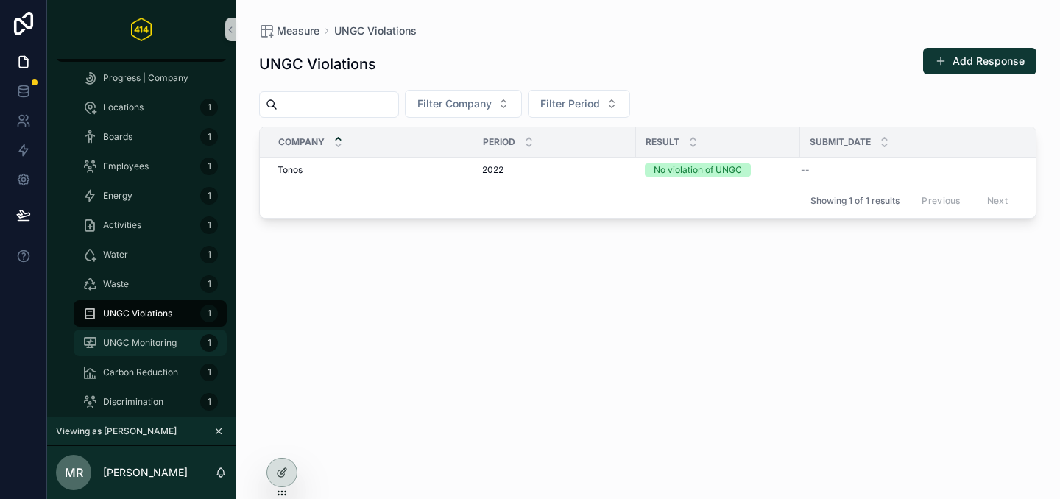
click at [155, 337] on span "UNGC Monitoring" at bounding box center [140, 343] width 74 height 12
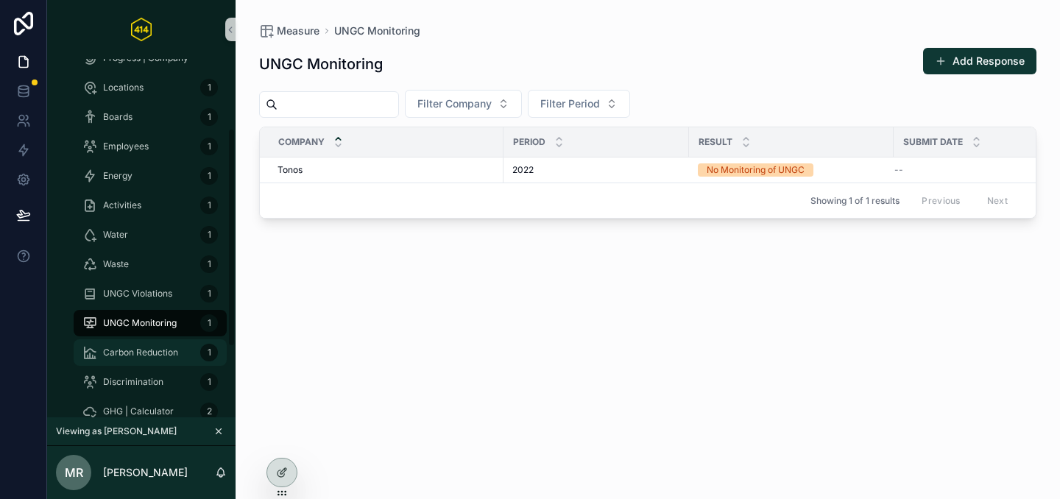
scroll to position [132, 0]
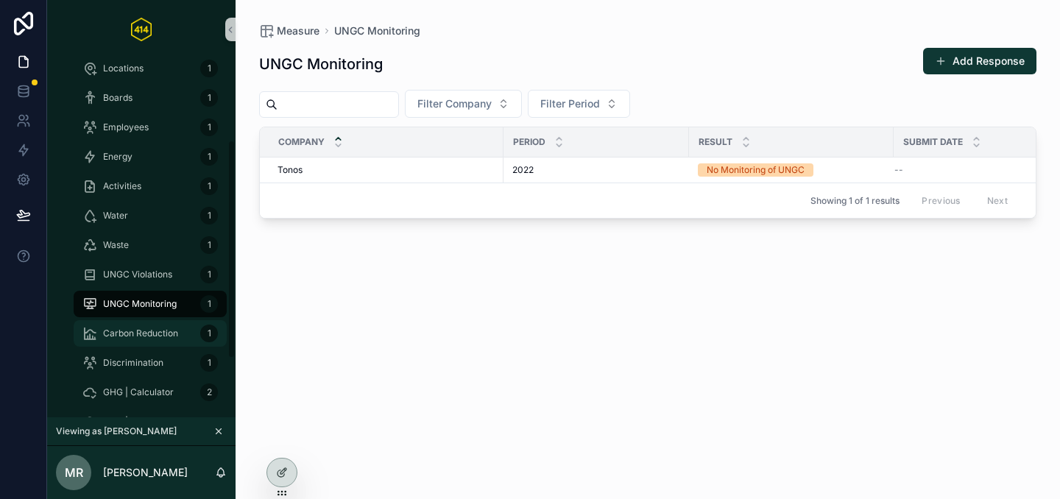
click at [156, 337] on span "Carbon Reduction" at bounding box center [140, 334] width 75 height 12
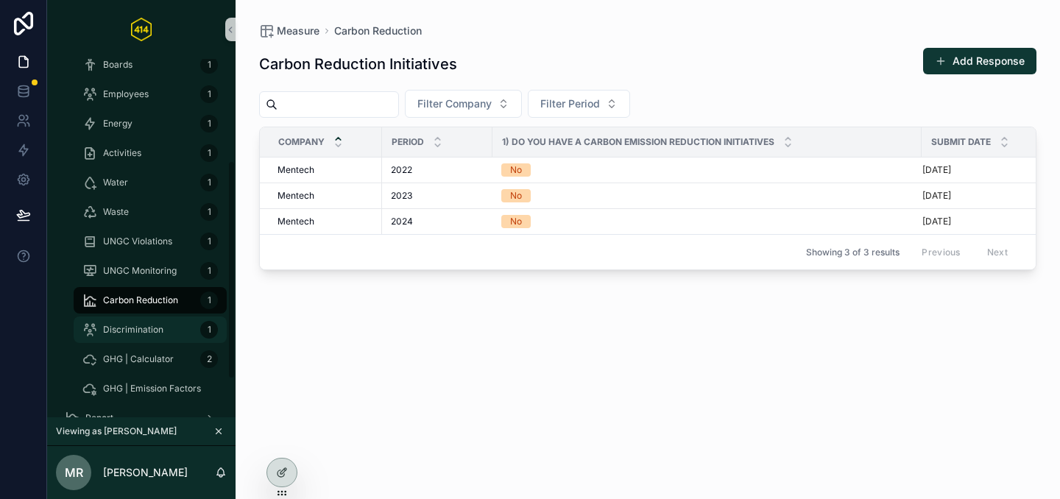
scroll to position [166, 0]
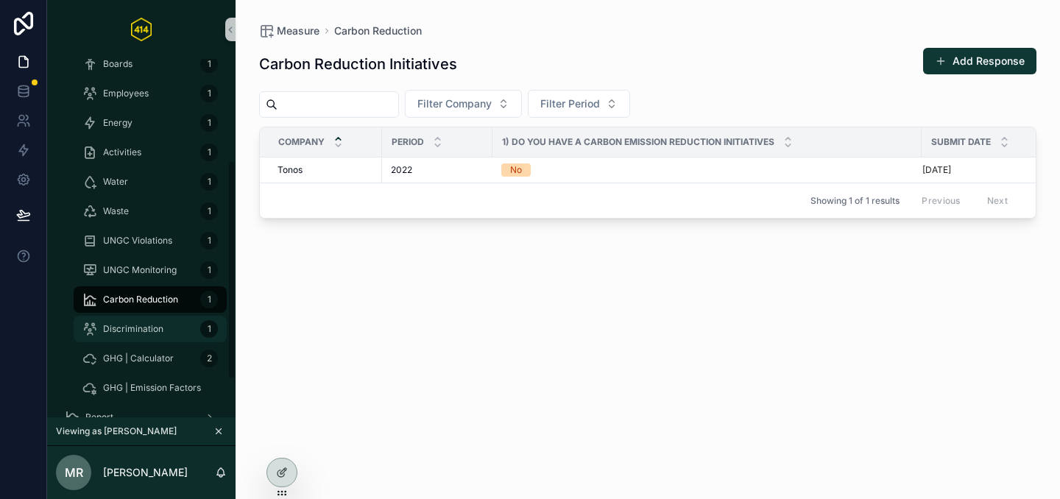
click at [158, 328] on span "Discrimination" at bounding box center [133, 329] width 60 height 12
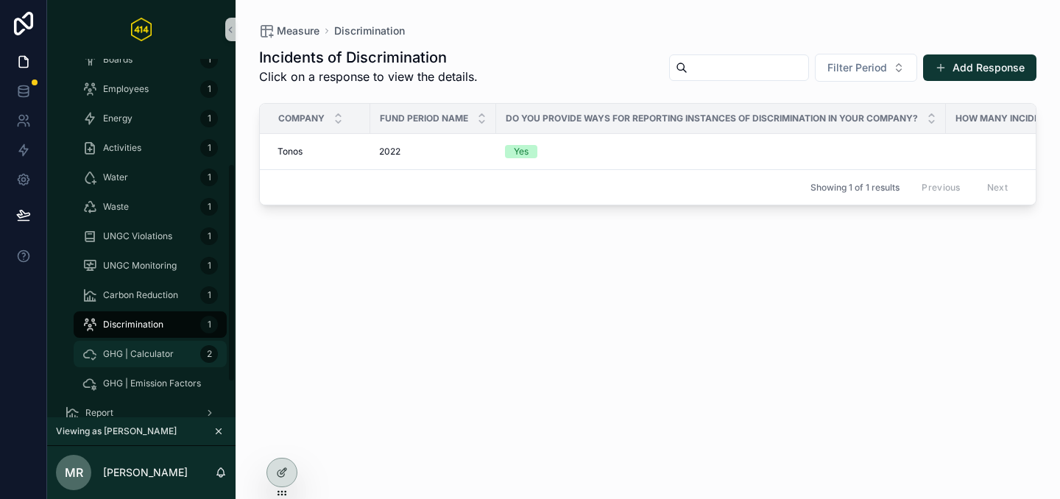
scroll to position [172, 0]
click at [159, 349] on span "GHG | Calculator" at bounding box center [138, 353] width 71 height 12
